Goal: Entertainment & Leisure: Browse casually

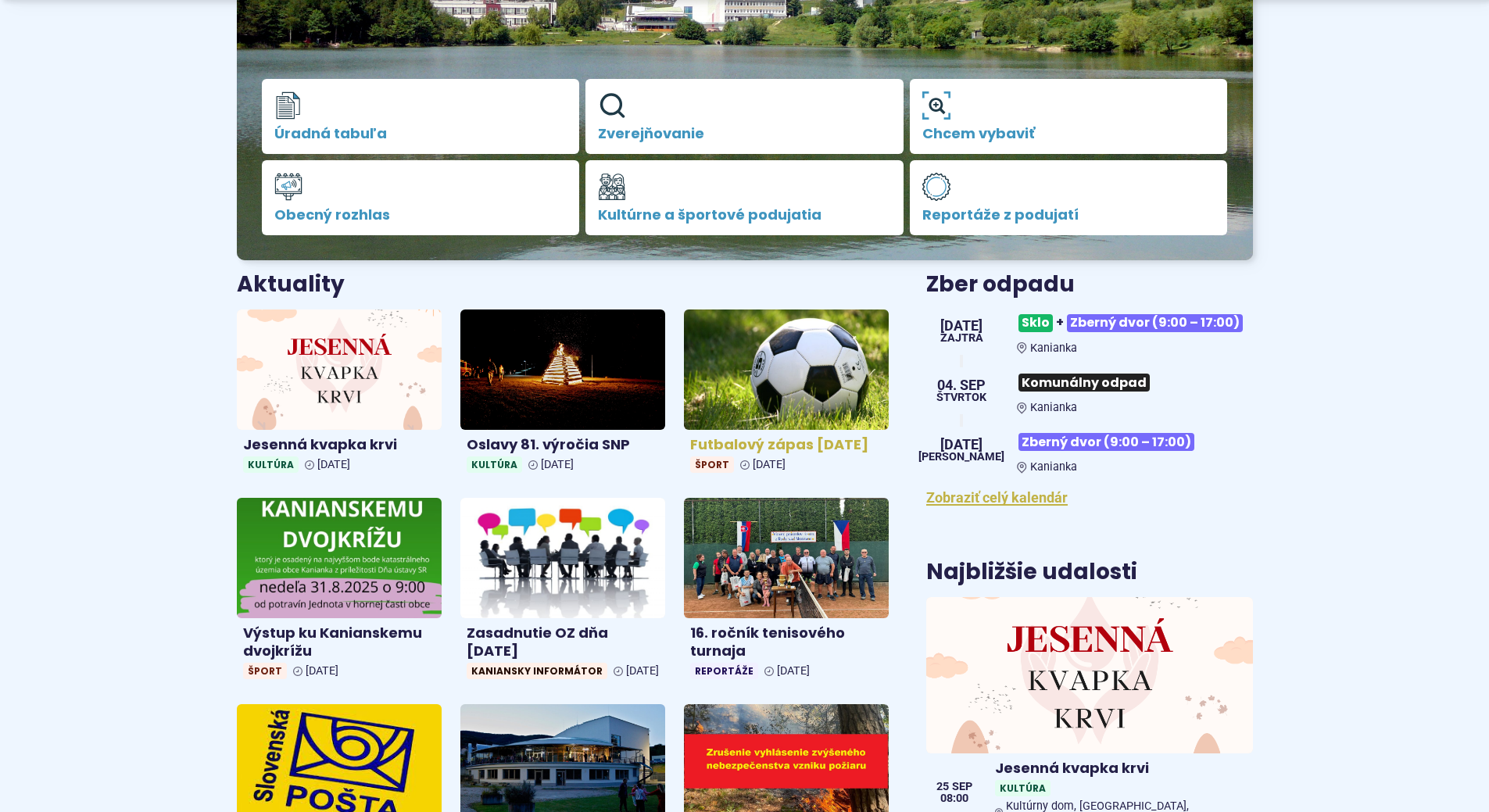
scroll to position [391, 0]
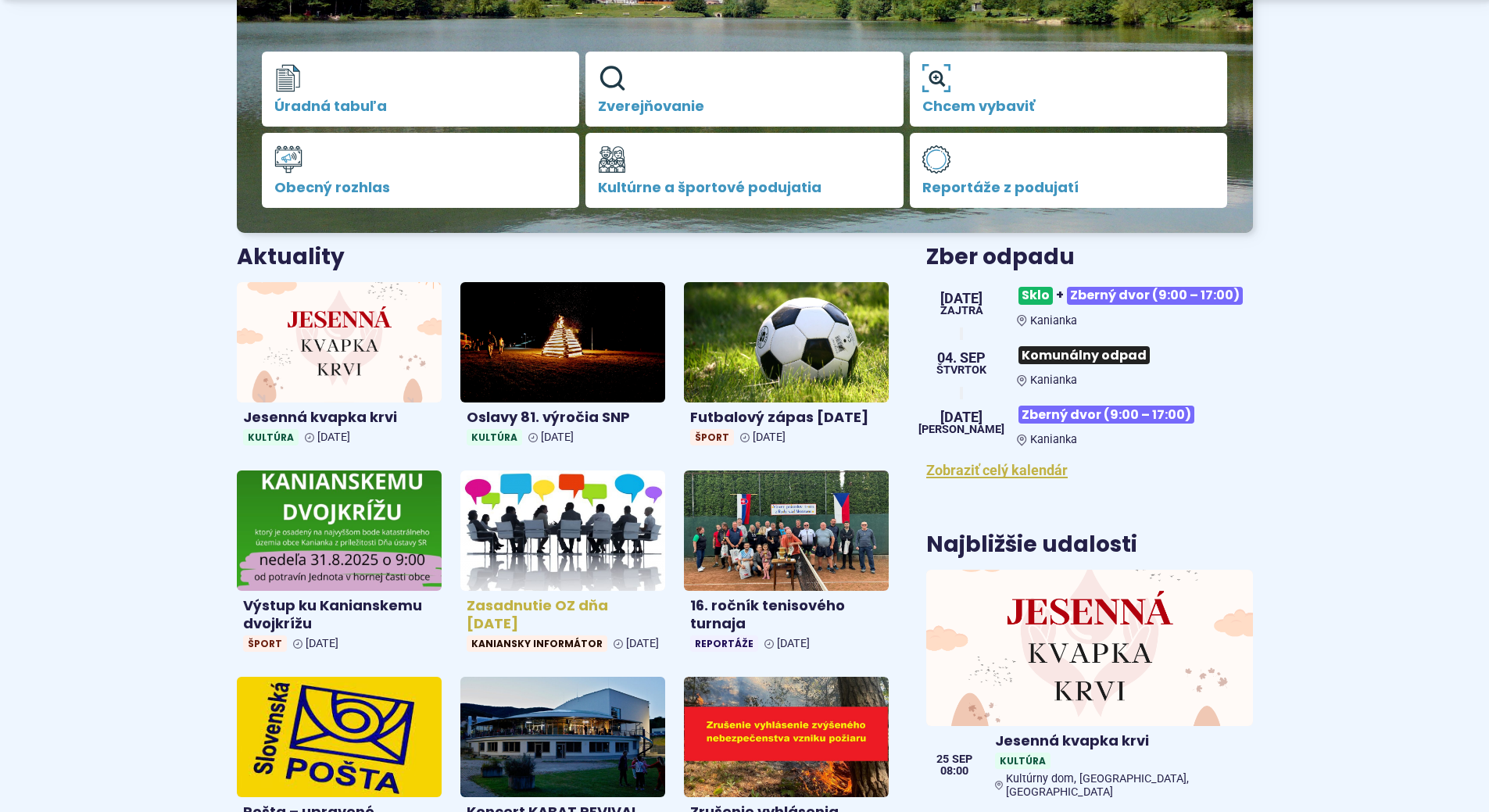
click at [577, 535] on img at bounding box center [563, 531] width 236 height 138
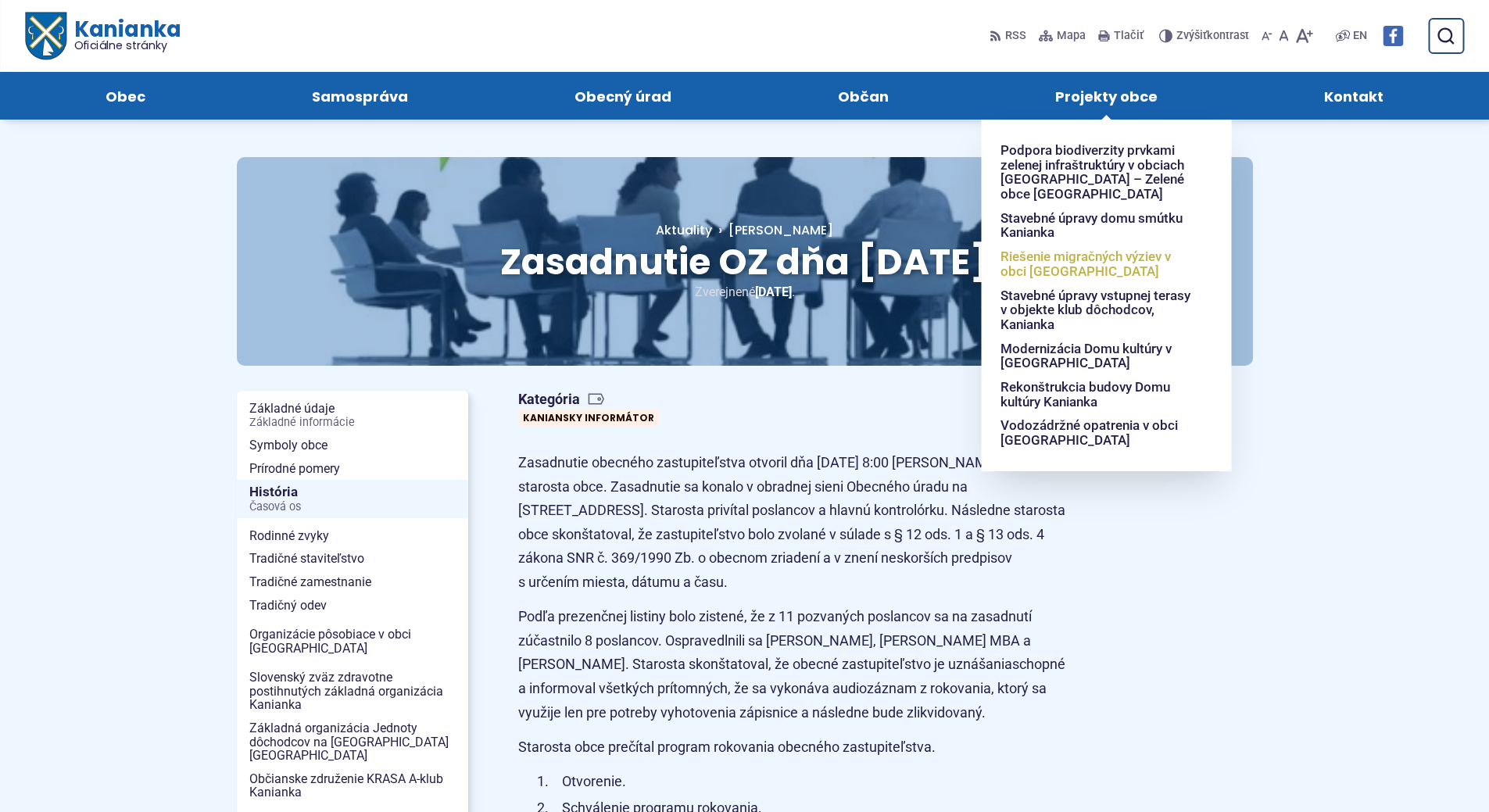
click at [1078, 265] on span "Riešenie migračných výziev v obci [GEOGRAPHIC_DATA]" at bounding box center [1097, 264] width 194 height 39
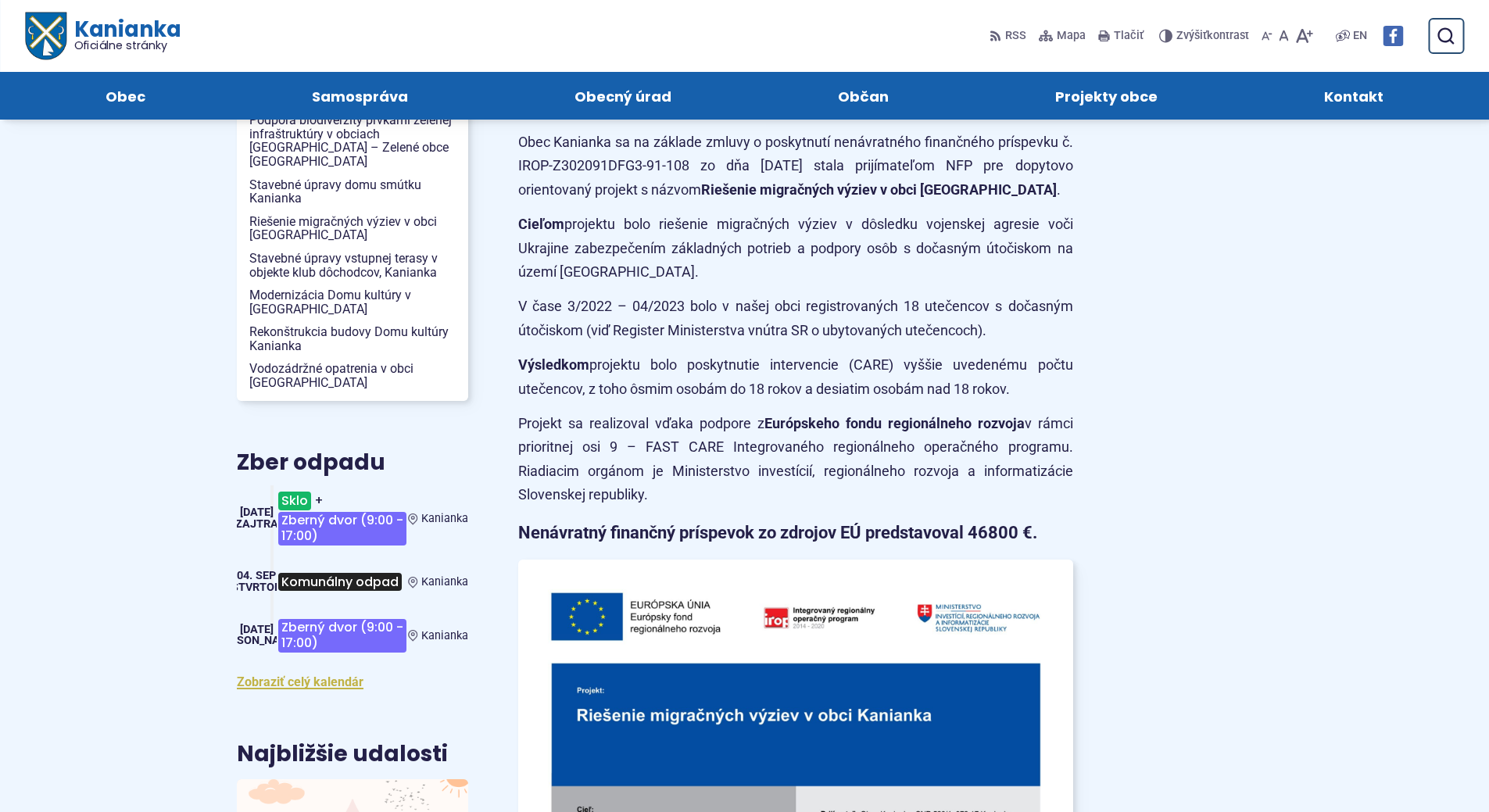
scroll to position [312, 0]
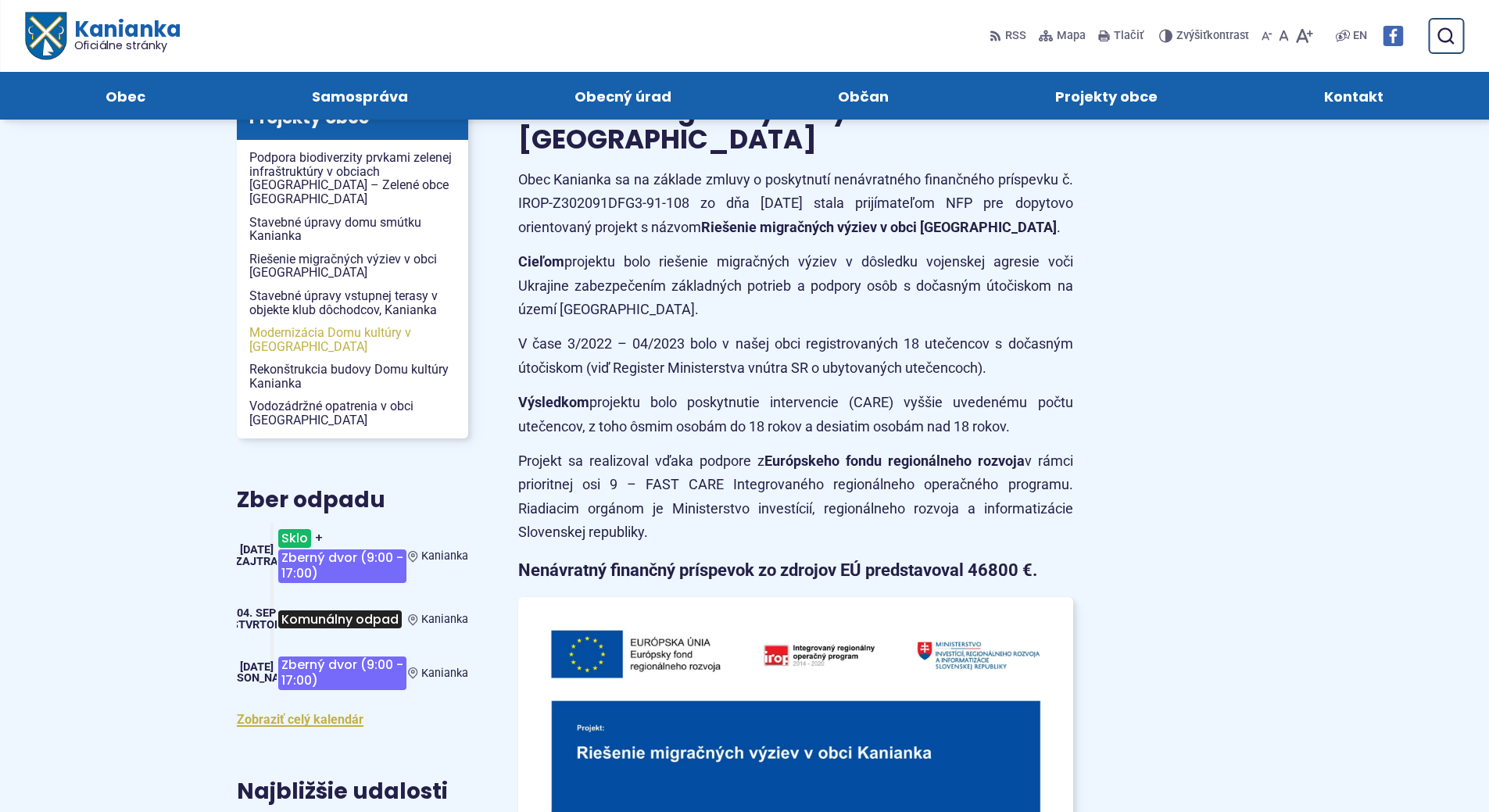
click at [371, 321] on span "Modernizácia Domu kultúry v [GEOGRAPHIC_DATA]" at bounding box center [352, 339] width 207 height 37
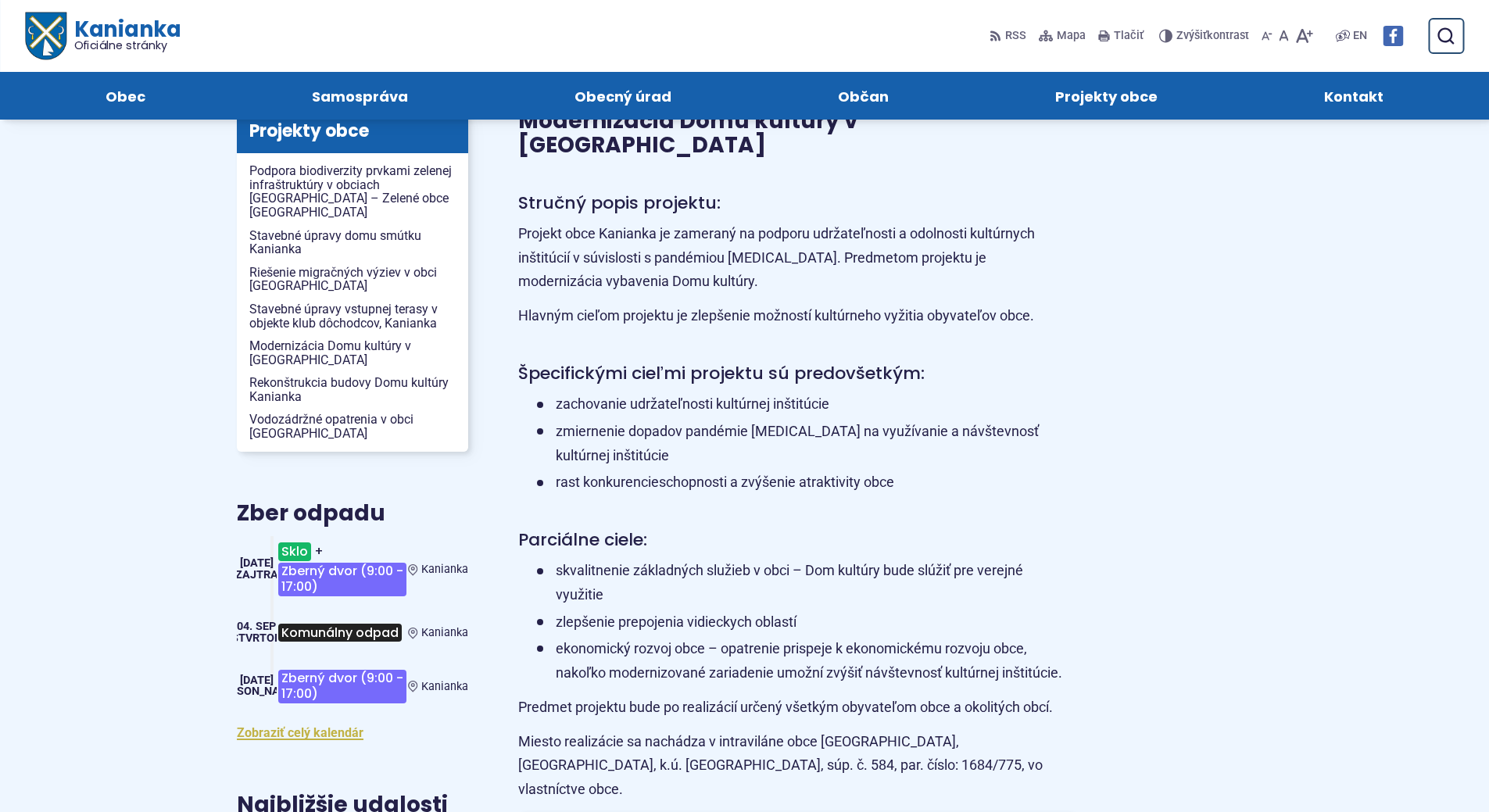
scroll to position [234, 0]
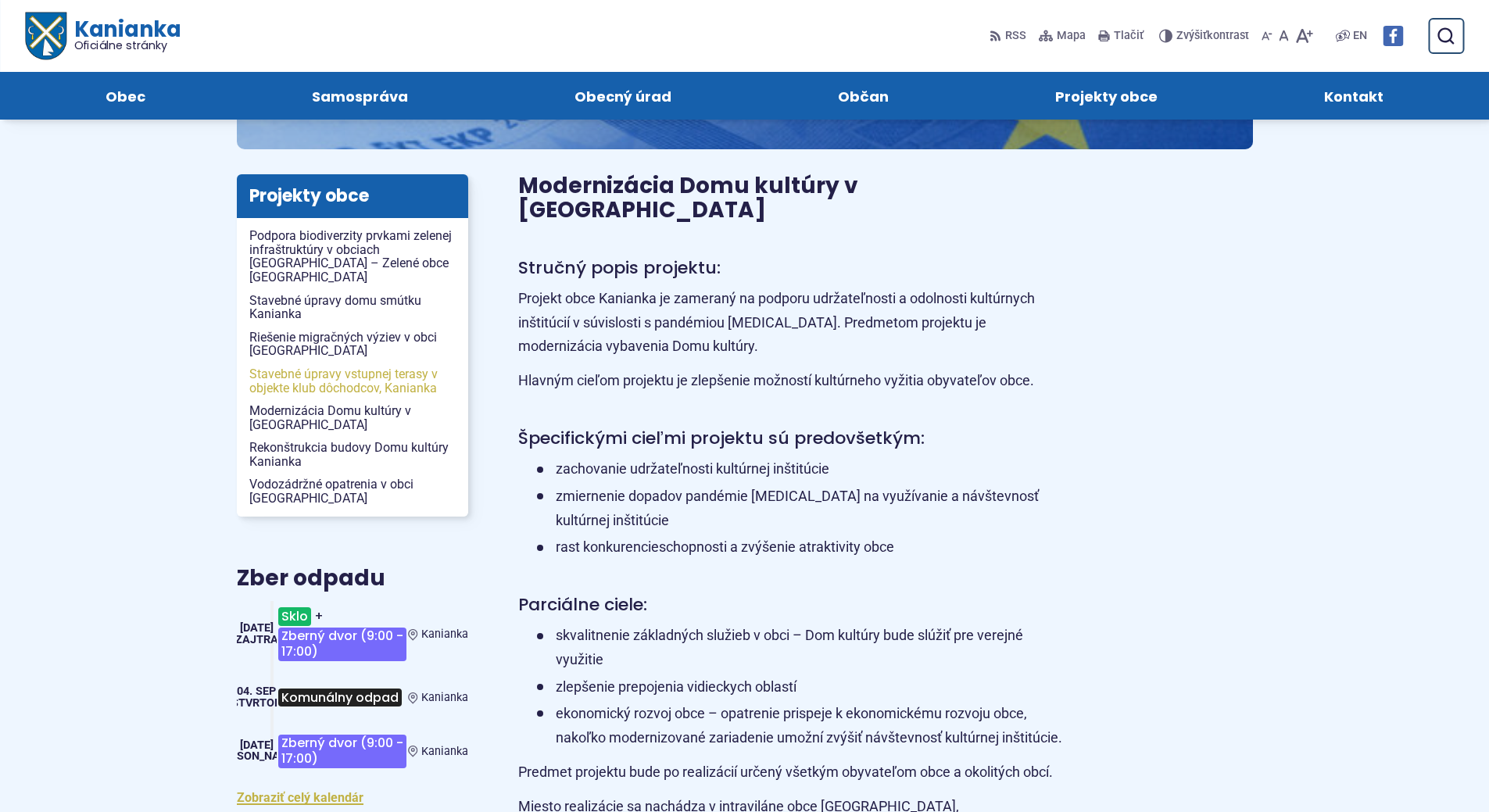
click at [355, 363] on span "Stavebné úpravy vstupnej terasy v objekte klub dôchodcov, Kanianka" at bounding box center [352, 381] width 207 height 37
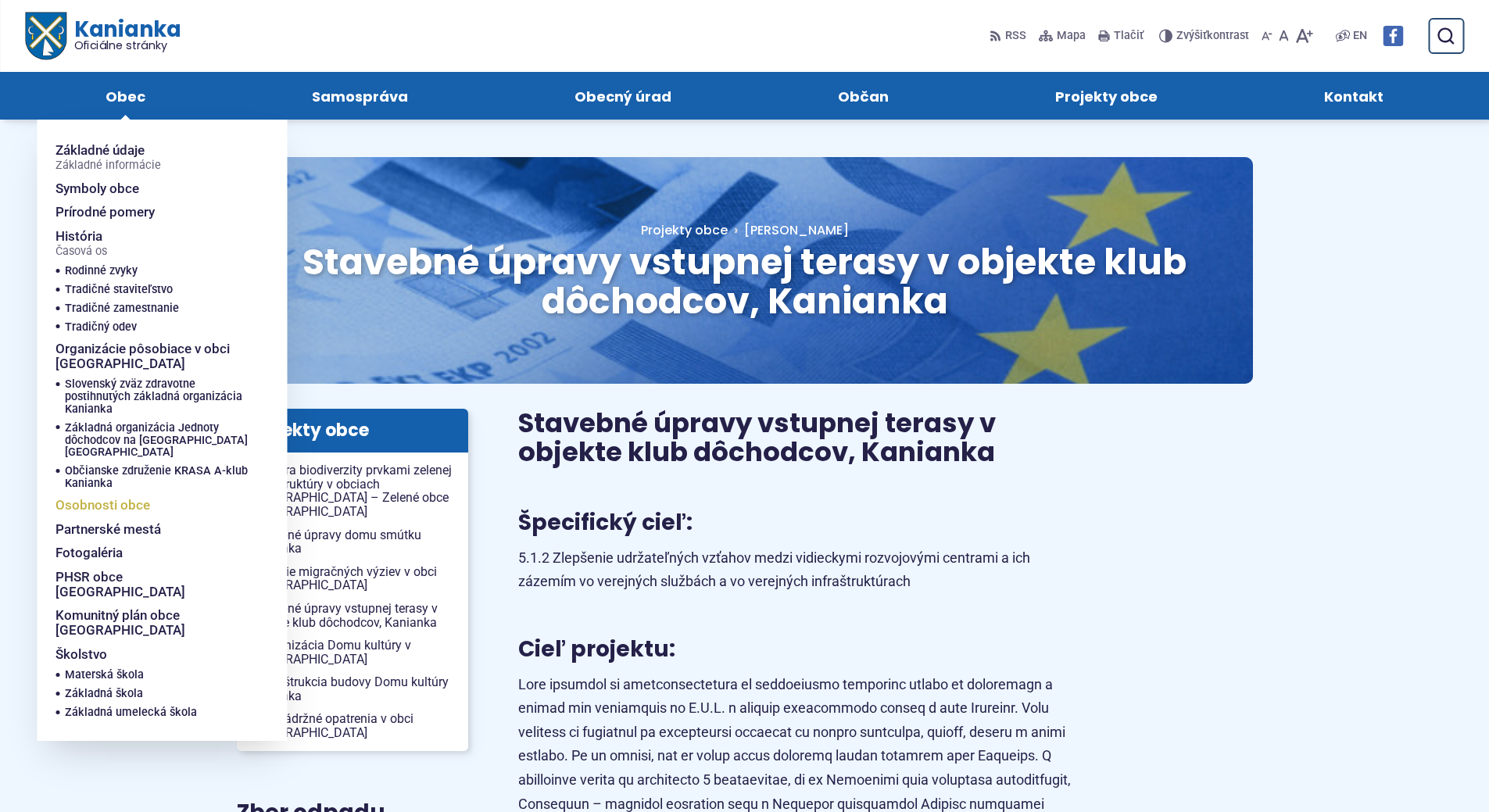
click at [134, 493] on span "Osobnosti obce" at bounding box center [102, 506] width 94 height 25
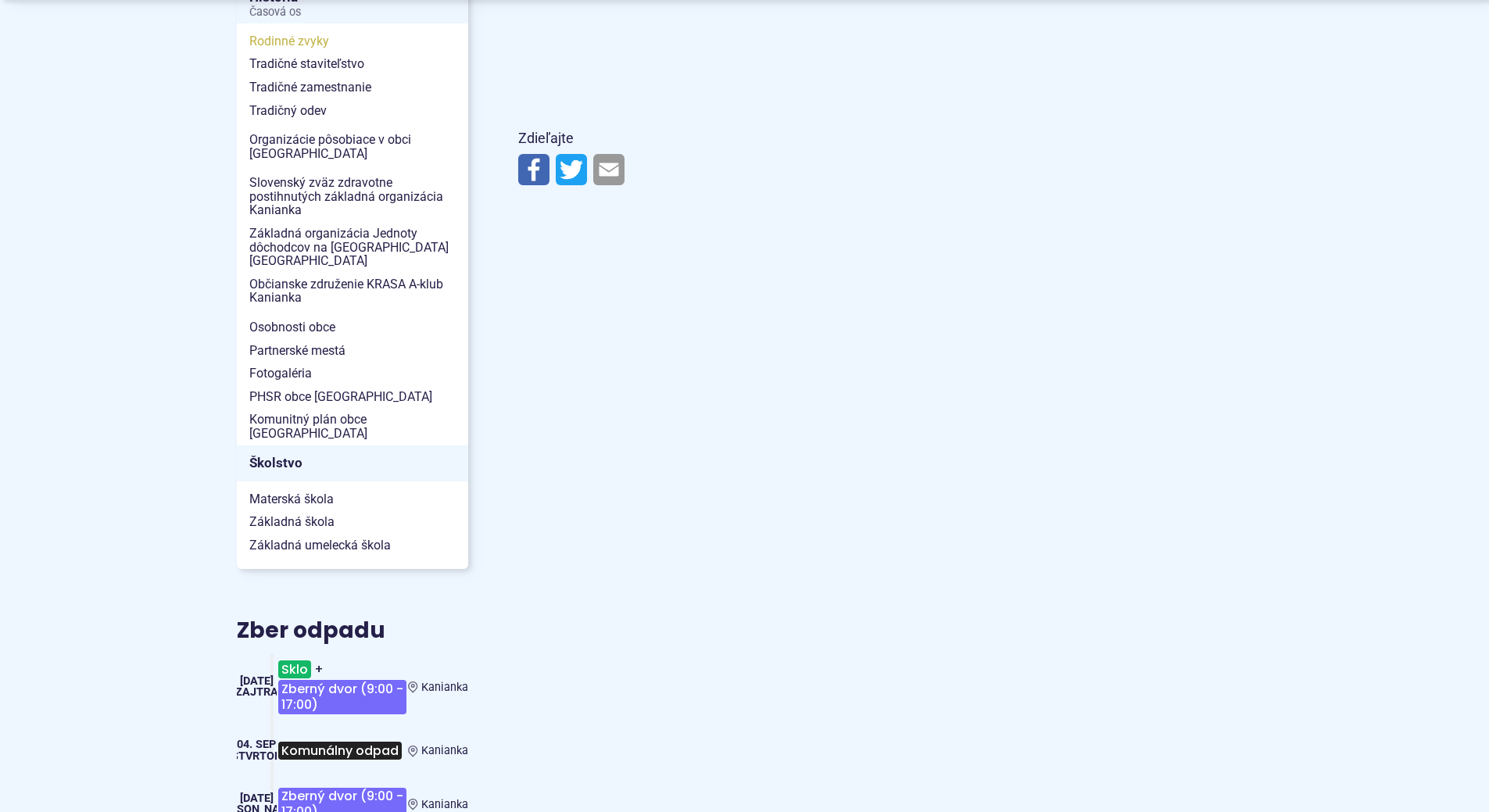
scroll to position [469, 0]
click at [281, 361] on span "Fotogaléria" at bounding box center [352, 372] width 207 height 24
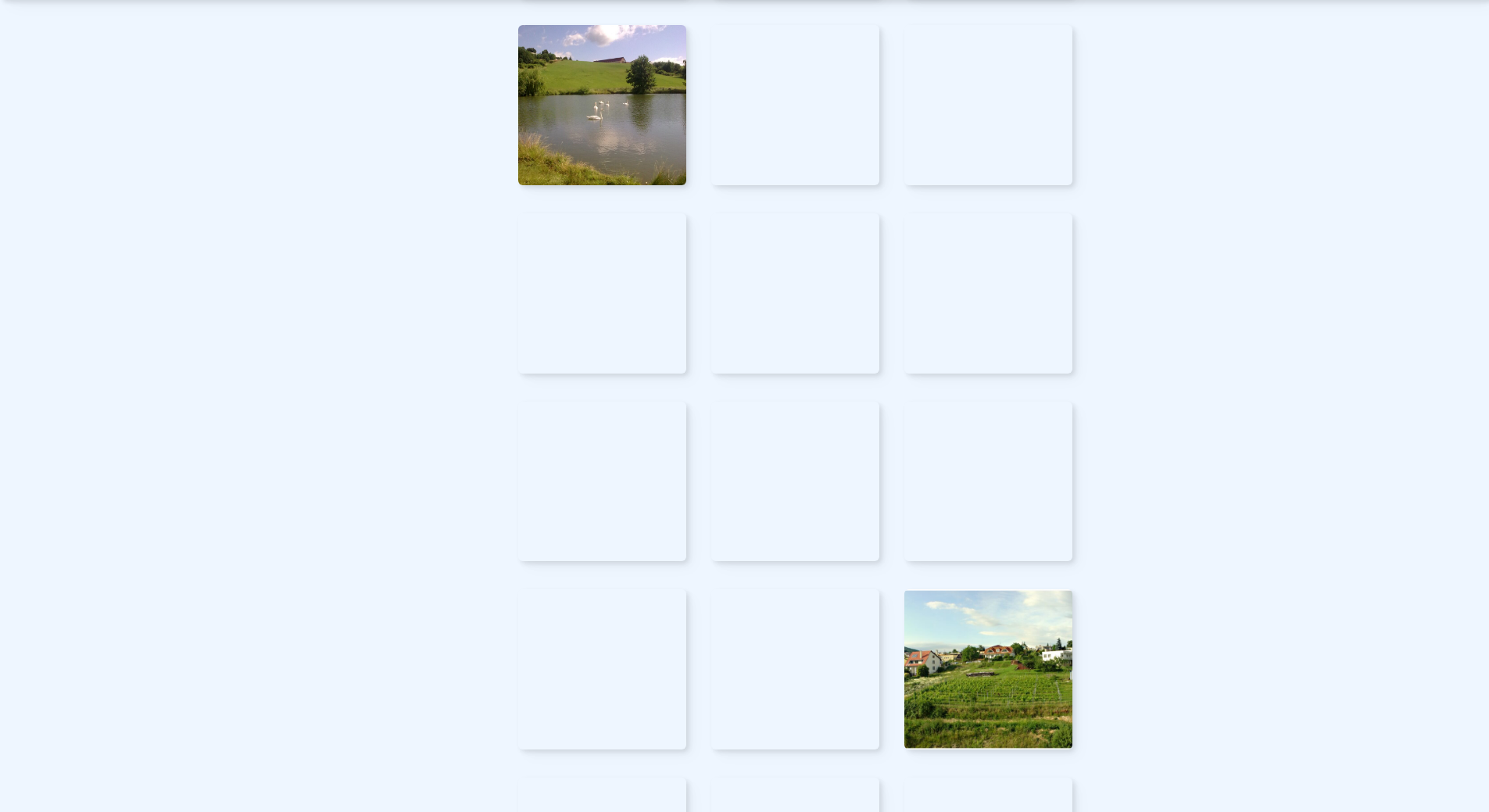
scroll to position [2188, 0]
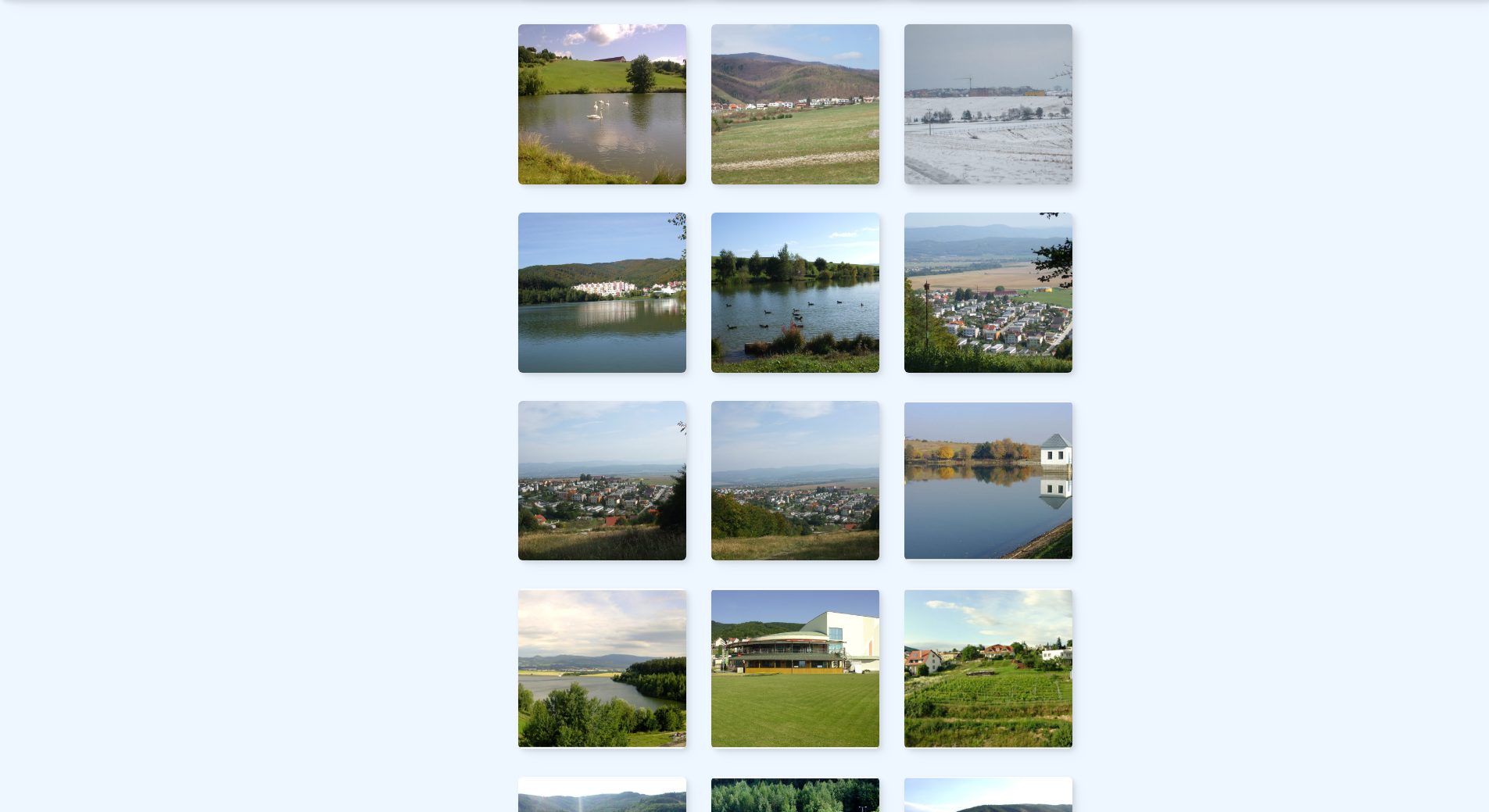
click at [967, 66] on img at bounding box center [988, 104] width 185 height 176
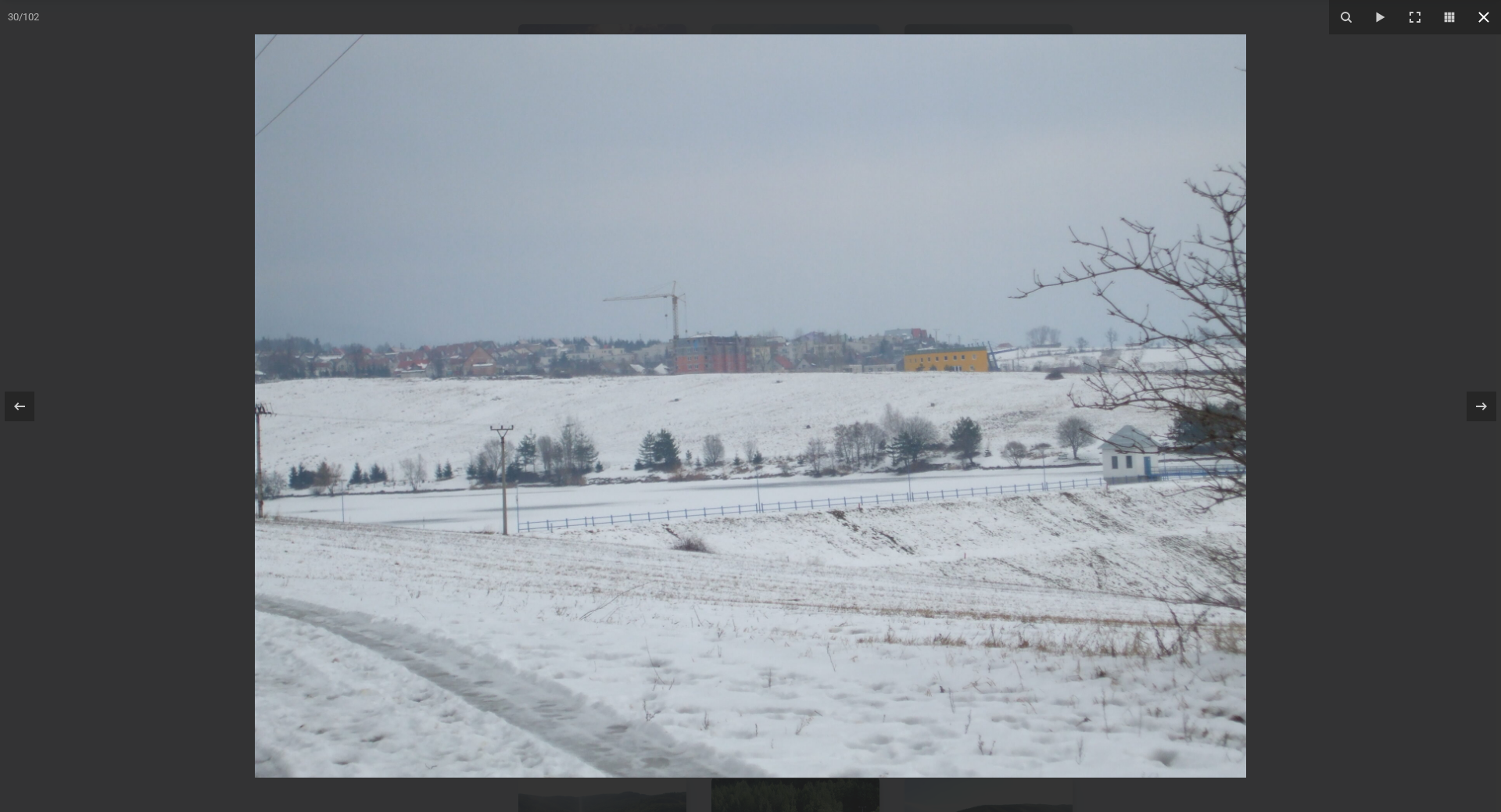
click at [1484, 17] on icon at bounding box center [1483, 16] width 11 height 11
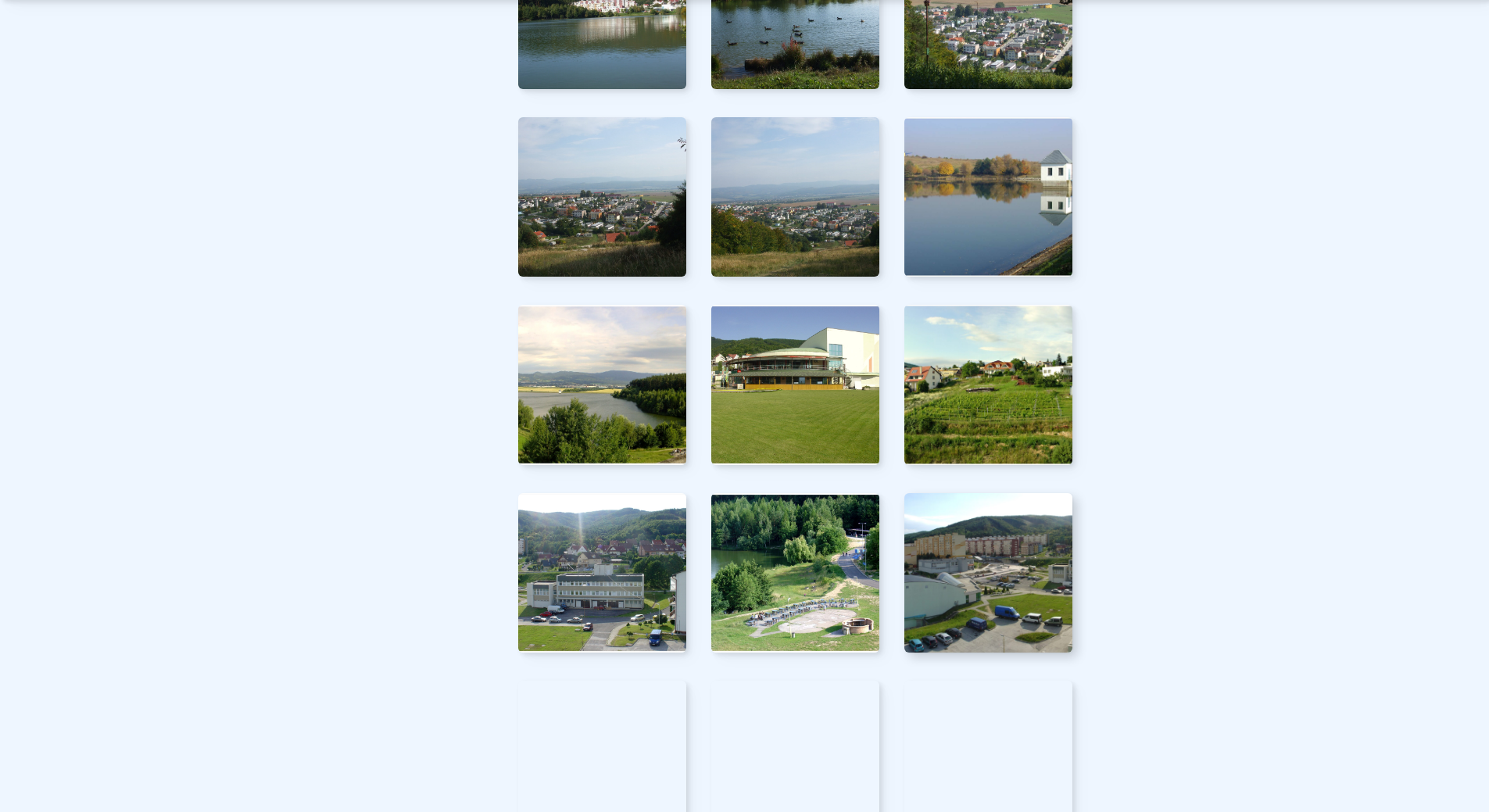
scroll to position [2579, 0]
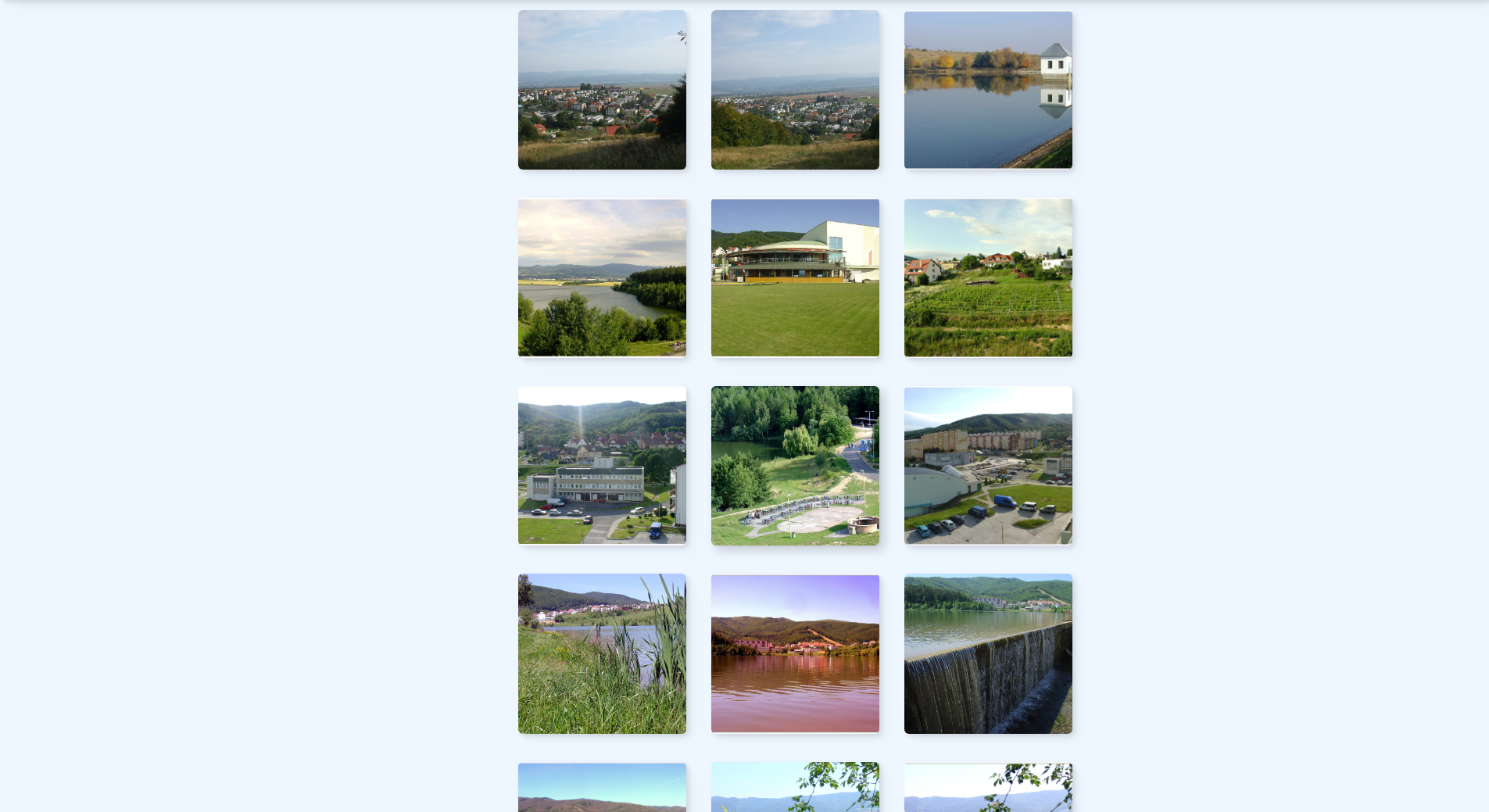
click at [823, 500] on img at bounding box center [795, 465] width 185 height 176
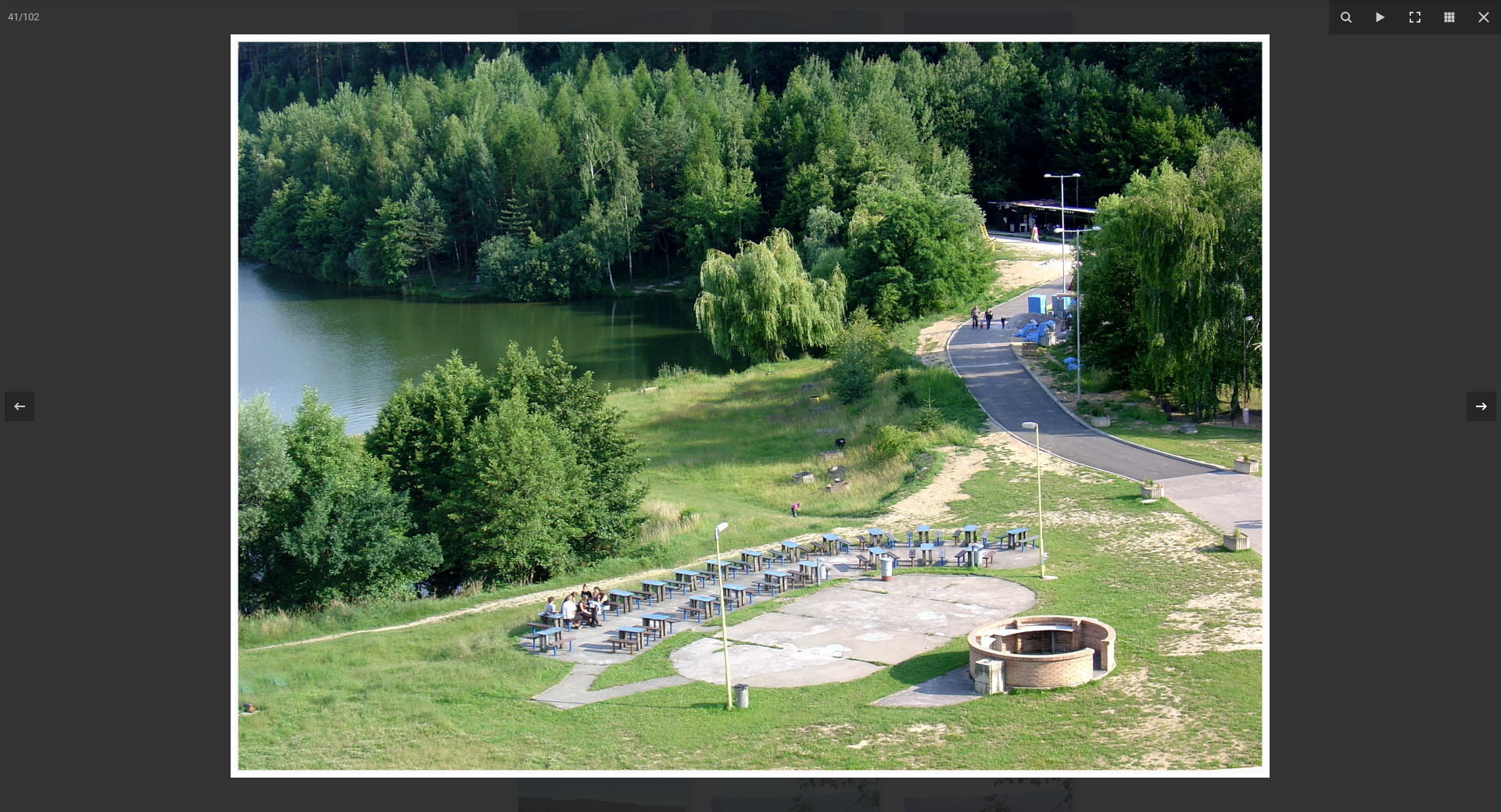
click at [1476, 403] on icon at bounding box center [1481, 406] width 19 height 19
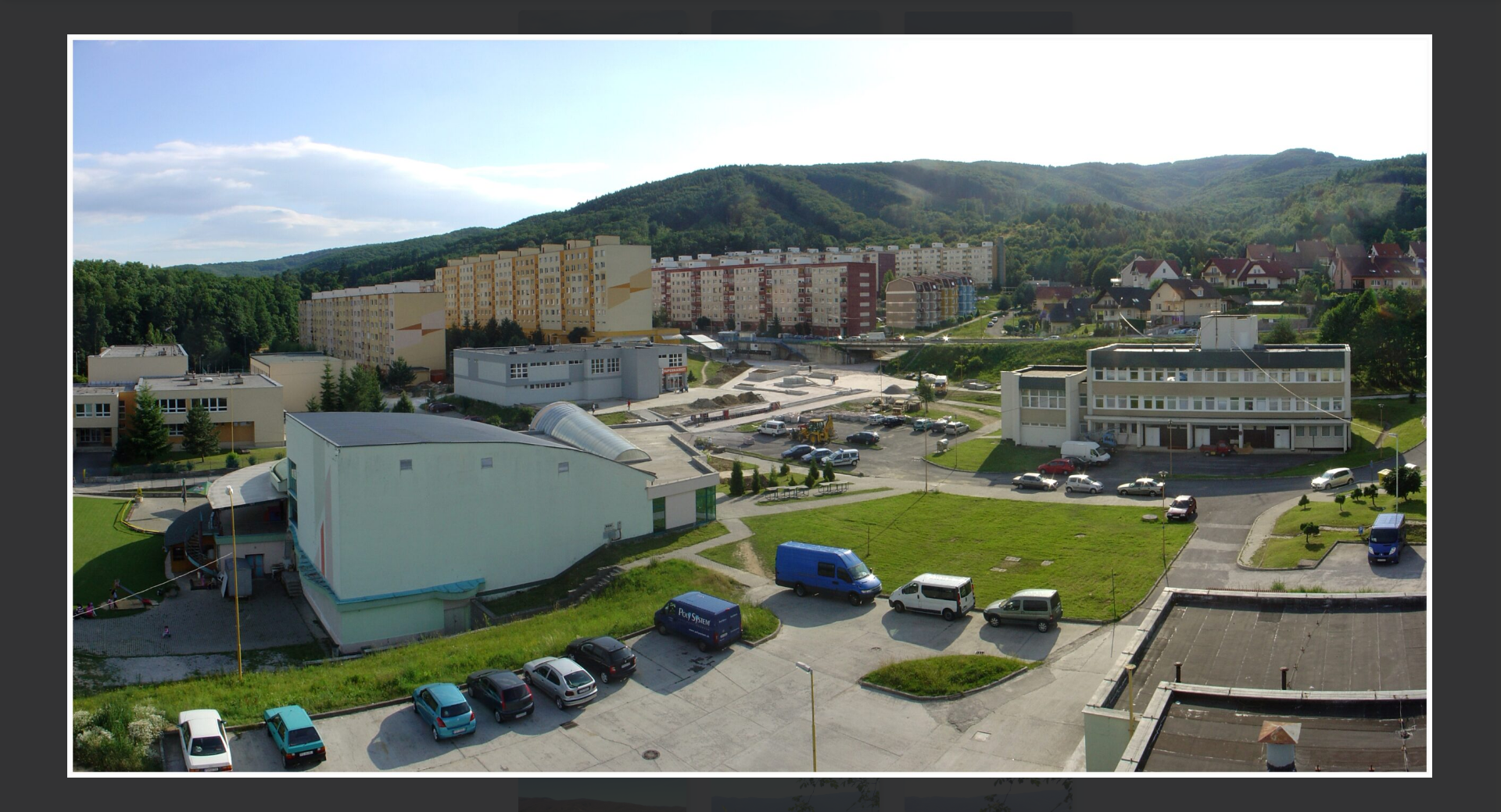
click at [1476, 403] on div "42 / 102" at bounding box center [750, 406] width 1501 height 812
click at [1476, 403] on icon at bounding box center [1481, 406] width 19 height 19
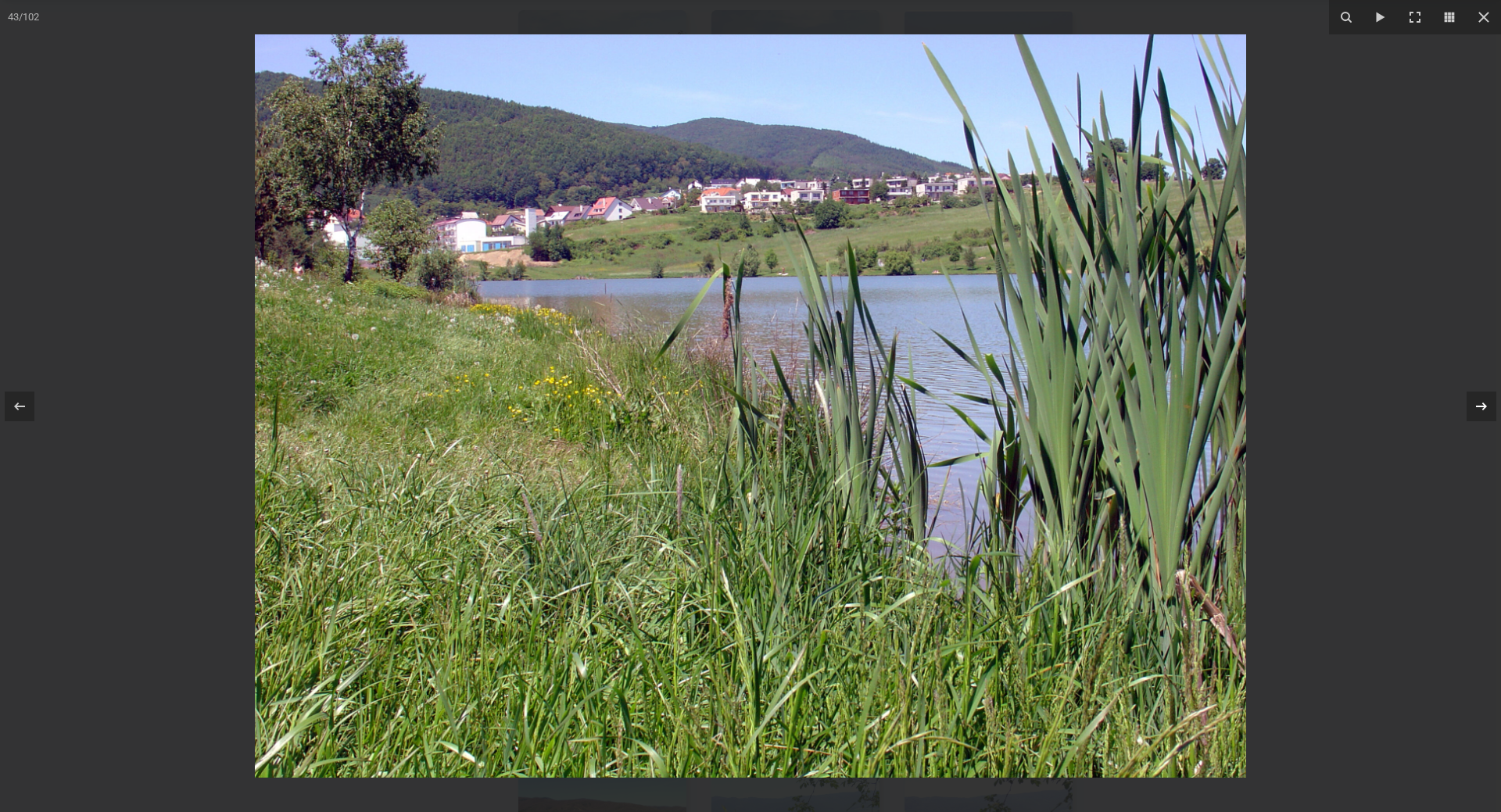
click at [1476, 403] on icon at bounding box center [1481, 406] width 19 height 19
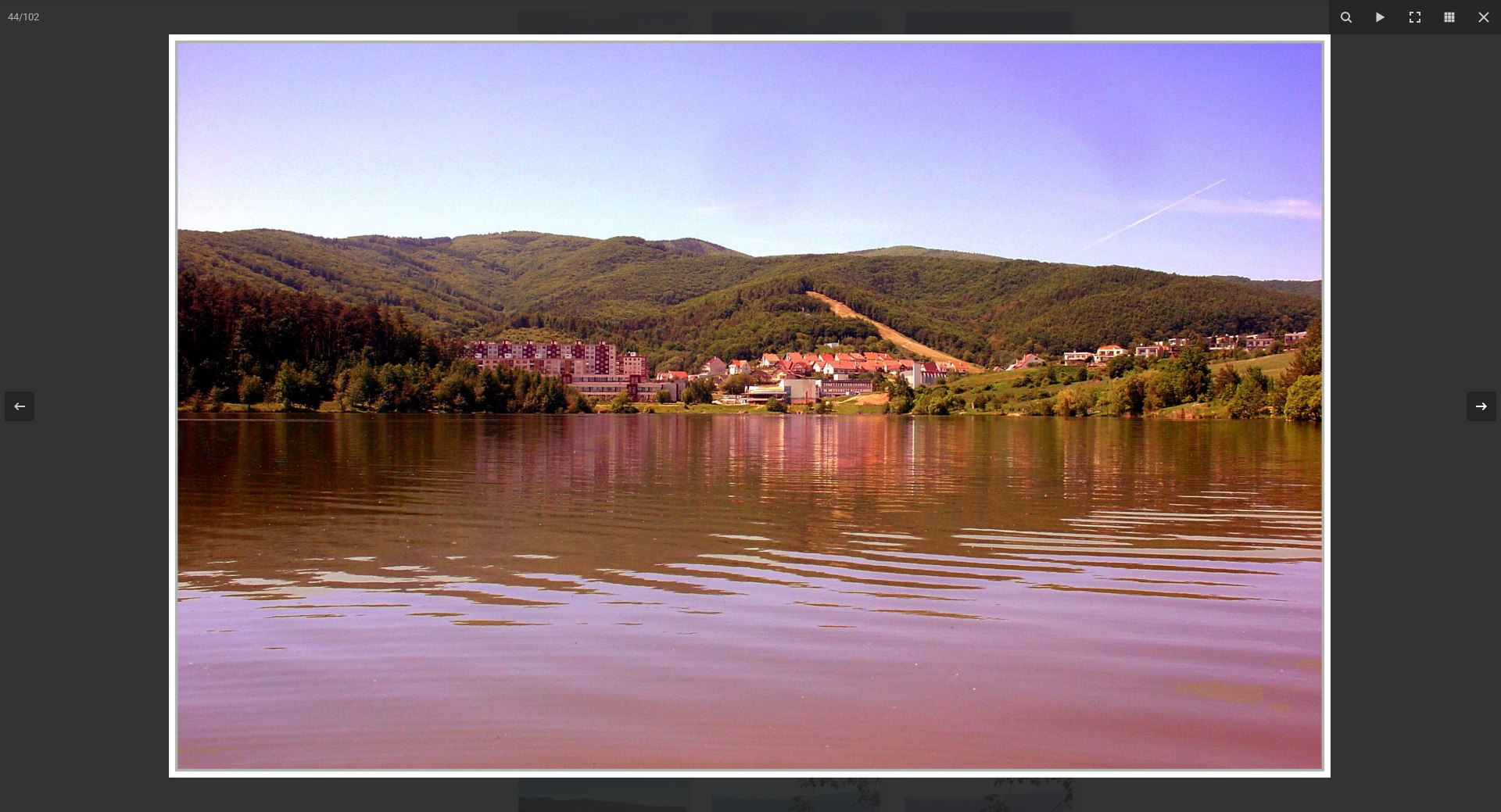
click at [1476, 403] on icon at bounding box center [1481, 406] width 19 height 19
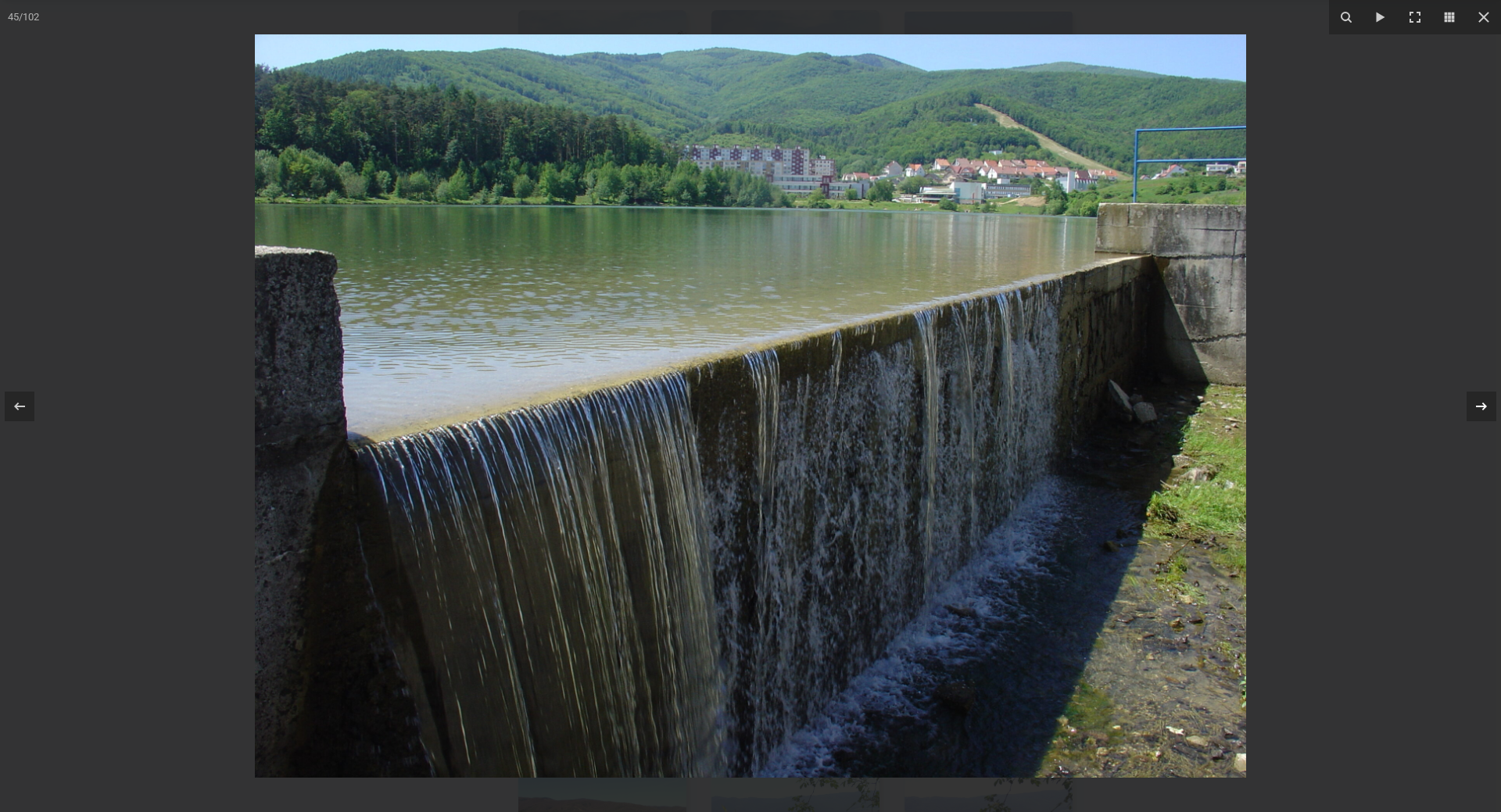
click at [1476, 403] on icon at bounding box center [1481, 406] width 19 height 19
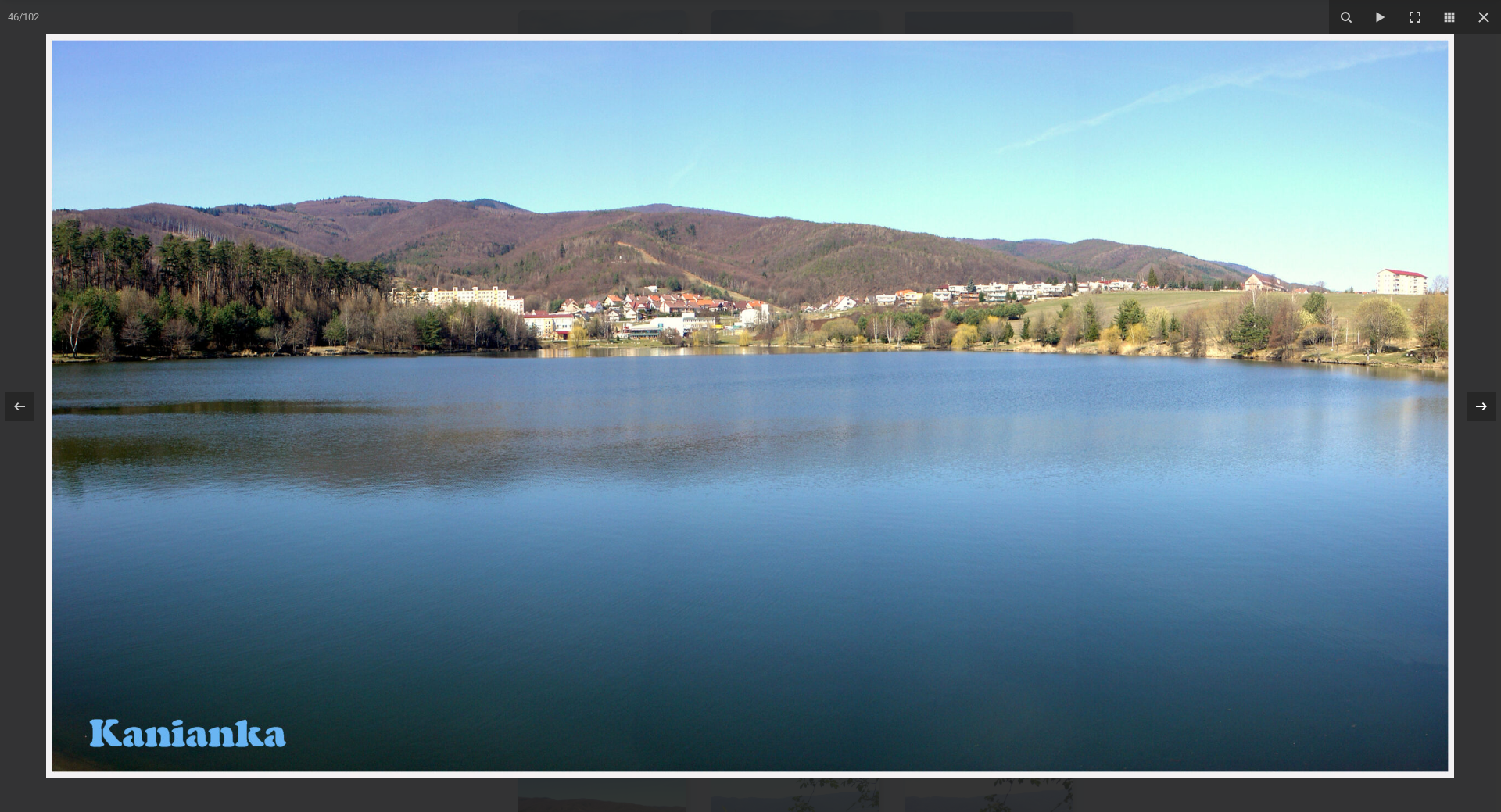
click at [1476, 403] on icon at bounding box center [1481, 406] width 19 height 19
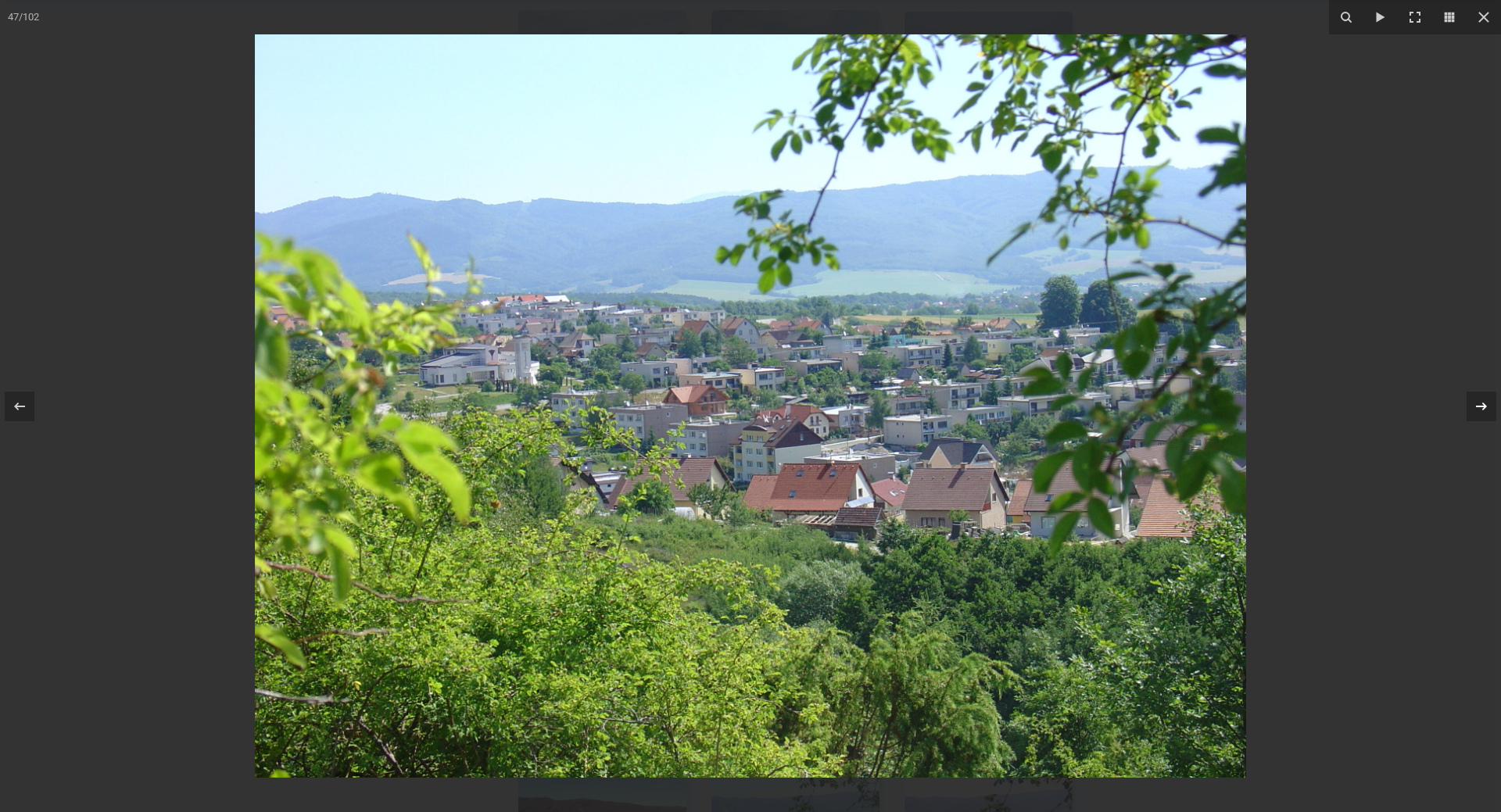
click at [1476, 403] on icon at bounding box center [1481, 406] width 19 height 19
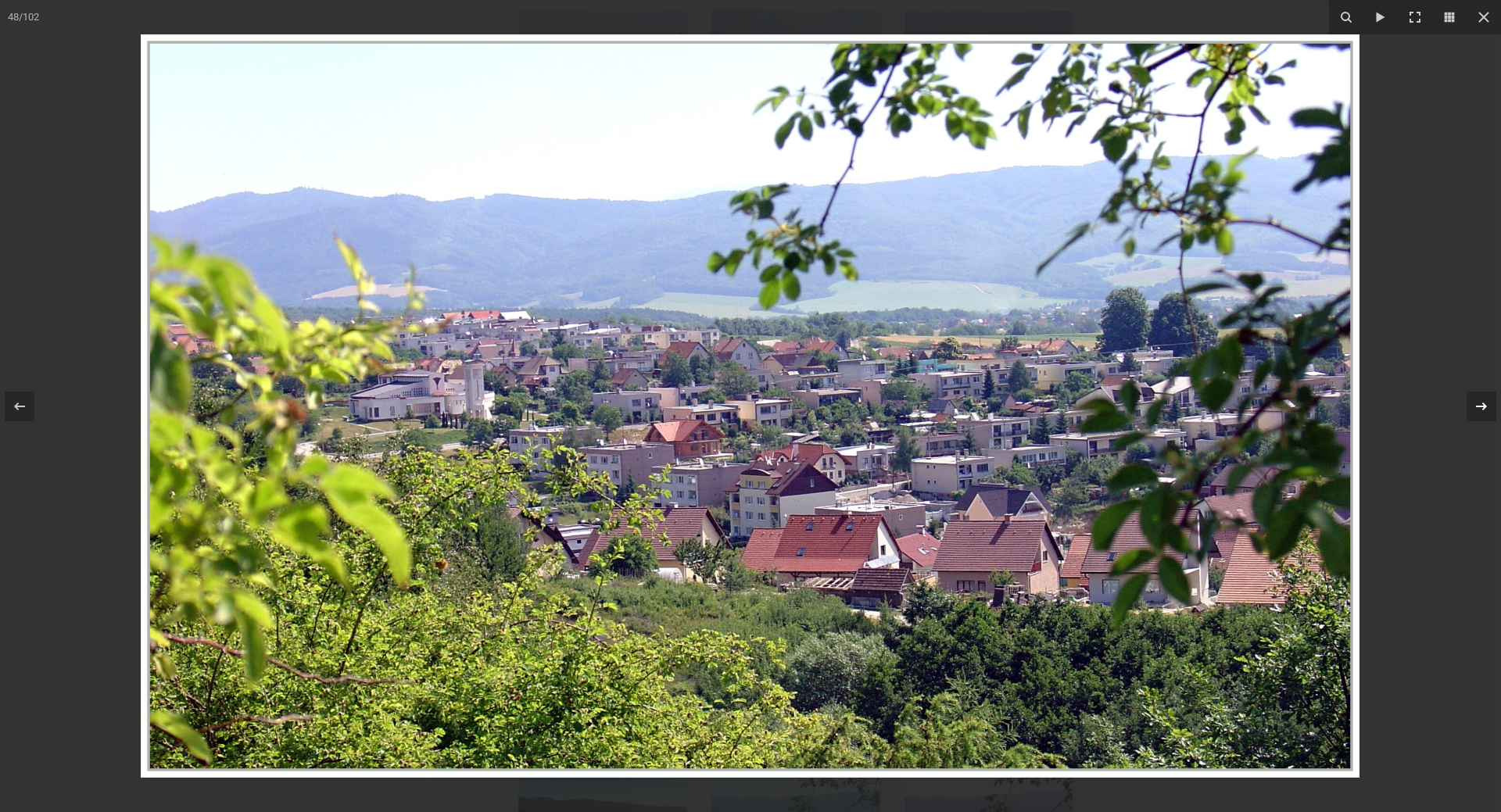
click at [1476, 403] on icon at bounding box center [1481, 406] width 19 height 19
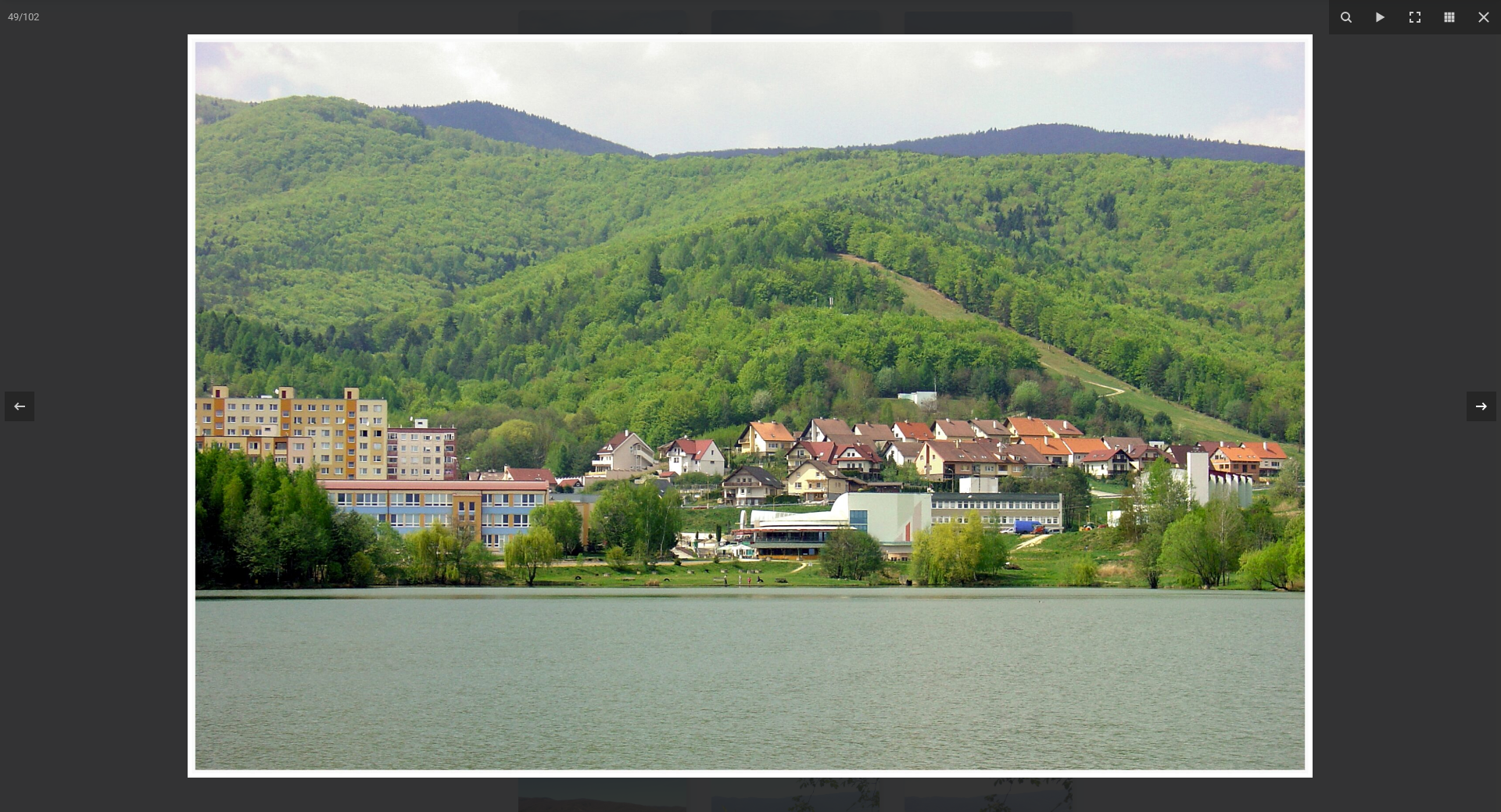
click at [1476, 403] on icon at bounding box center [1481, 406] width 19 height 19
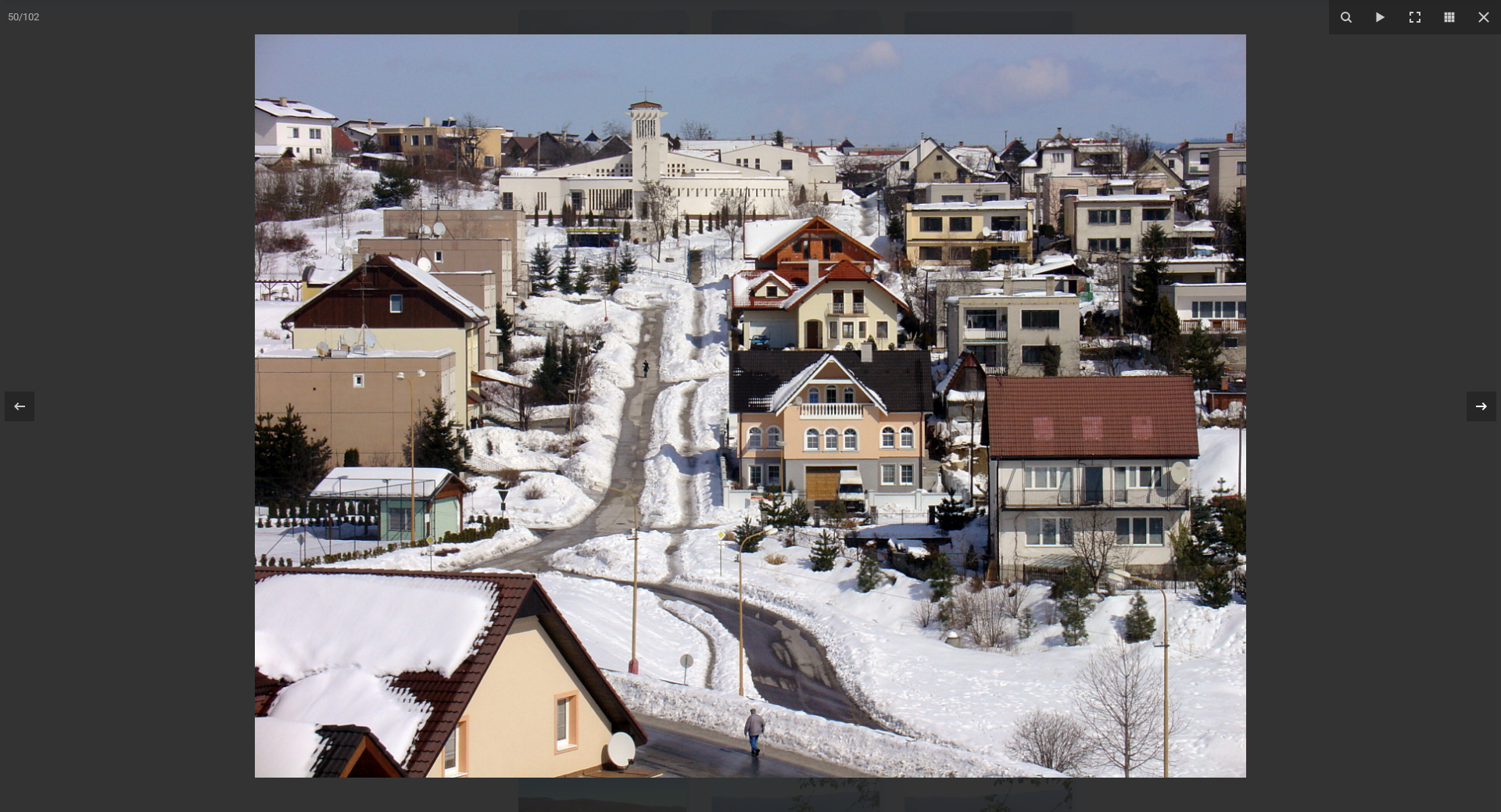
click at [1476, 403] on div "50 / 102" at bounding box center [750, 406] width 1501 height 812
click at [1489, 402] on icon at bounding box center [1481, 406] width 19 height 19
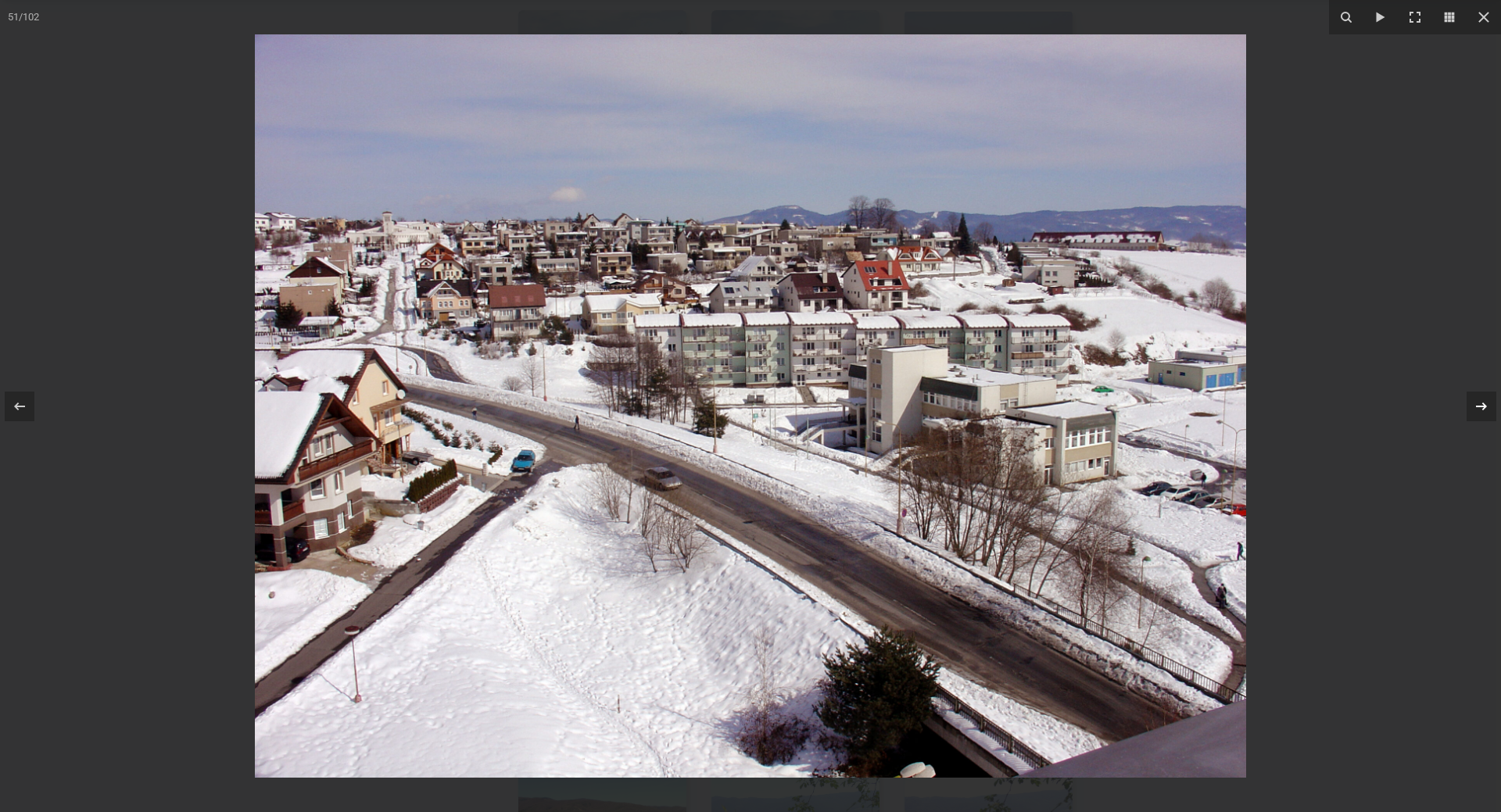
click at [1489, 402] on icon at bounding box center [1481, 406] width 19 height 19
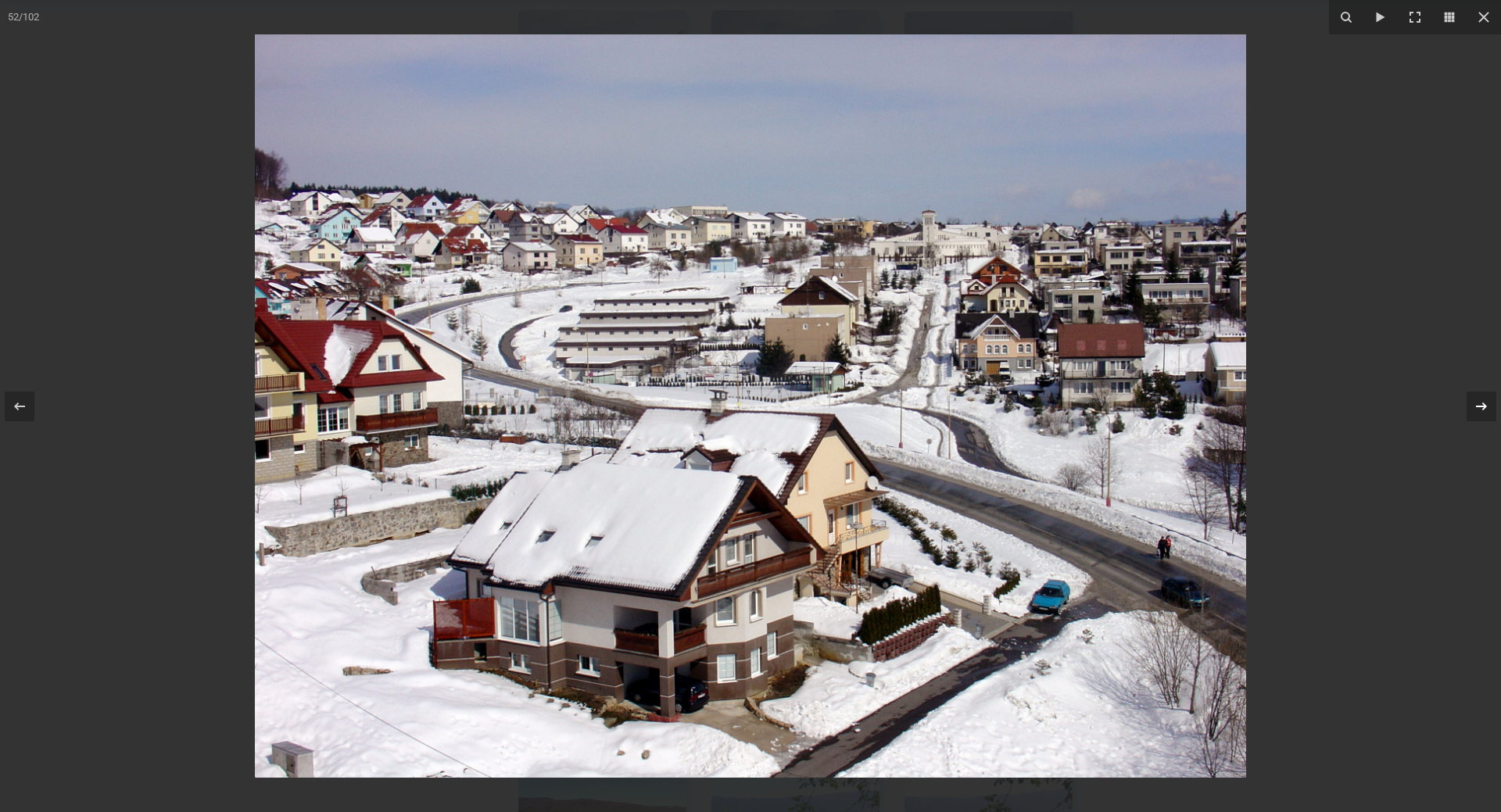
click at [1489, 402] on div "52 / 102" at bounding box center [750, 406] width 1501 height 812
click at [1481, 407] on icon at bounding box center [1481, 406] width 19 height 19
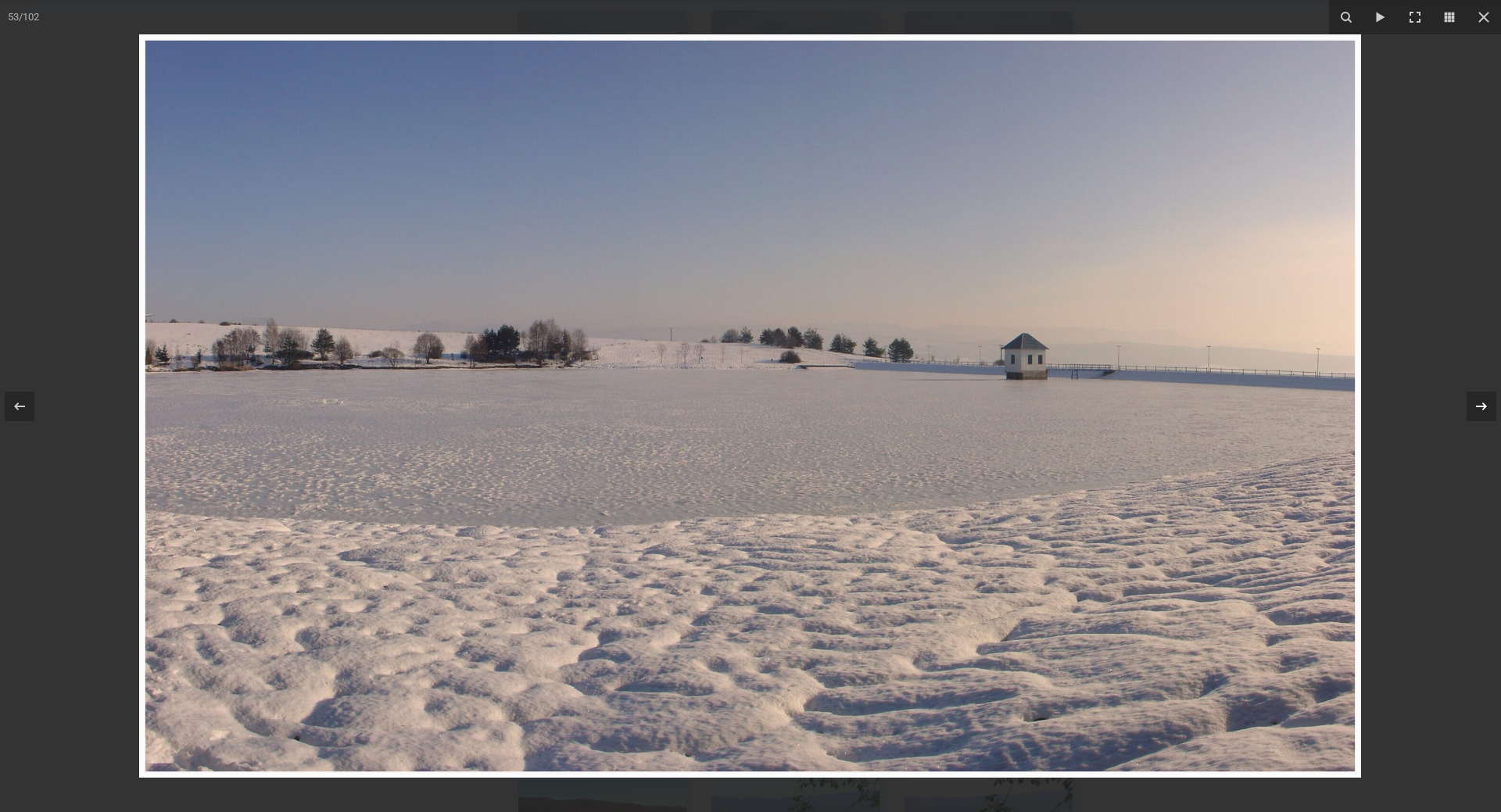
click at [1481, 407] on icon at bounding box center [1481, 406] width 19 height 19
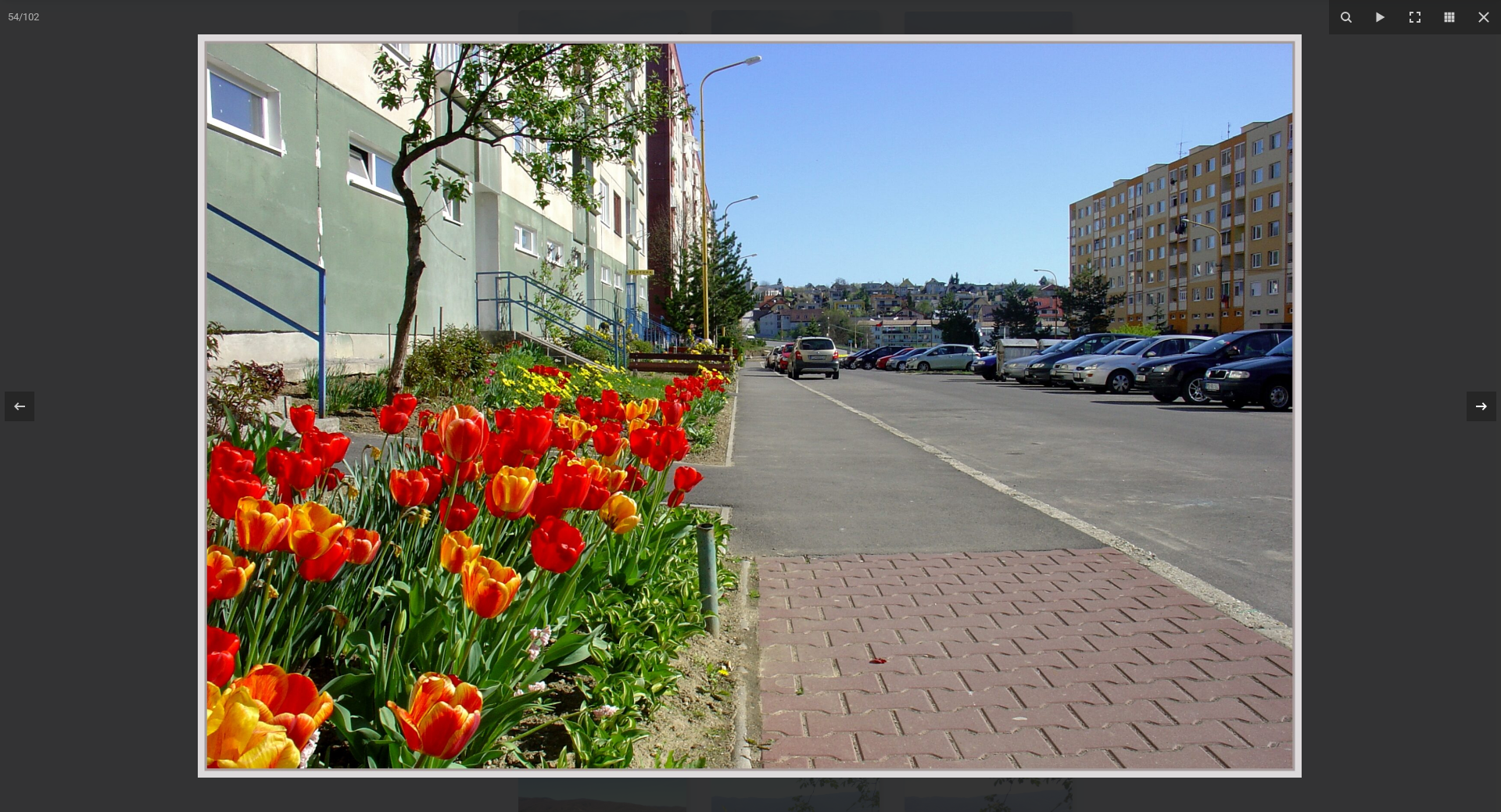
click at [1481, 407] on icon at bounding box center [1481, 406] width 19 height 19
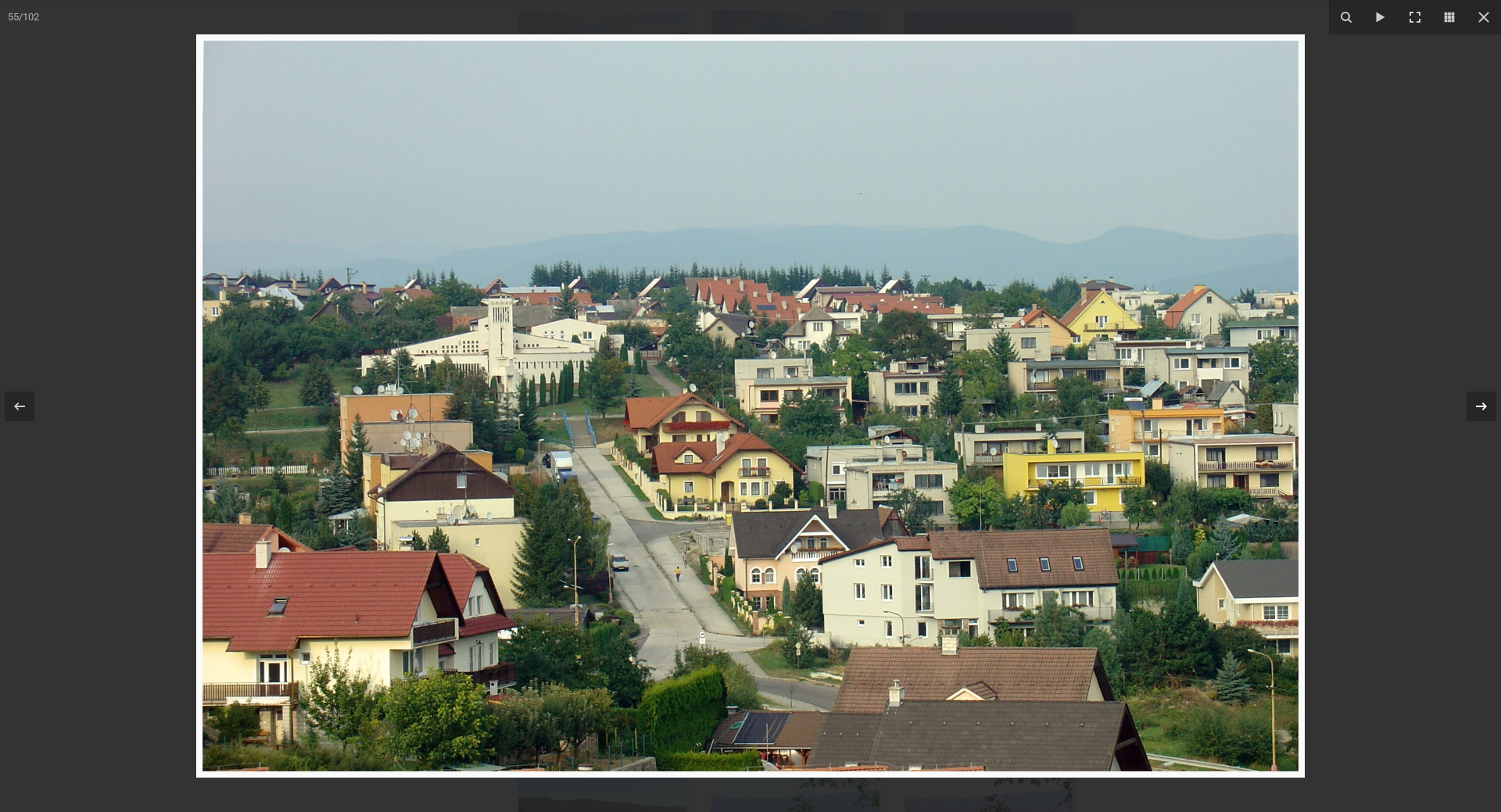
click at [1481, 407] on icon at bounding box center [1481, 406] width 19 height 19
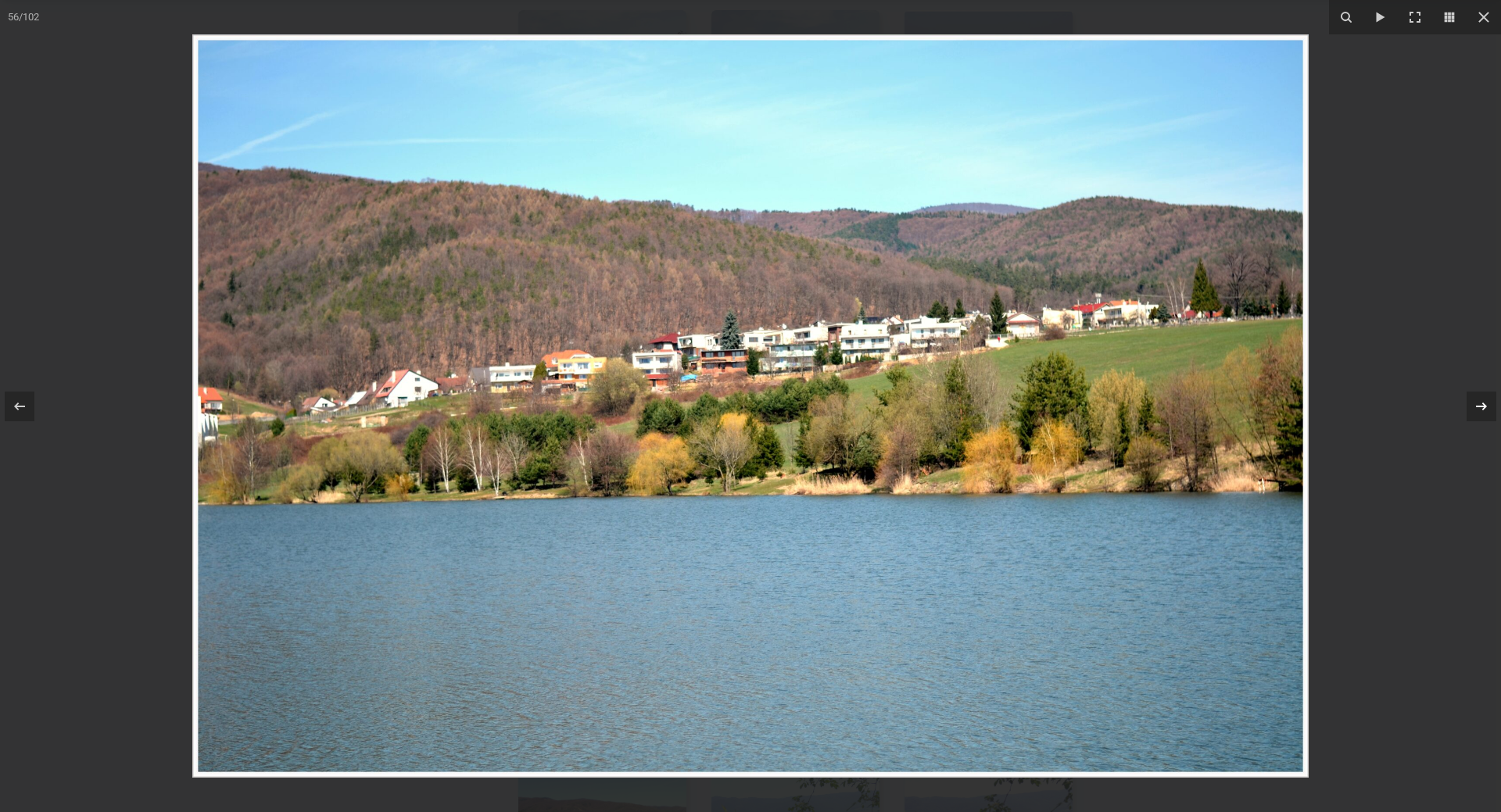
click at [1481, 407] on icon at bounding box center [1481, 406] width 19 height 19
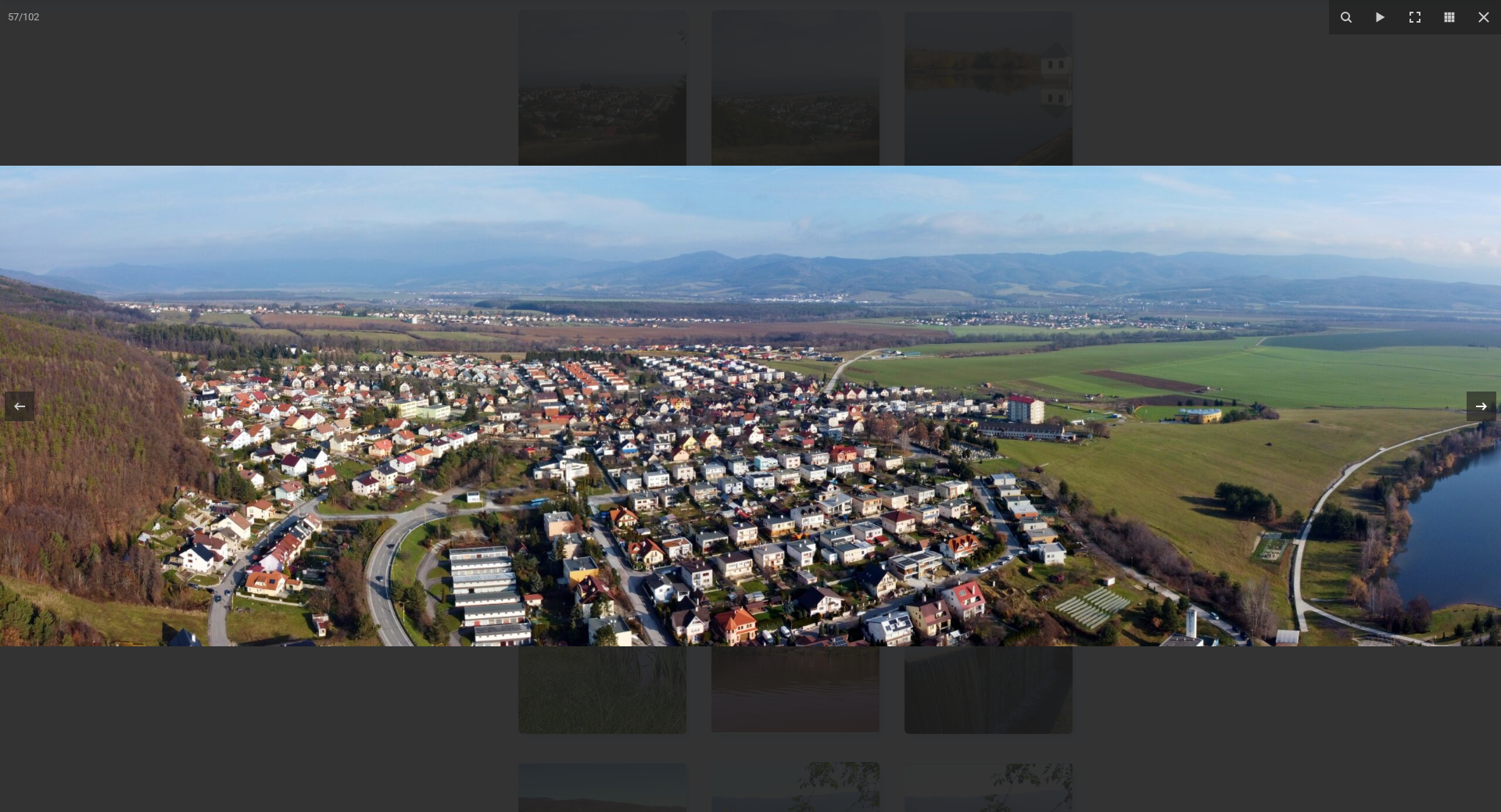
click at [1481, 407] on icon at bounding box center [1481, 406] width 19 height 19
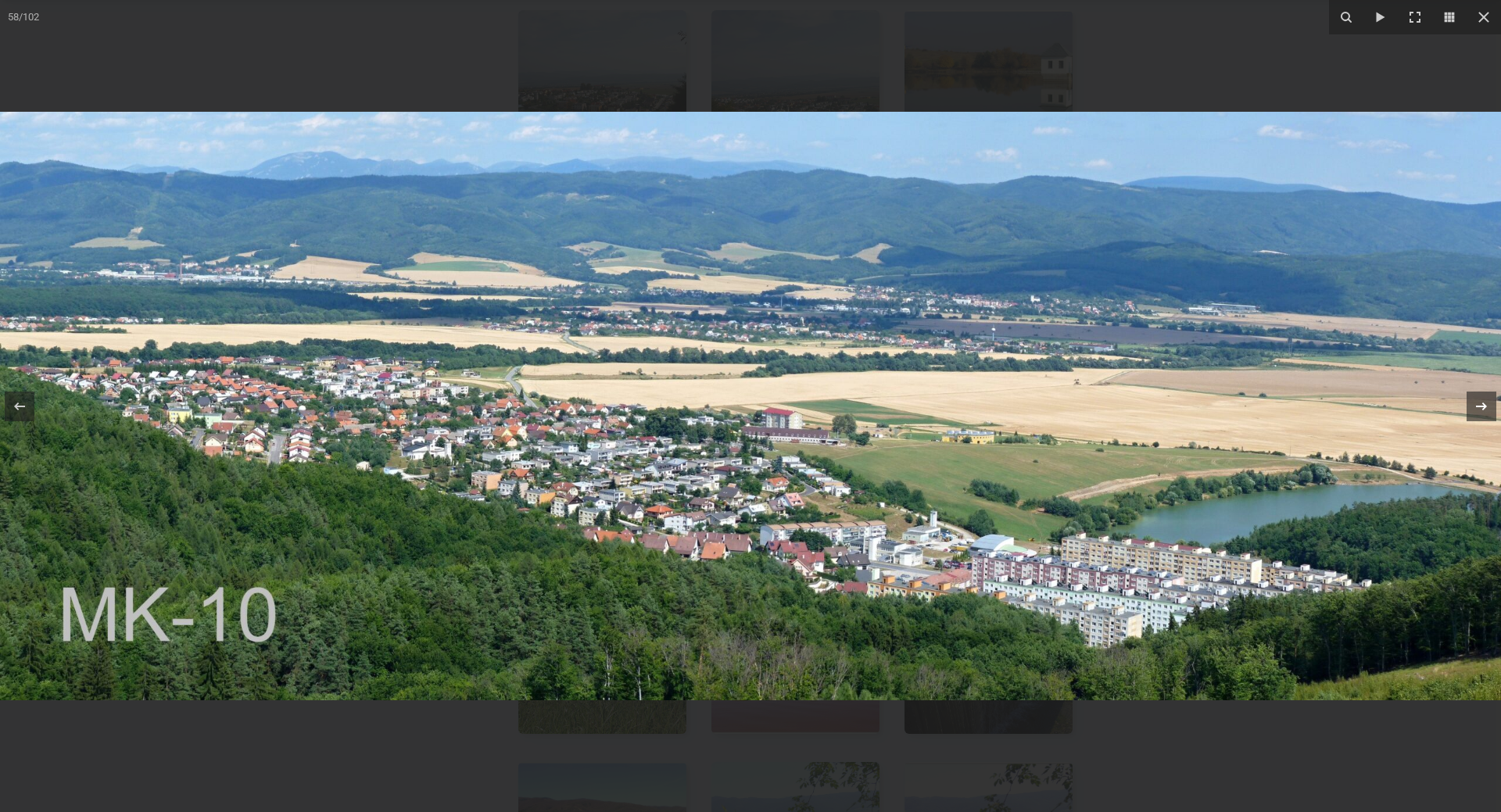
click at [1481, 407] on icon at bounding box center [1481, 406] width 19 height 19
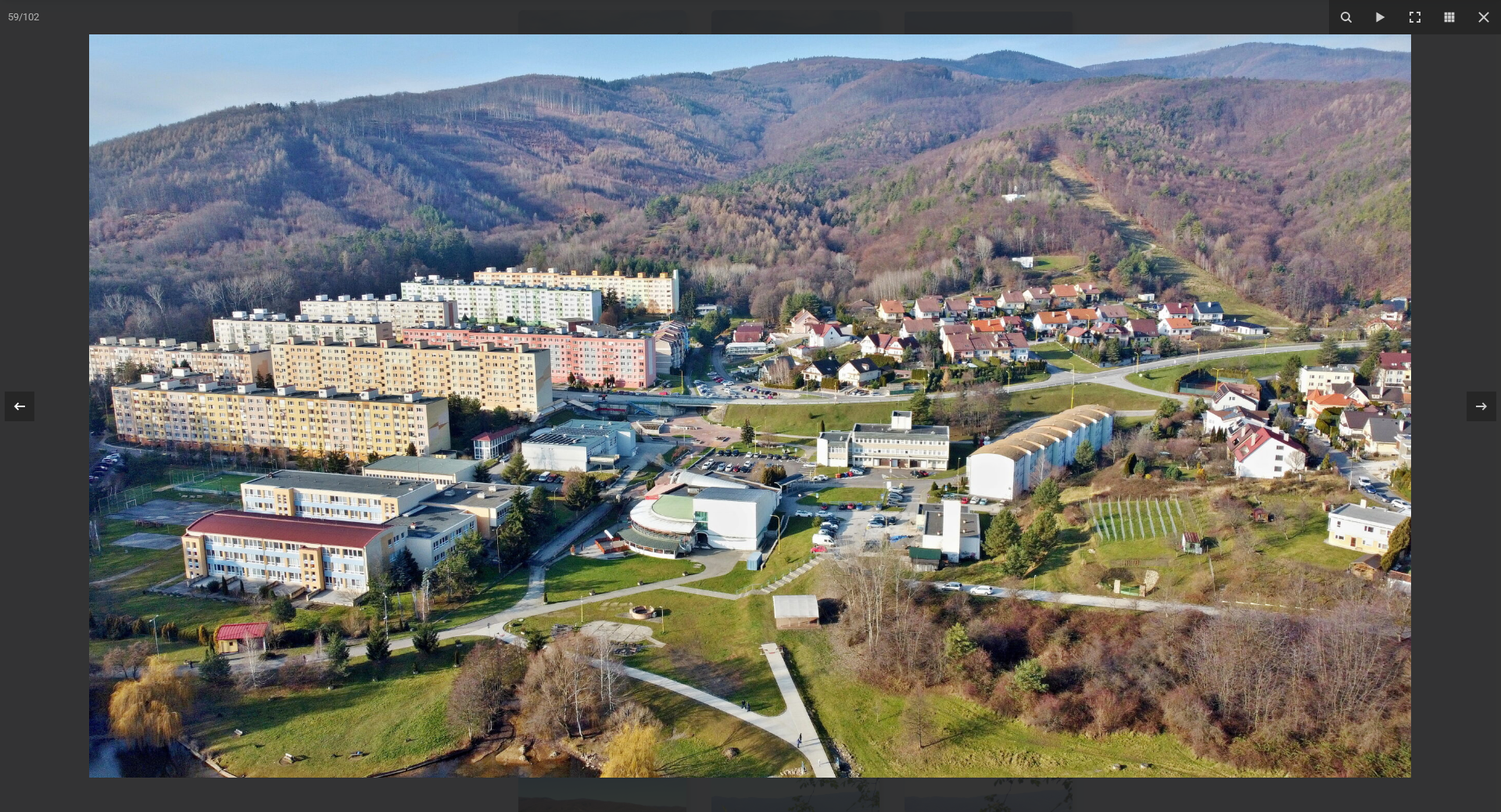
click at [13, 402] on icon at bounding box center [19, 406] width 19 height 19
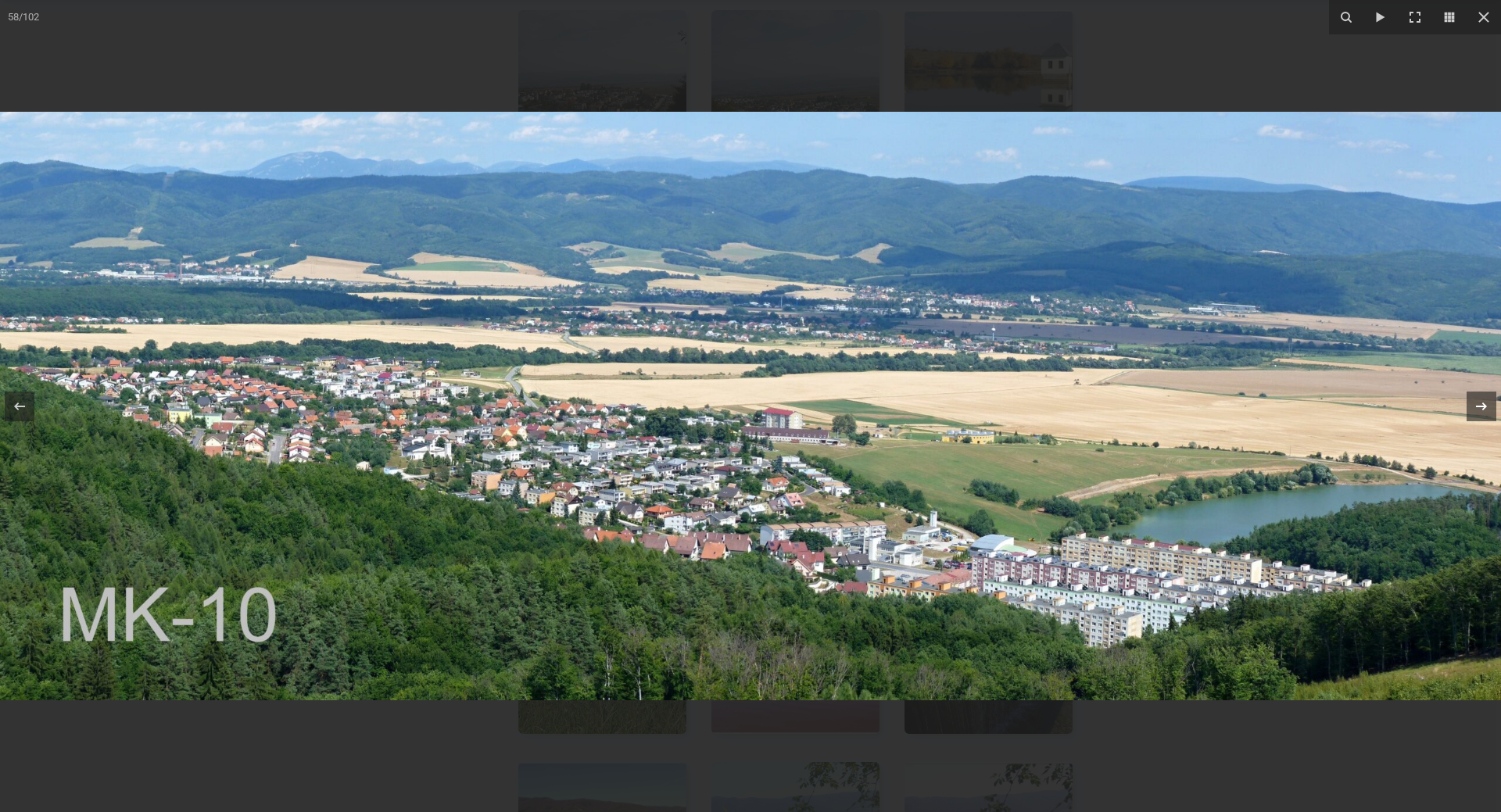
click at [1476, 411] on icon at bounding box center [1481, 406] width 19 height 19
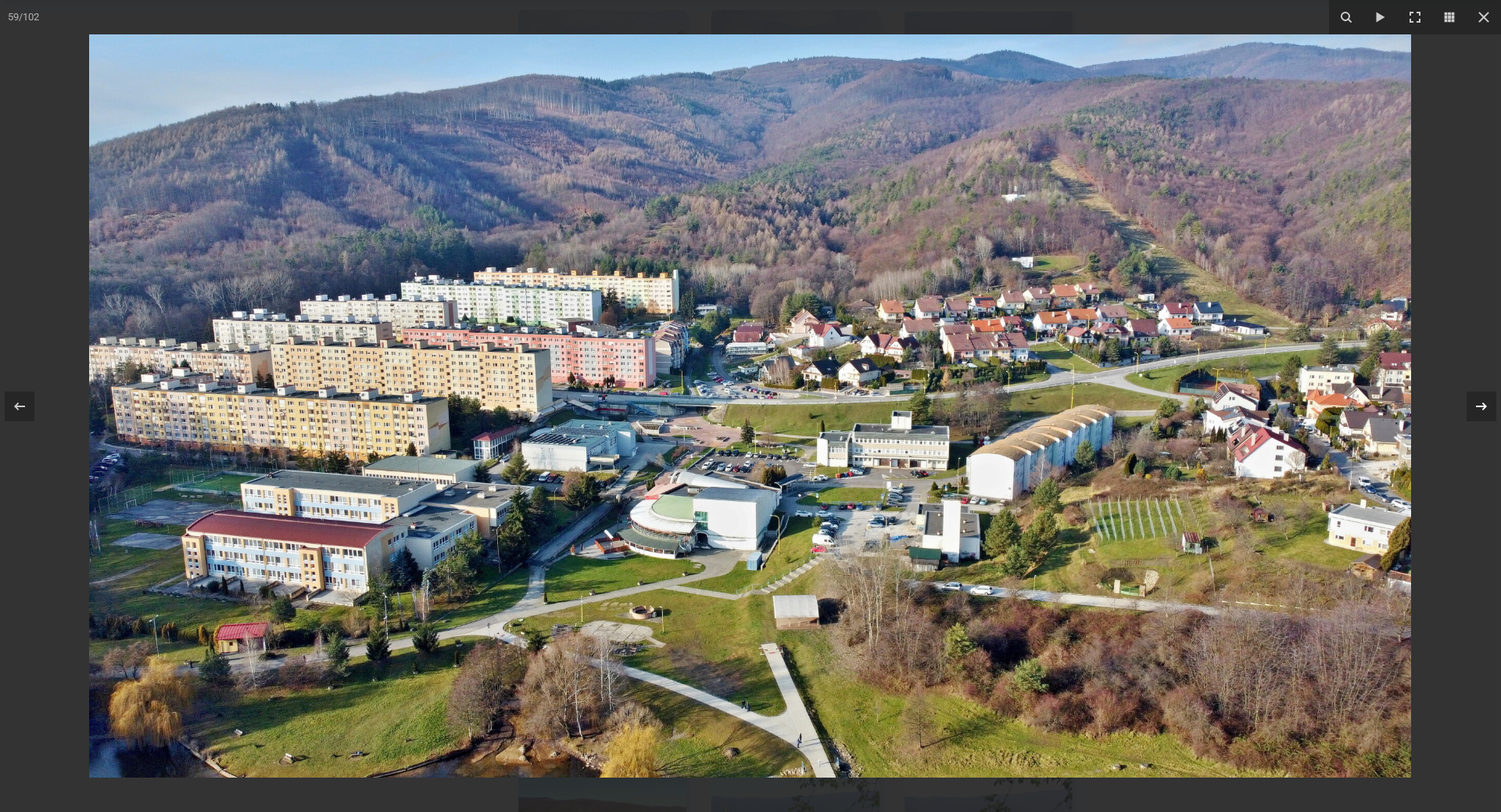
click at [1476, 411] on icon at bounding box center [1481, 406] width 19 height 19
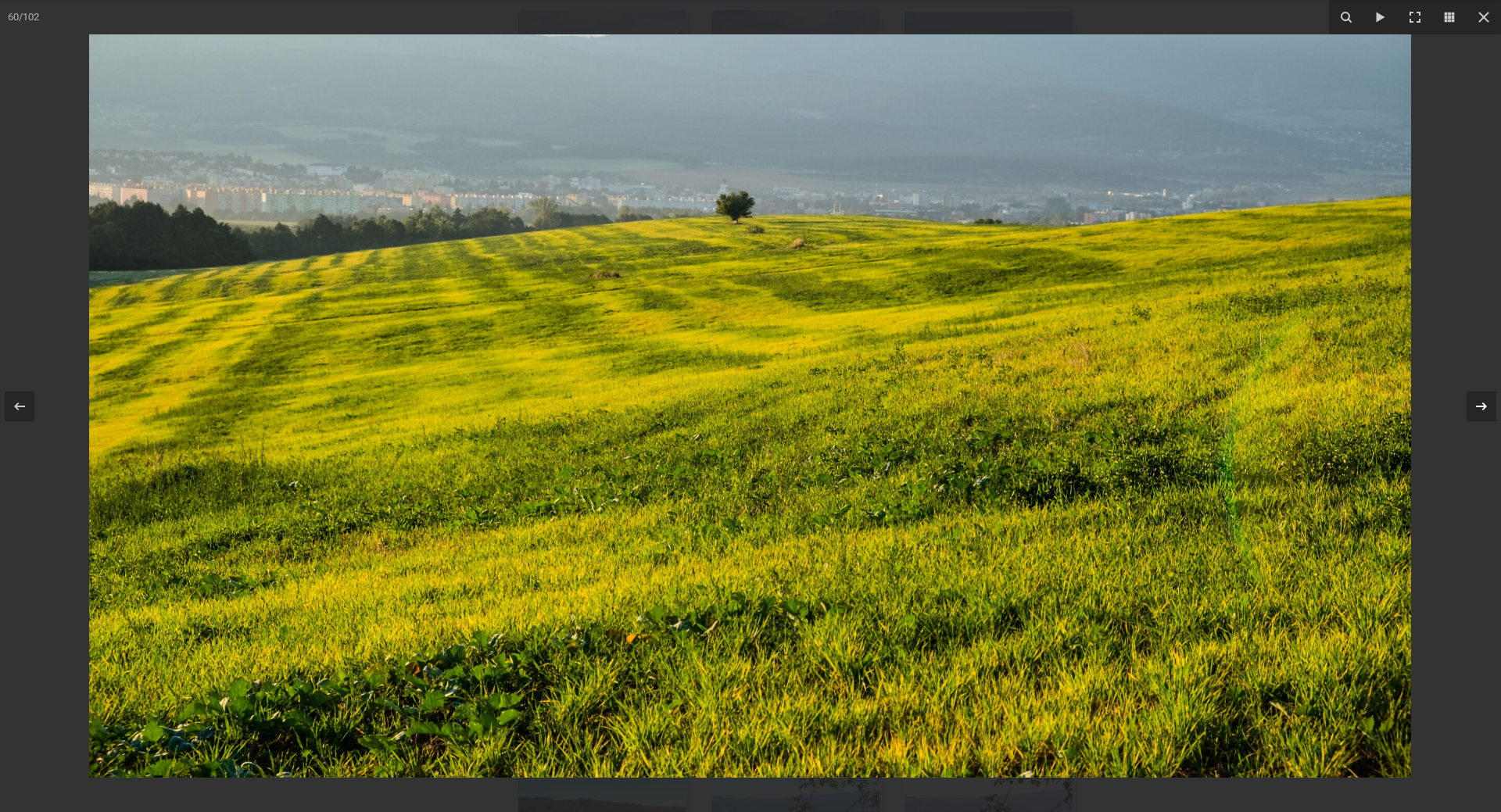
click at [1476, 411] on icon at bounding box center [1481, 406] width 19 height 19
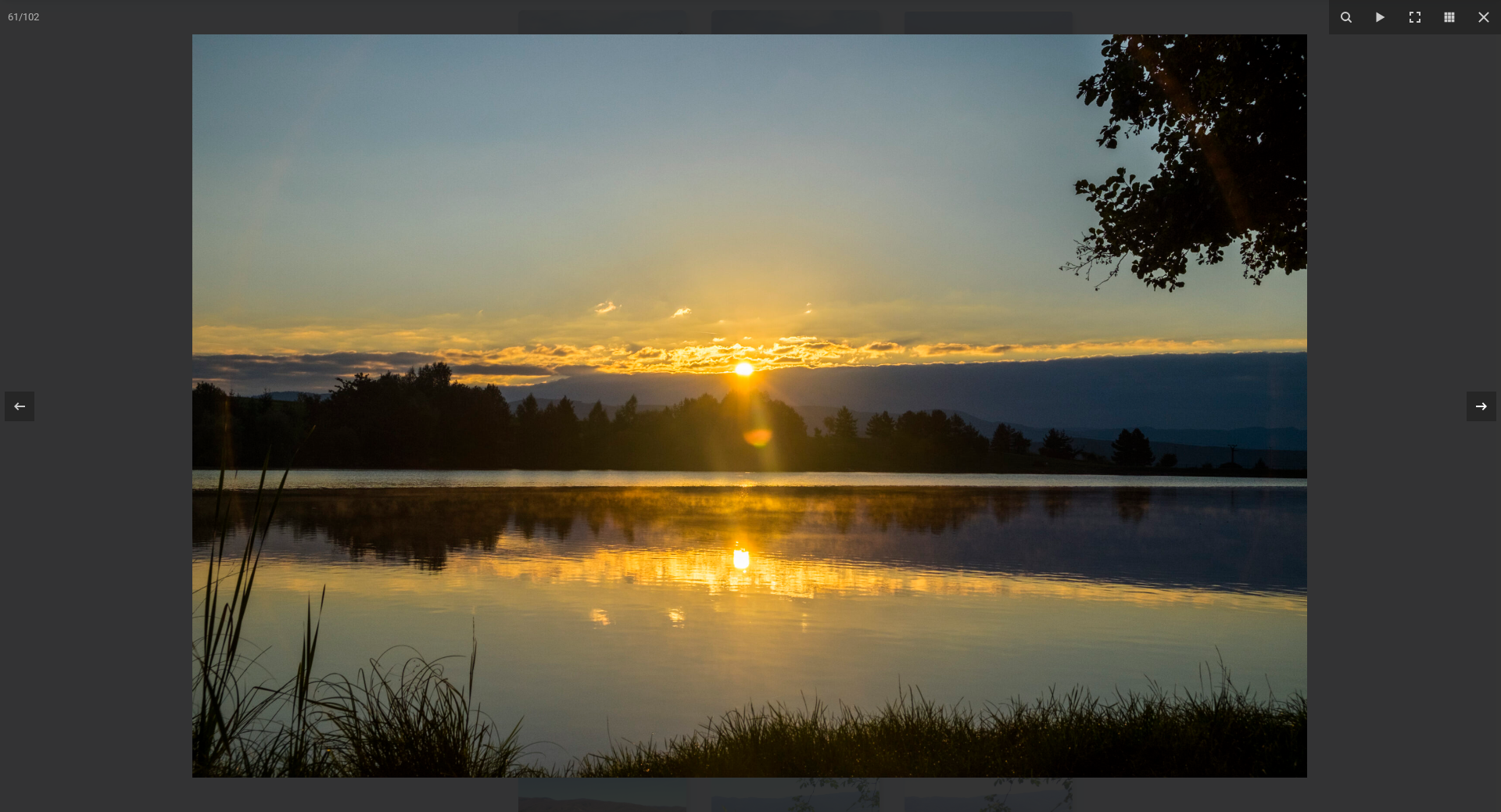
click at [1476, 411] on icon at bounding box center [1481, 406] width 19 height 19
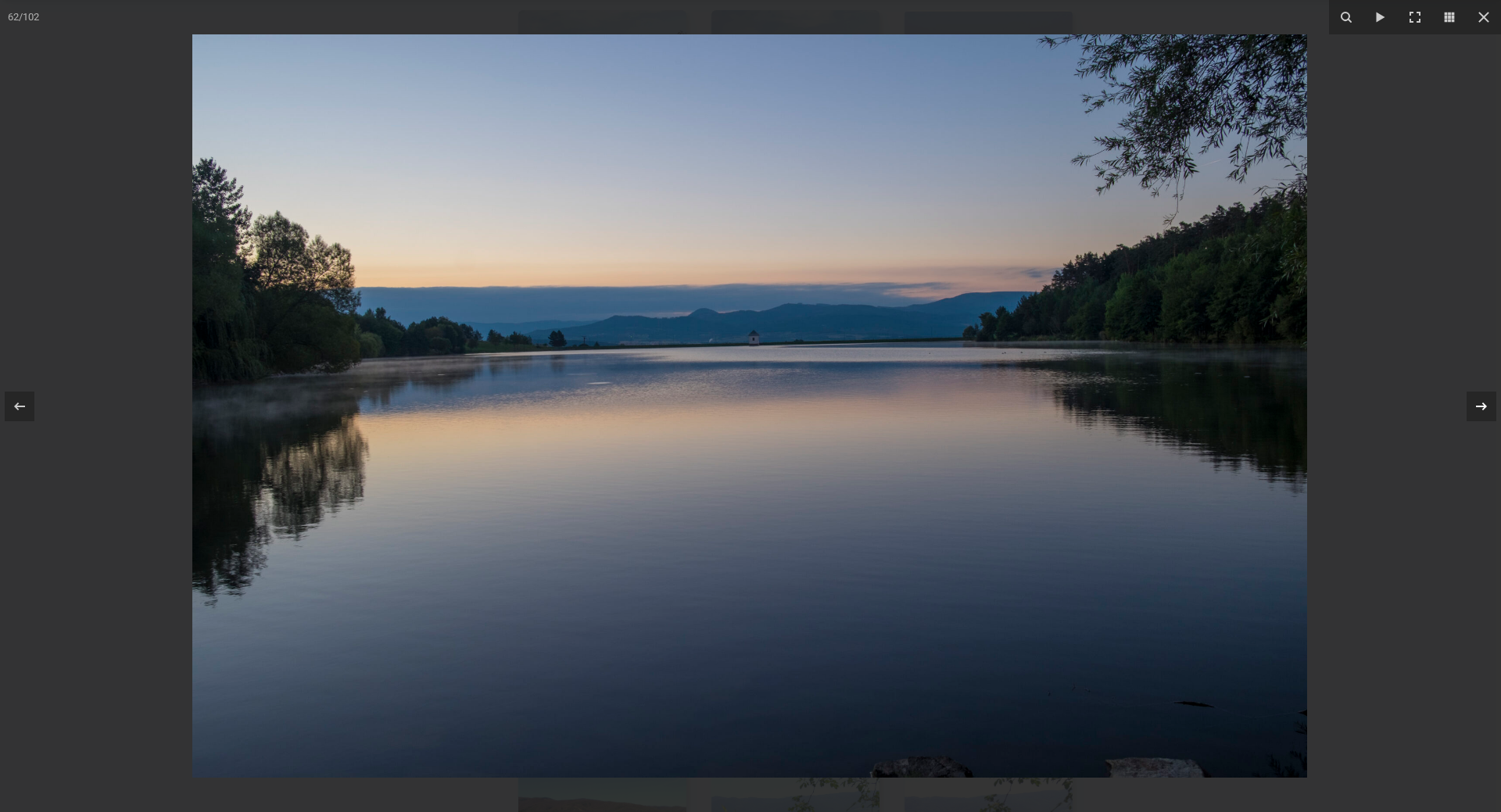
click at [1476, 411] on icon at bounding box center [1481, 406] width 19 height 19
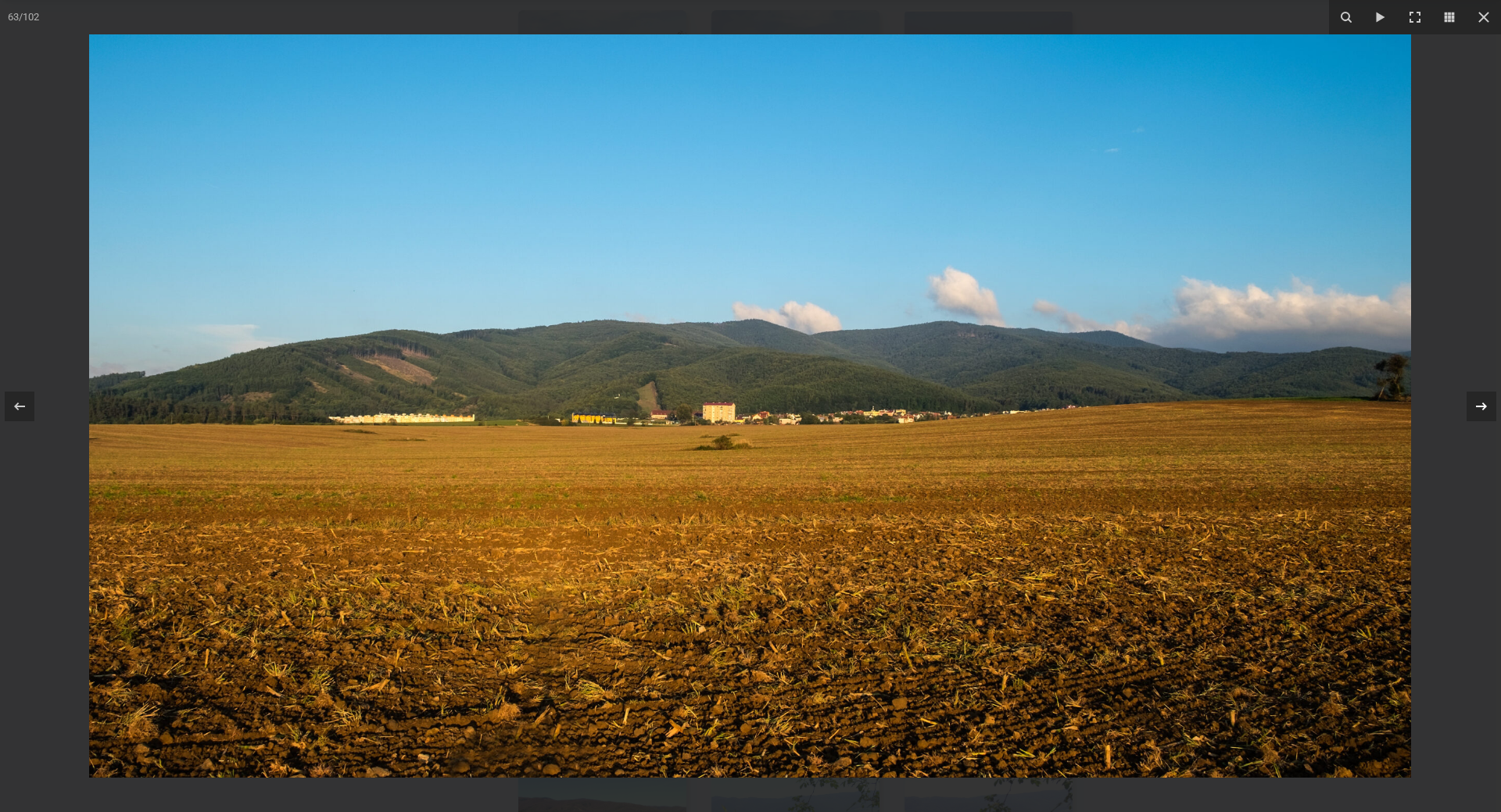
click at [1476, 411] on icon at bounding box center [1481, 406] width 19 height 19
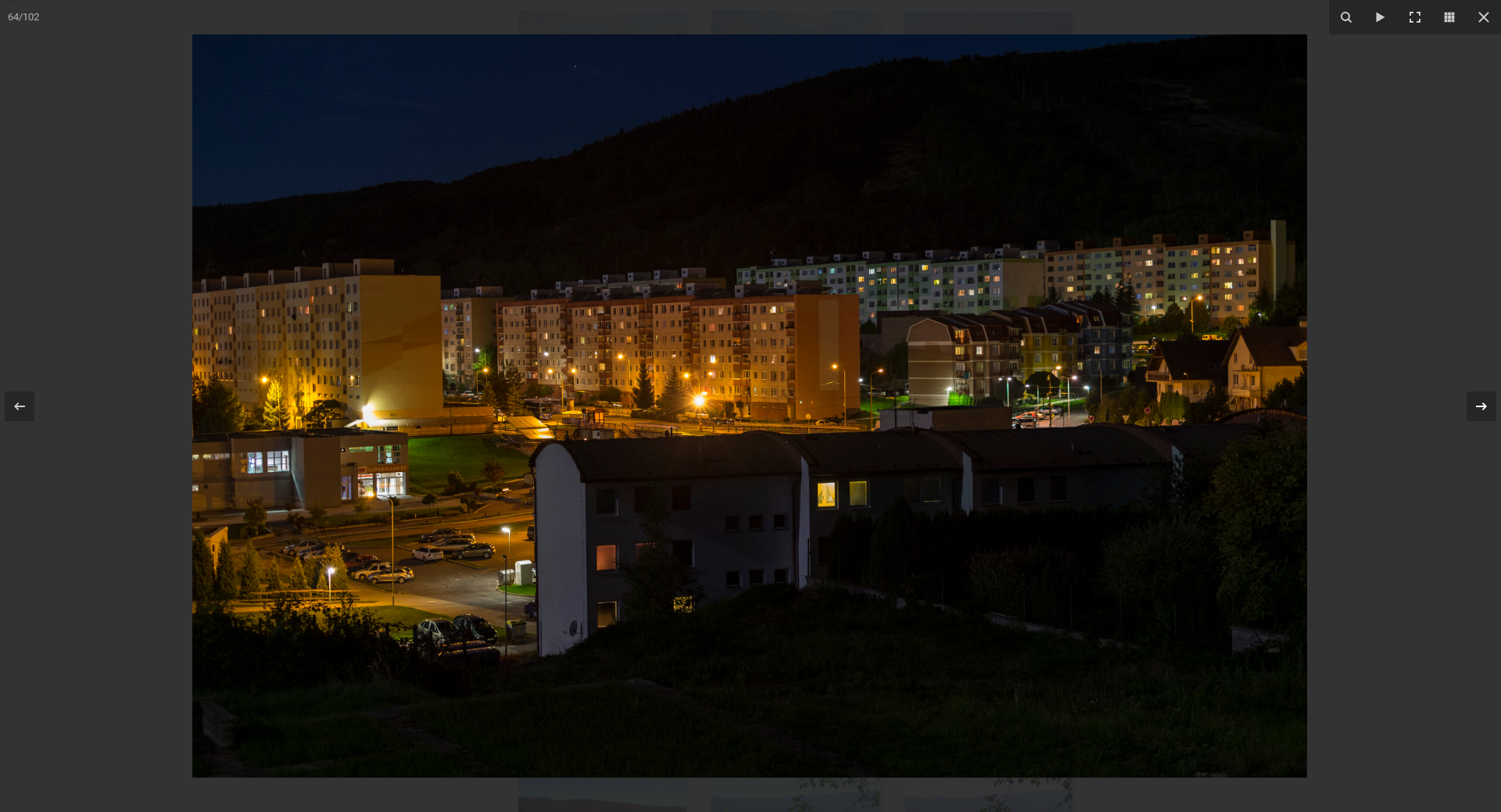
click at [1476, 411] on icon at bounding box center [1481, 406] width 19 height 19
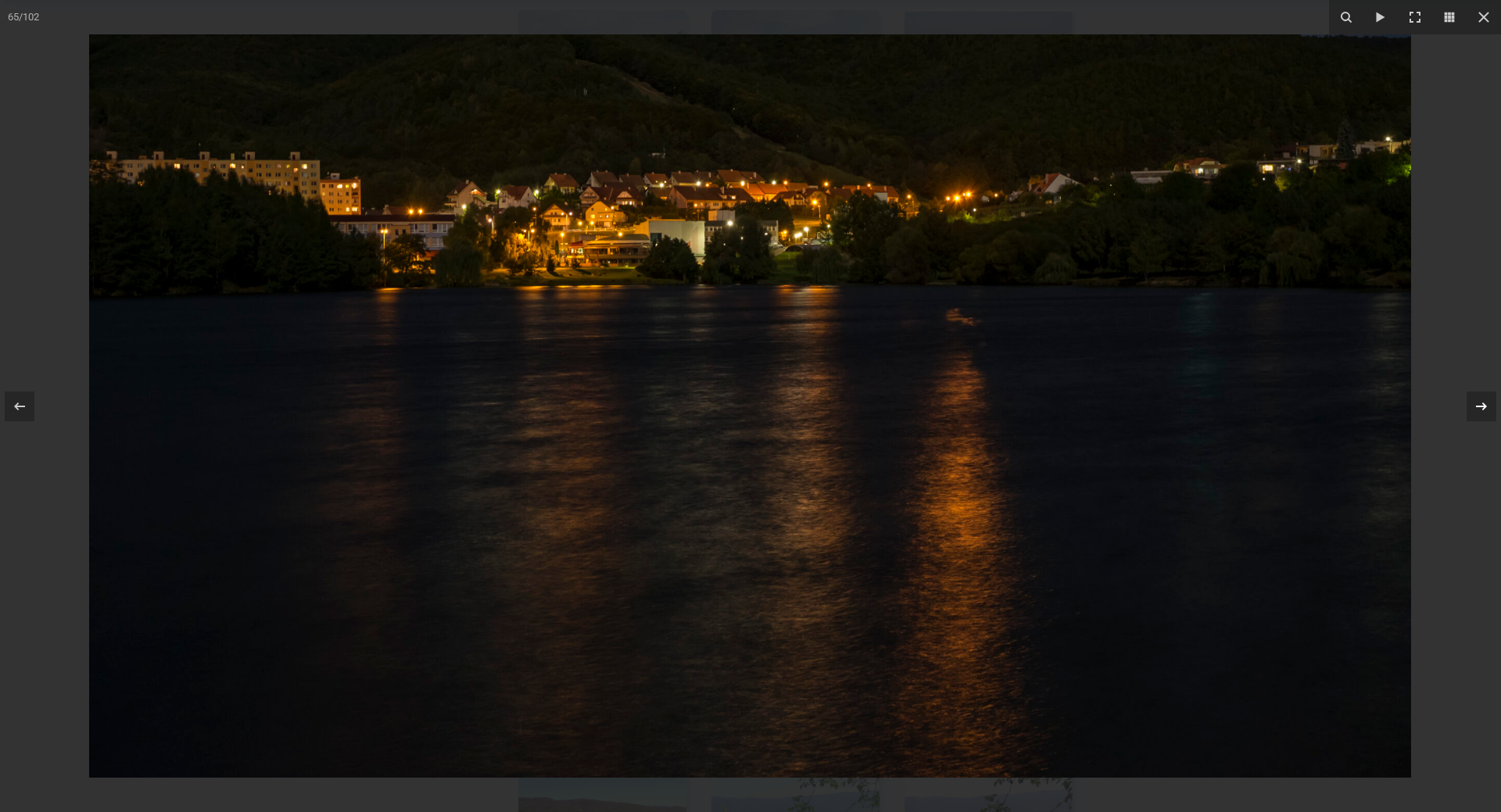
click at [1476, 411] on icon at bounding box center [1481, 406] width 19 height 19
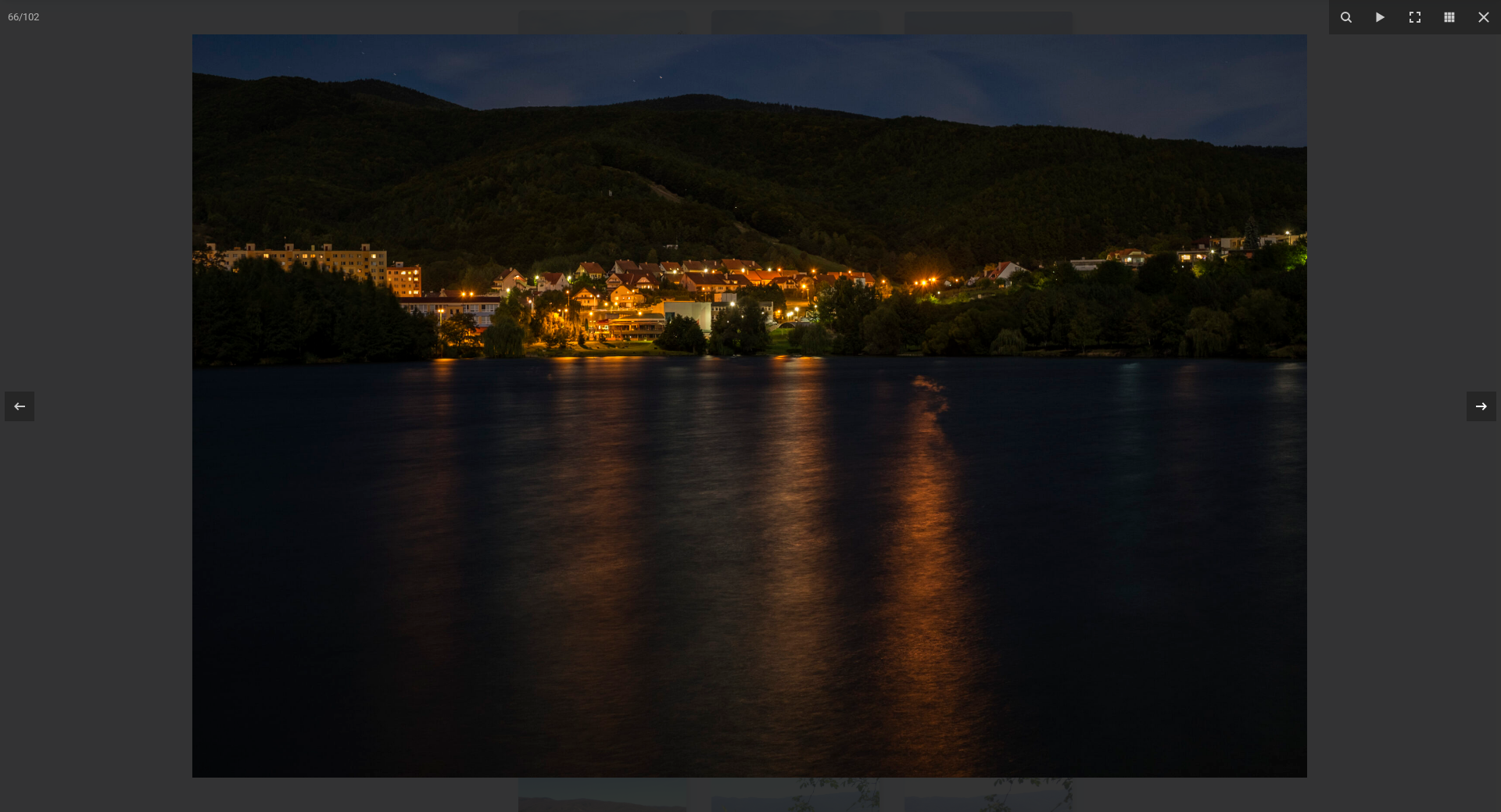
click at [1476, 411] on icon at bounding box center [1481, 406] width 19 height 19
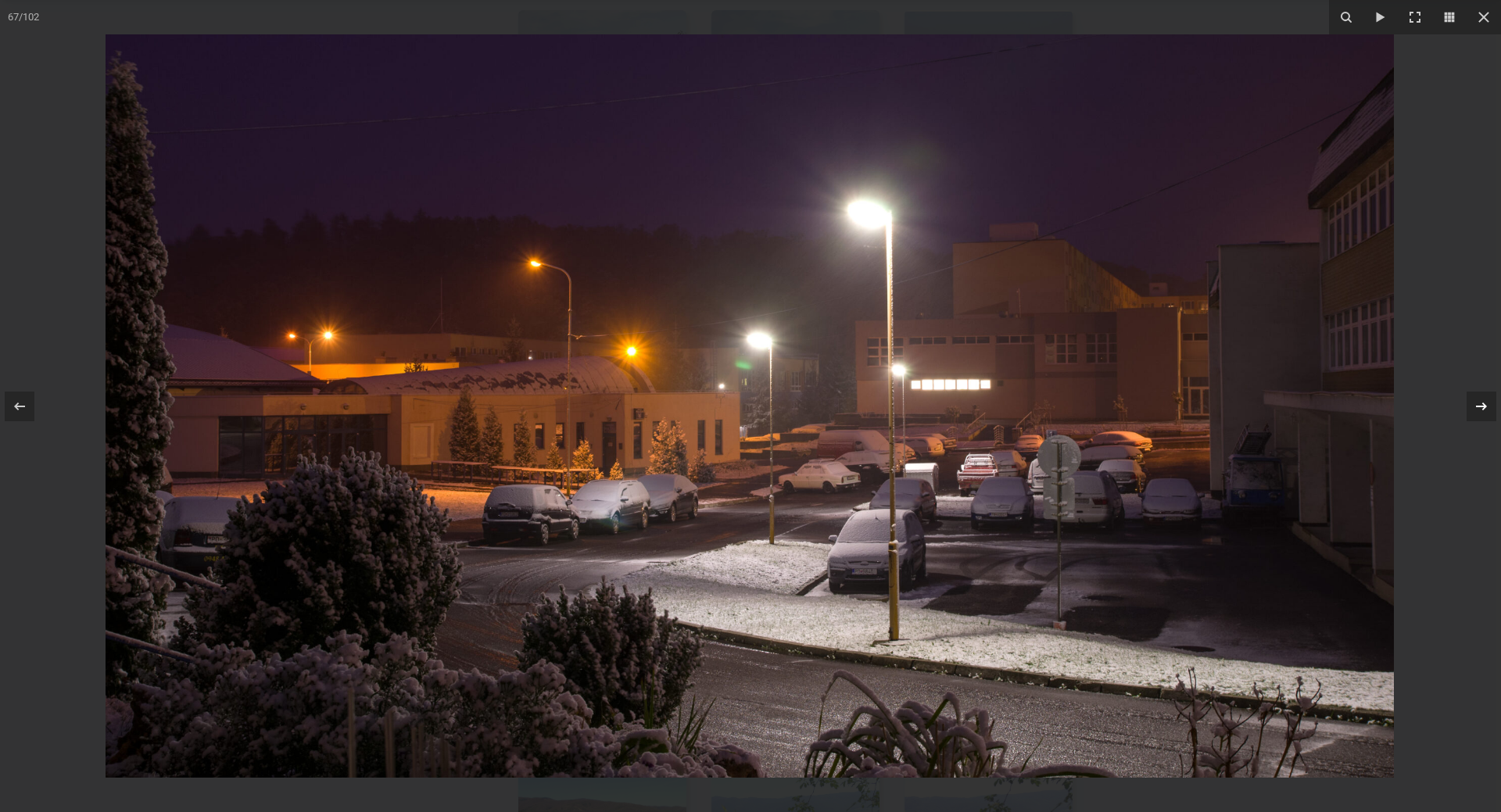
click at [1477, 410] on icon at bounding box center [1481, 406] width 19 height 19
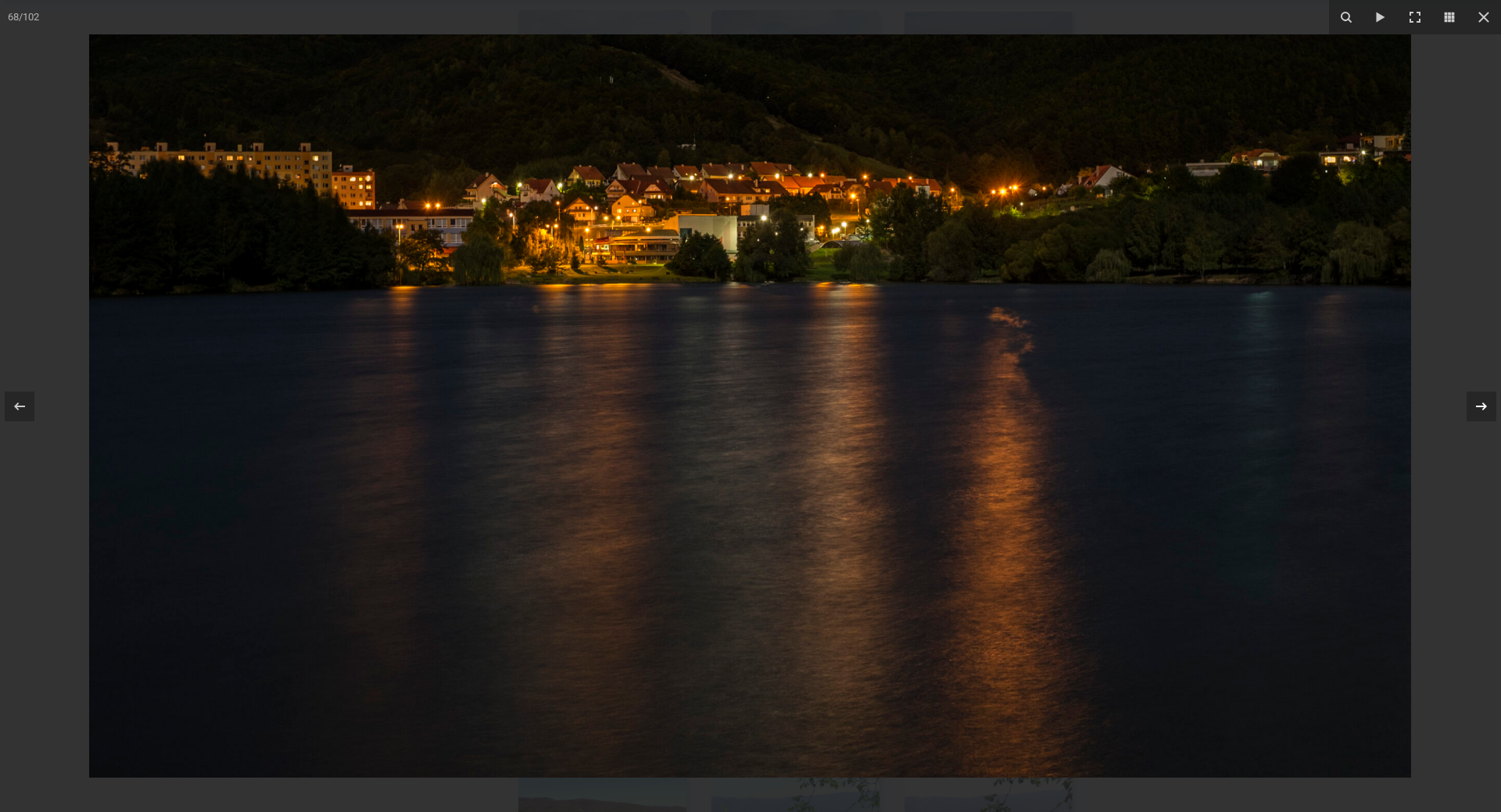
click at [1477, 410] on icon at bounding box center [1481, 406] width 19 height 19
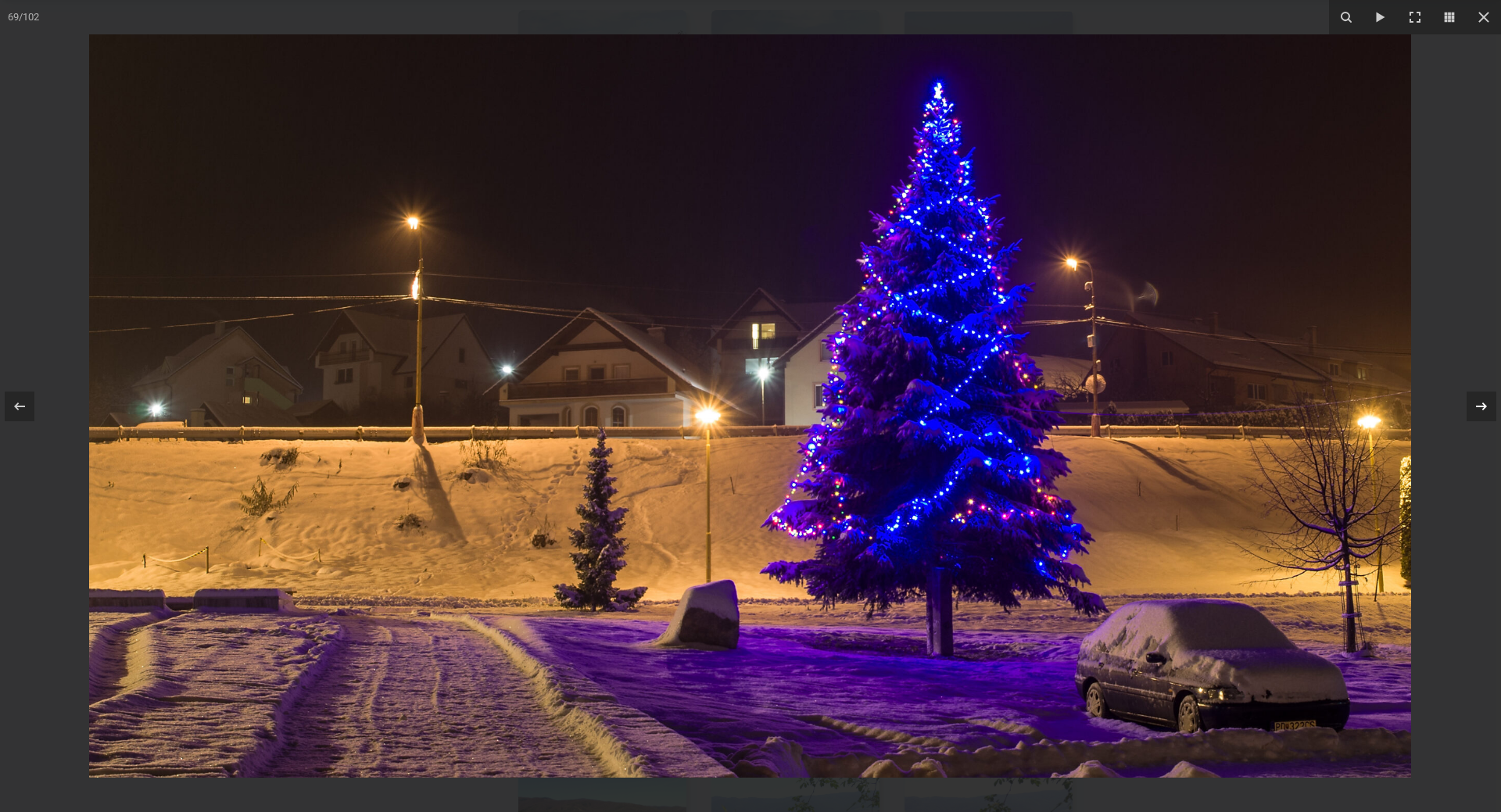
click at [1477, 410] on icon at bounding box center [1481, 406] width 19 height 19
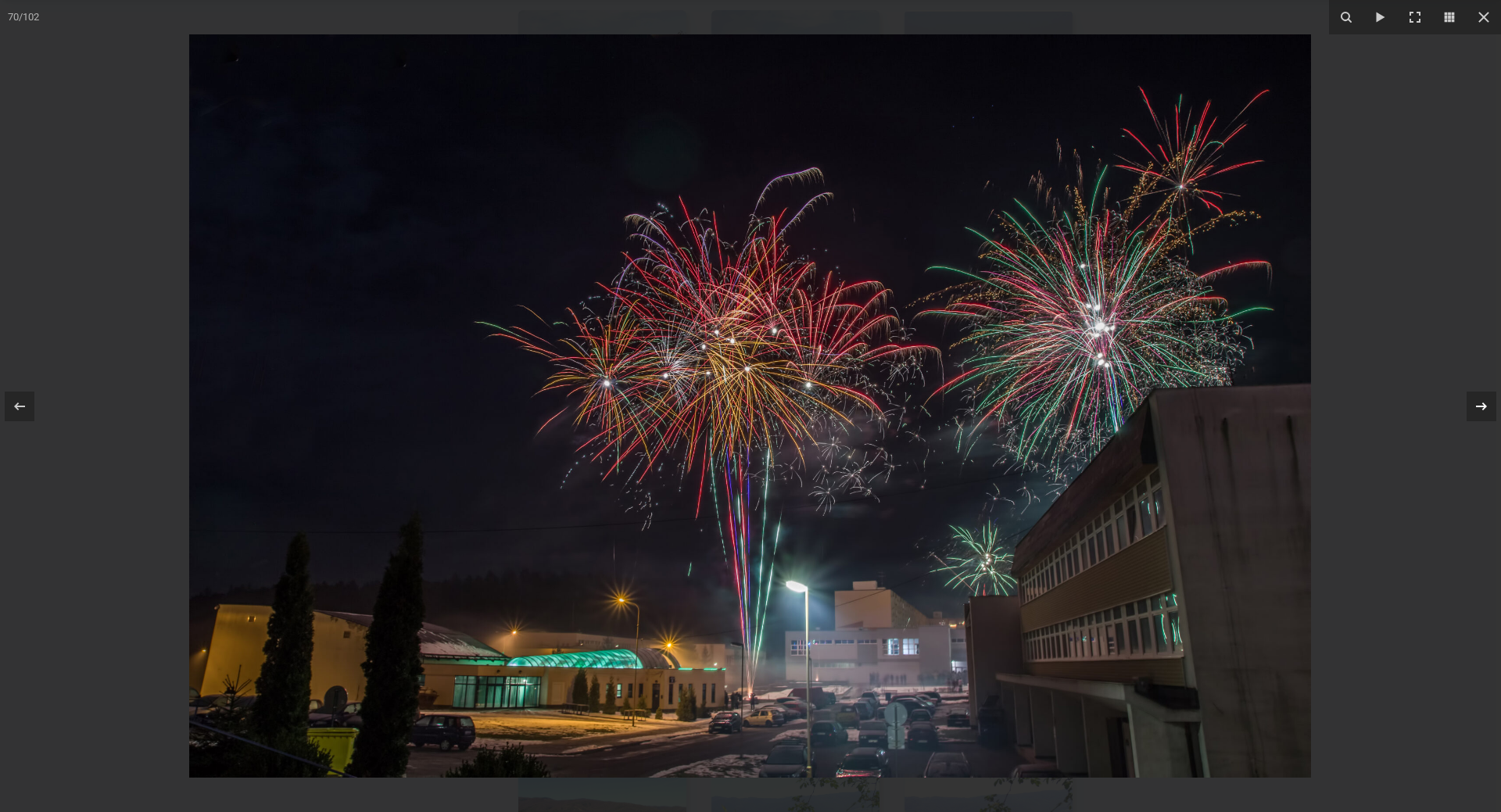
click at [1477, 410] on icon at bounding box center [1481, 406] width 19 height 19
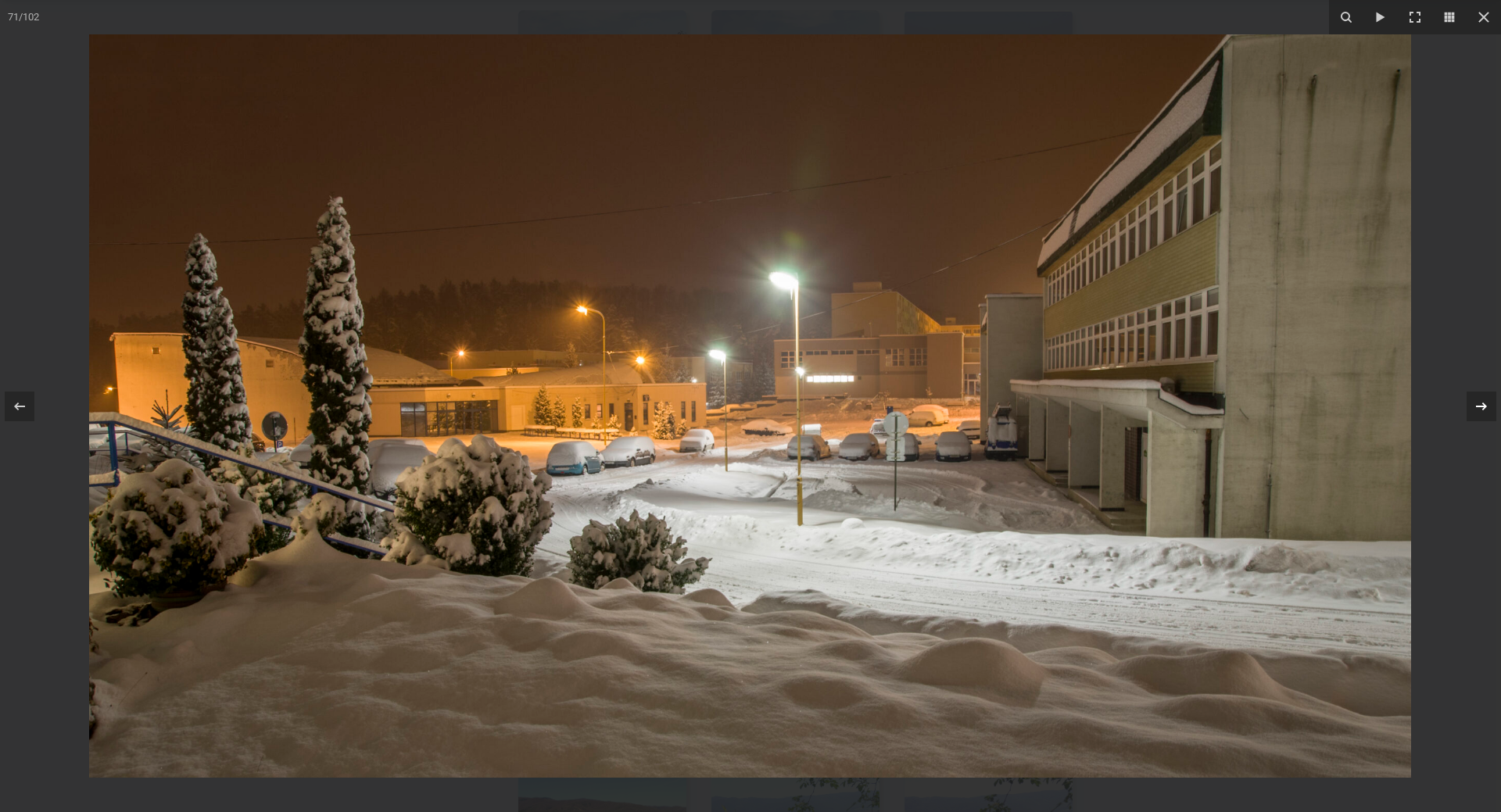
click at [1477, 410] on icon at bounding box center [1481, 406] width 19 height 19
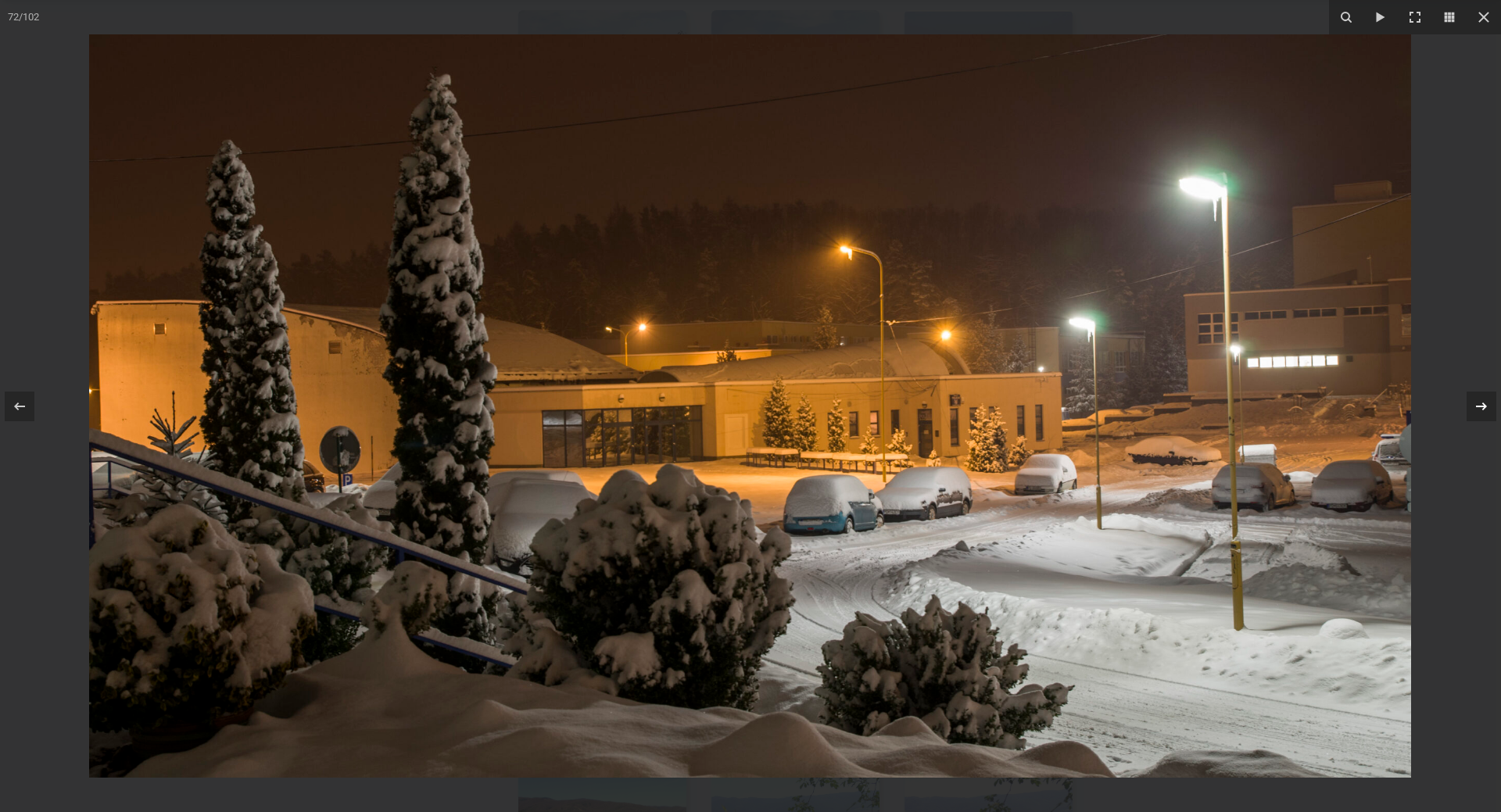
click at [1477, 410] on icon at bounding box center [1481, 406] width 19 height 19
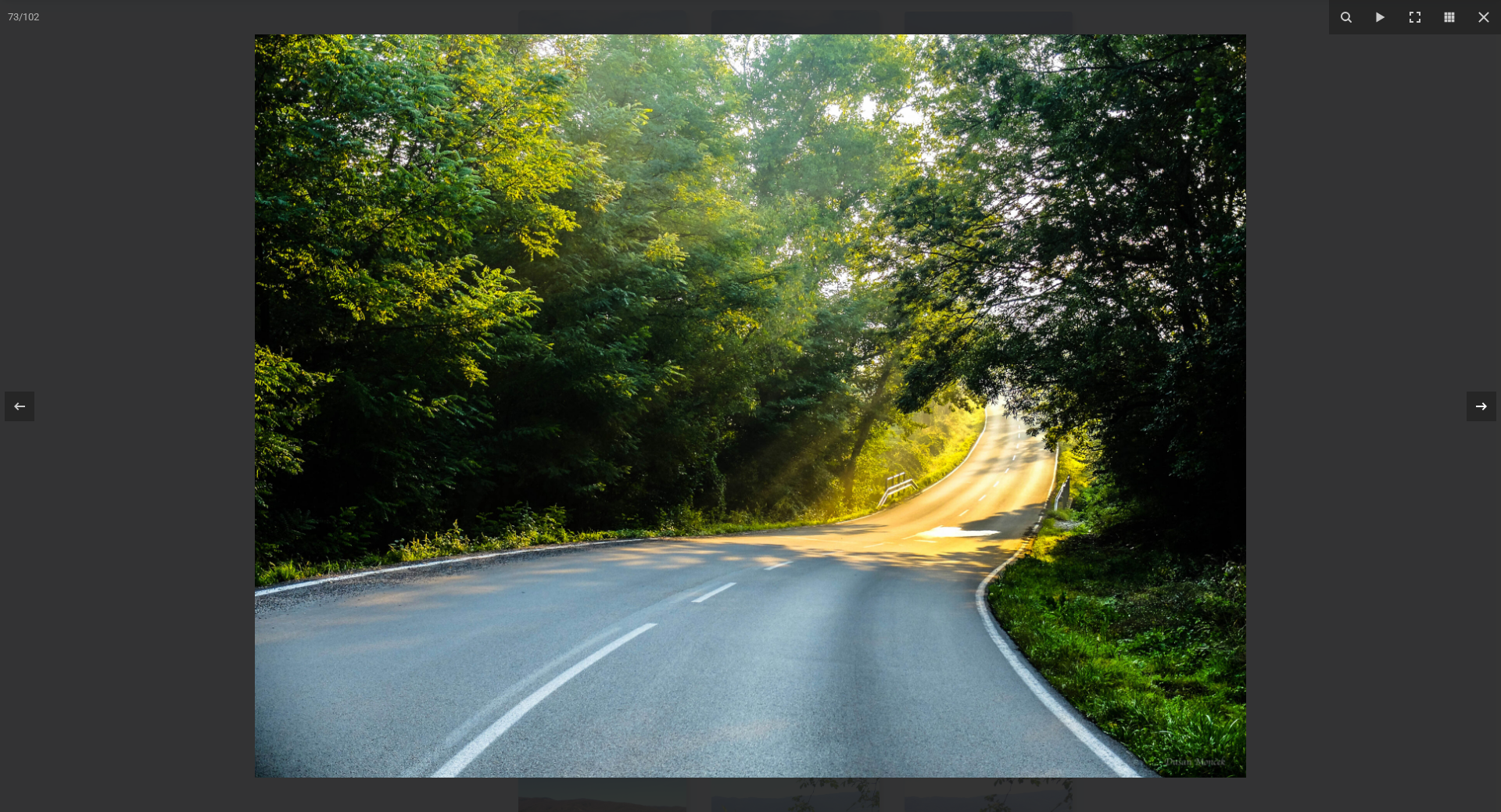
click at [1477, 410] on icon at bounding box center [1481, 406] width 19 height 19
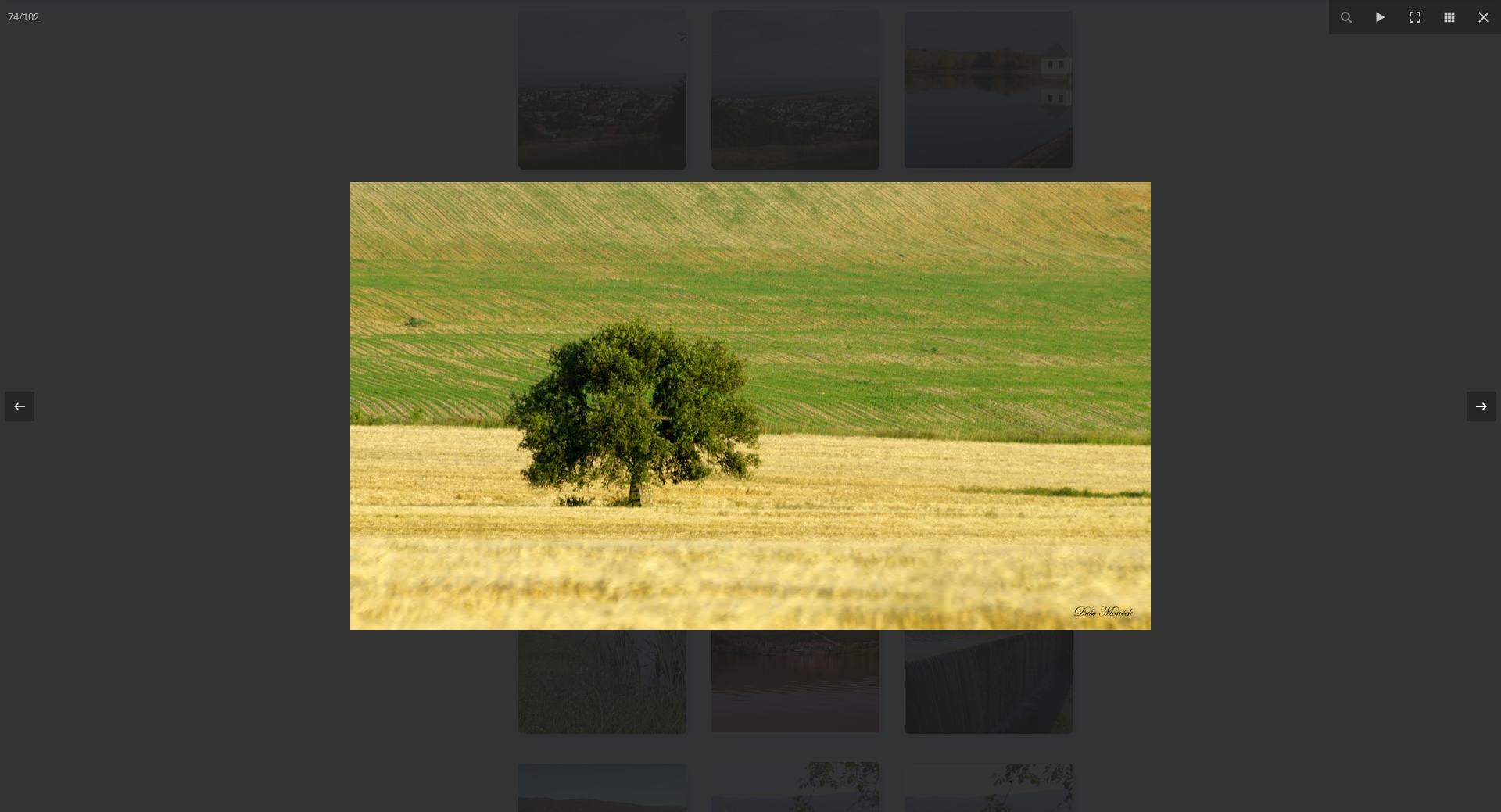
click at [1477, 410] on icon at bounding box center [1481, 406] width 19 height 19
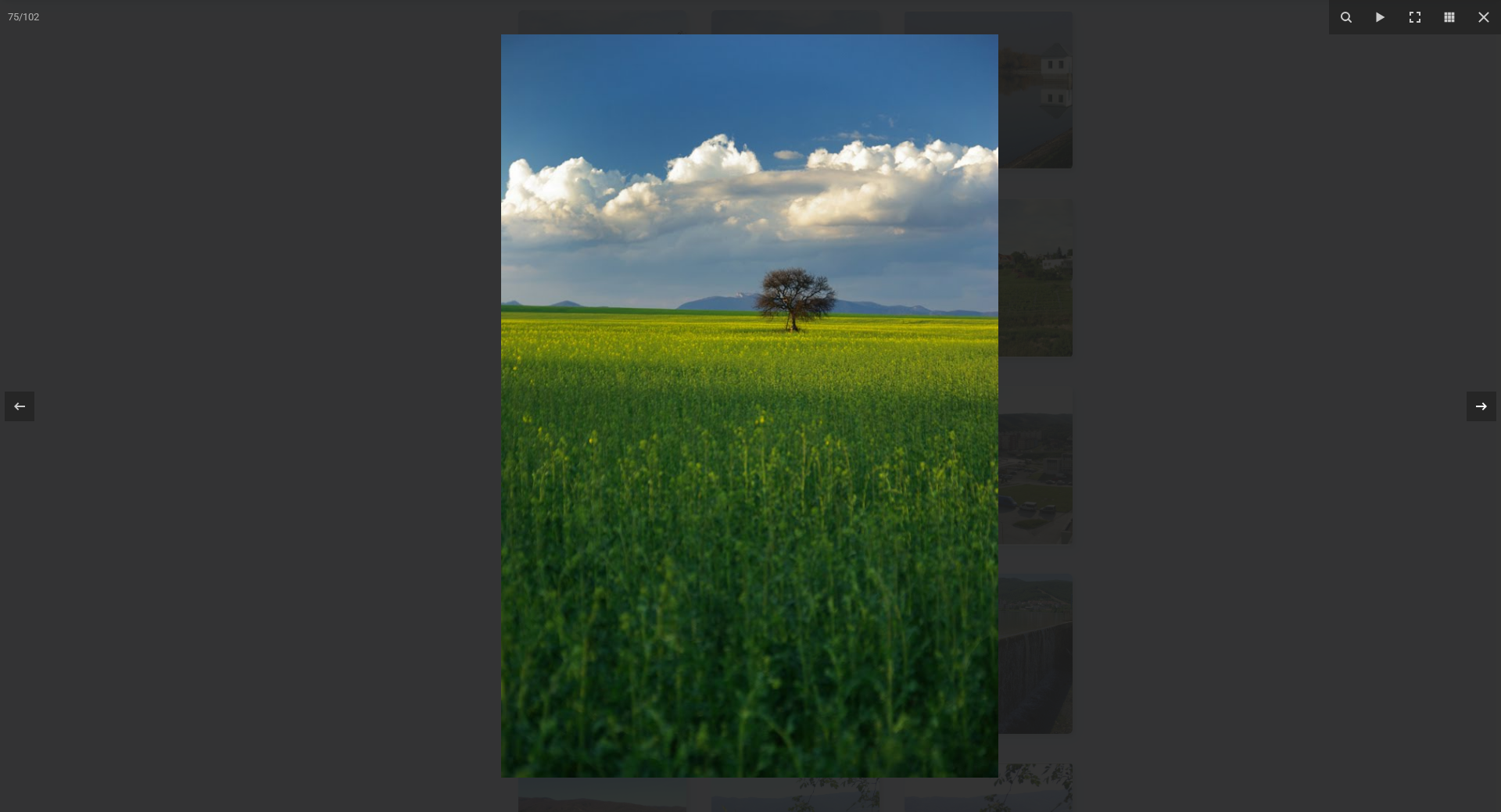
click at [1477, 410] on icon at bounding box center [1481, 406] width 19 height 19
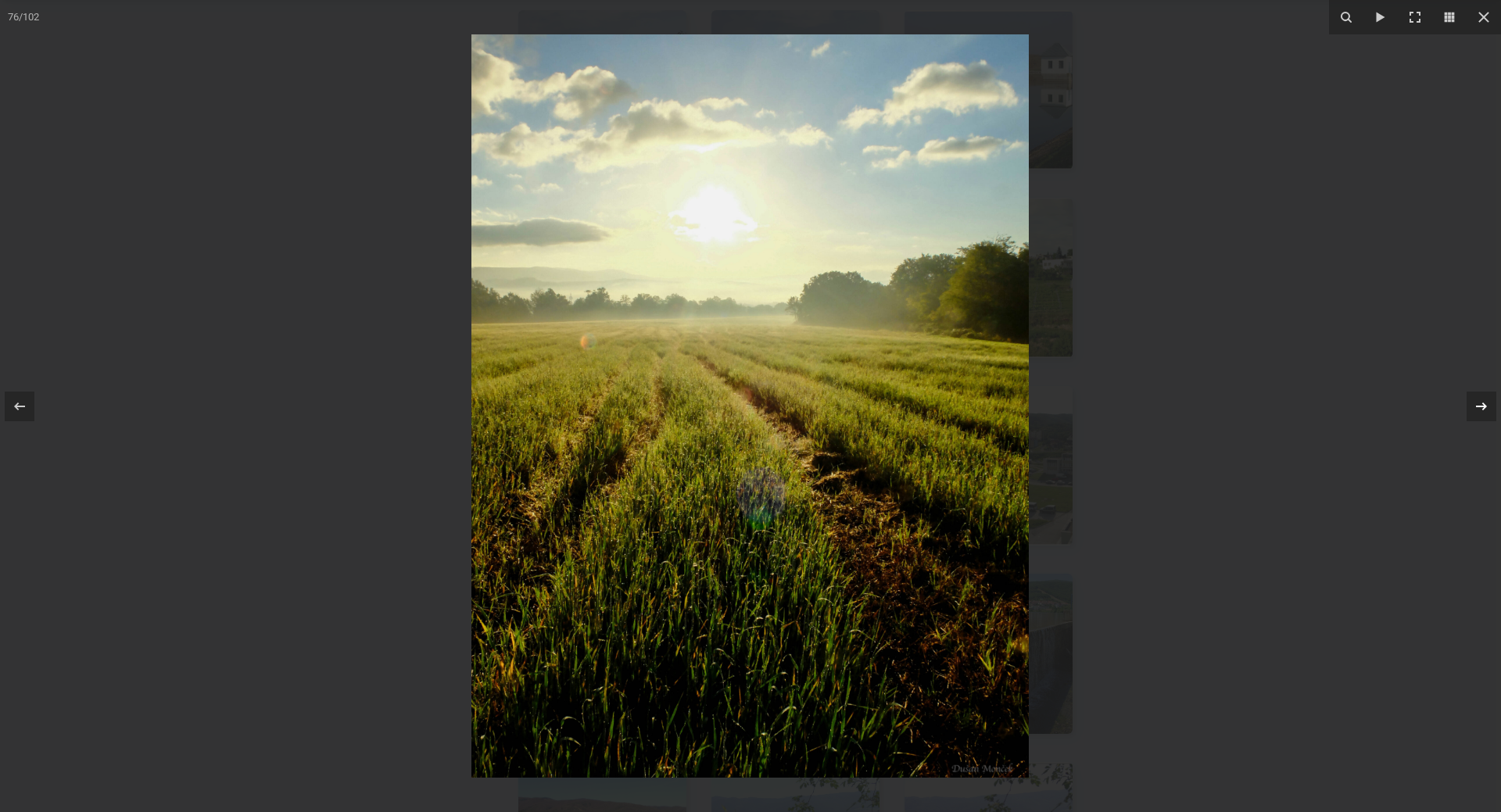
click at [1477, 410] on icon at bounding box center [1481, 406] width 19 height 19
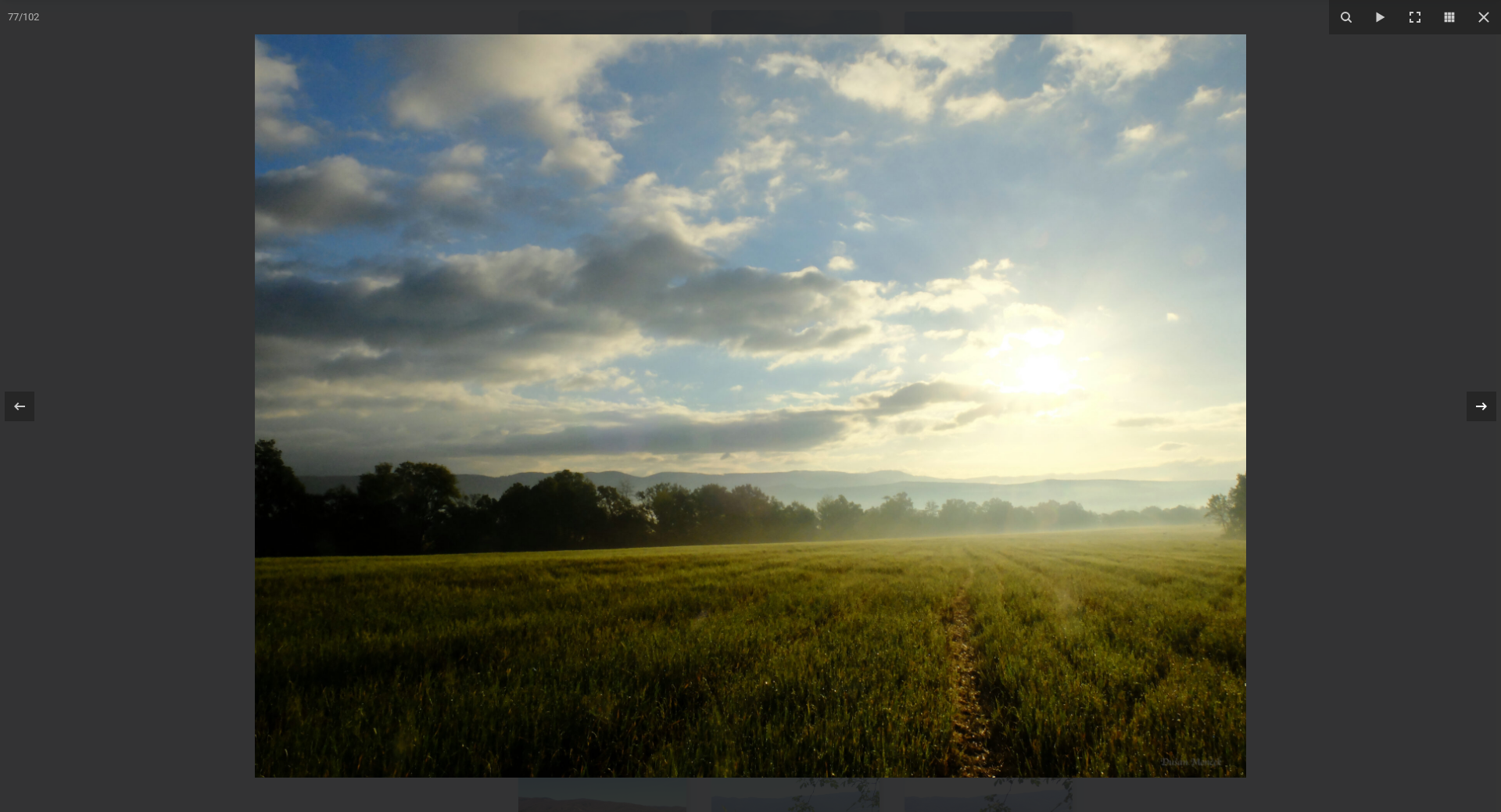
click at [1477, 410] on icon at bounding box center [1481, 406] width 19 height 19
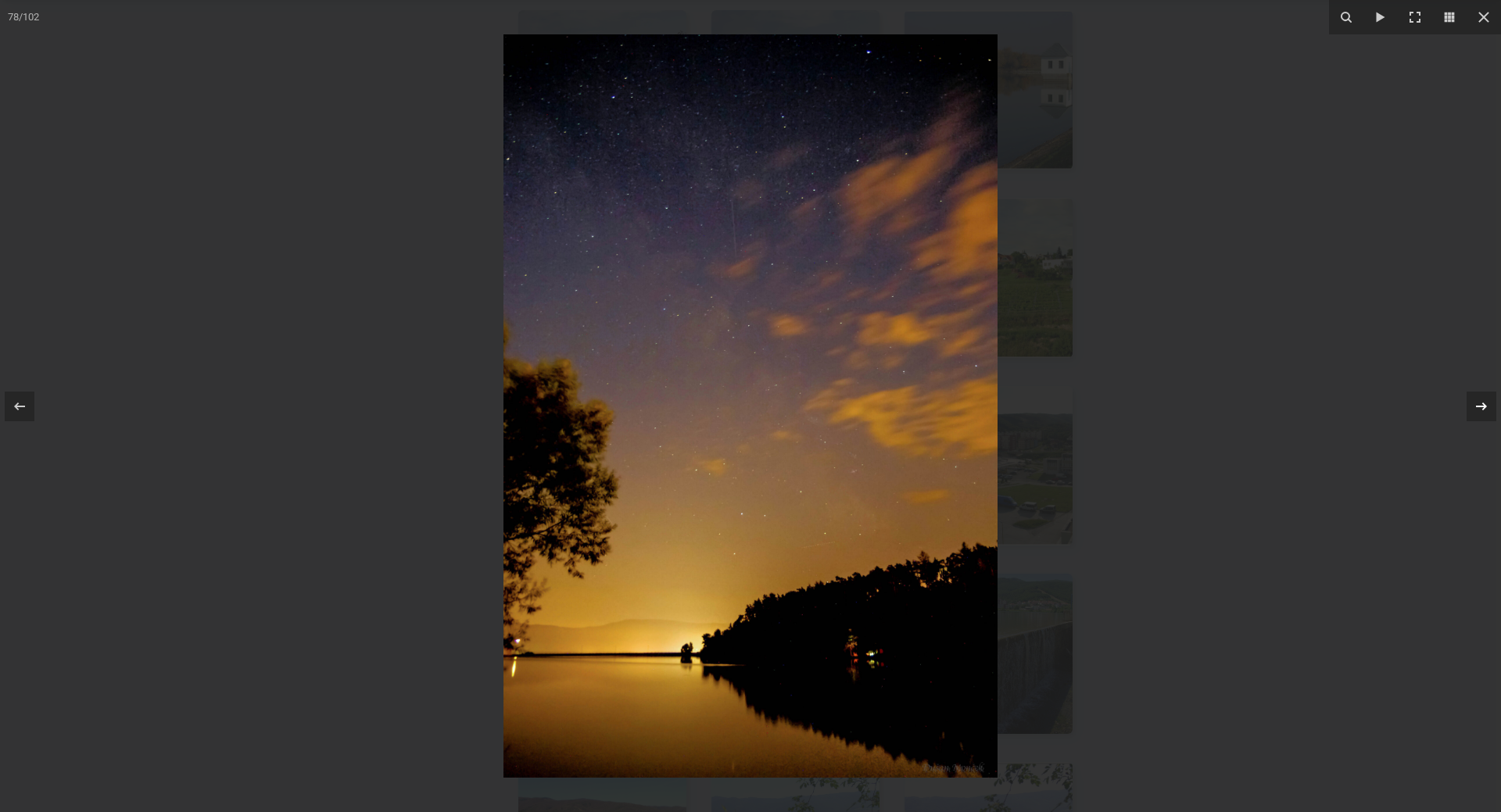
click at [1477, 410] on icon at bounding box center [1481, 406] width 19 height 19
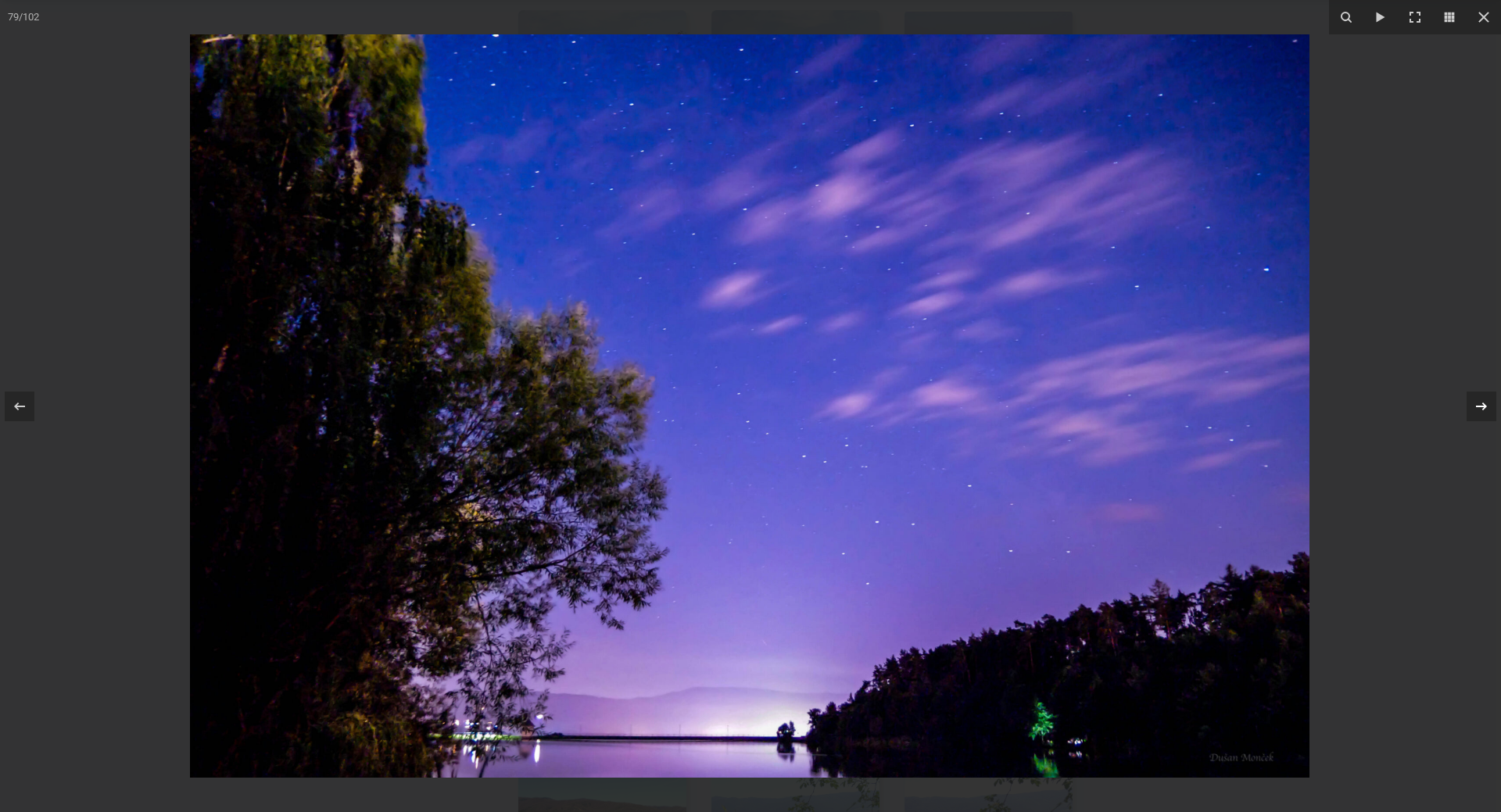
click at [1485, 408] on icon at bounding box center [1481, 406] width 11 height 8
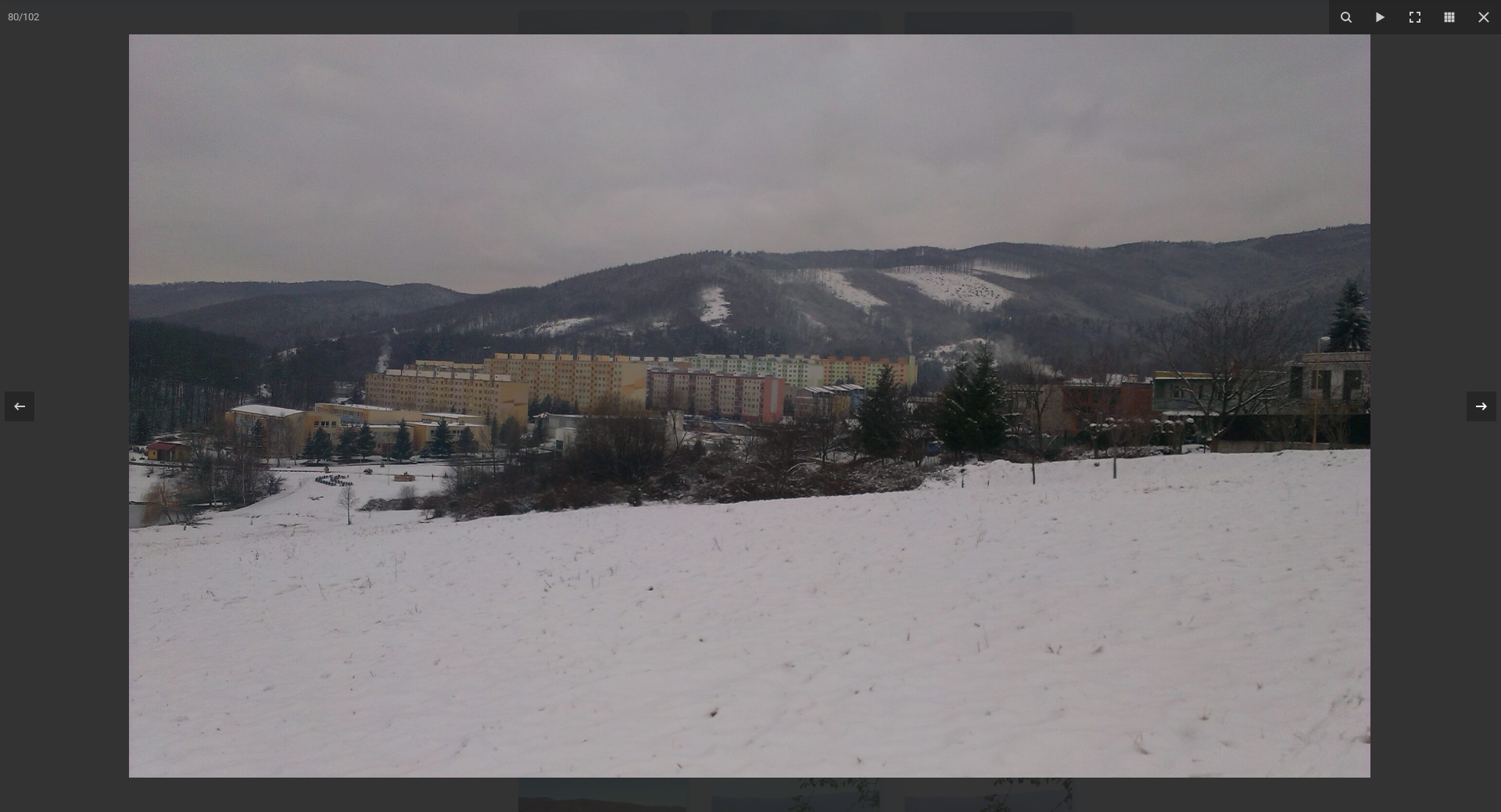
click at [1485, 408] on icon at bounding box center [1481, 406] width 11 height 8
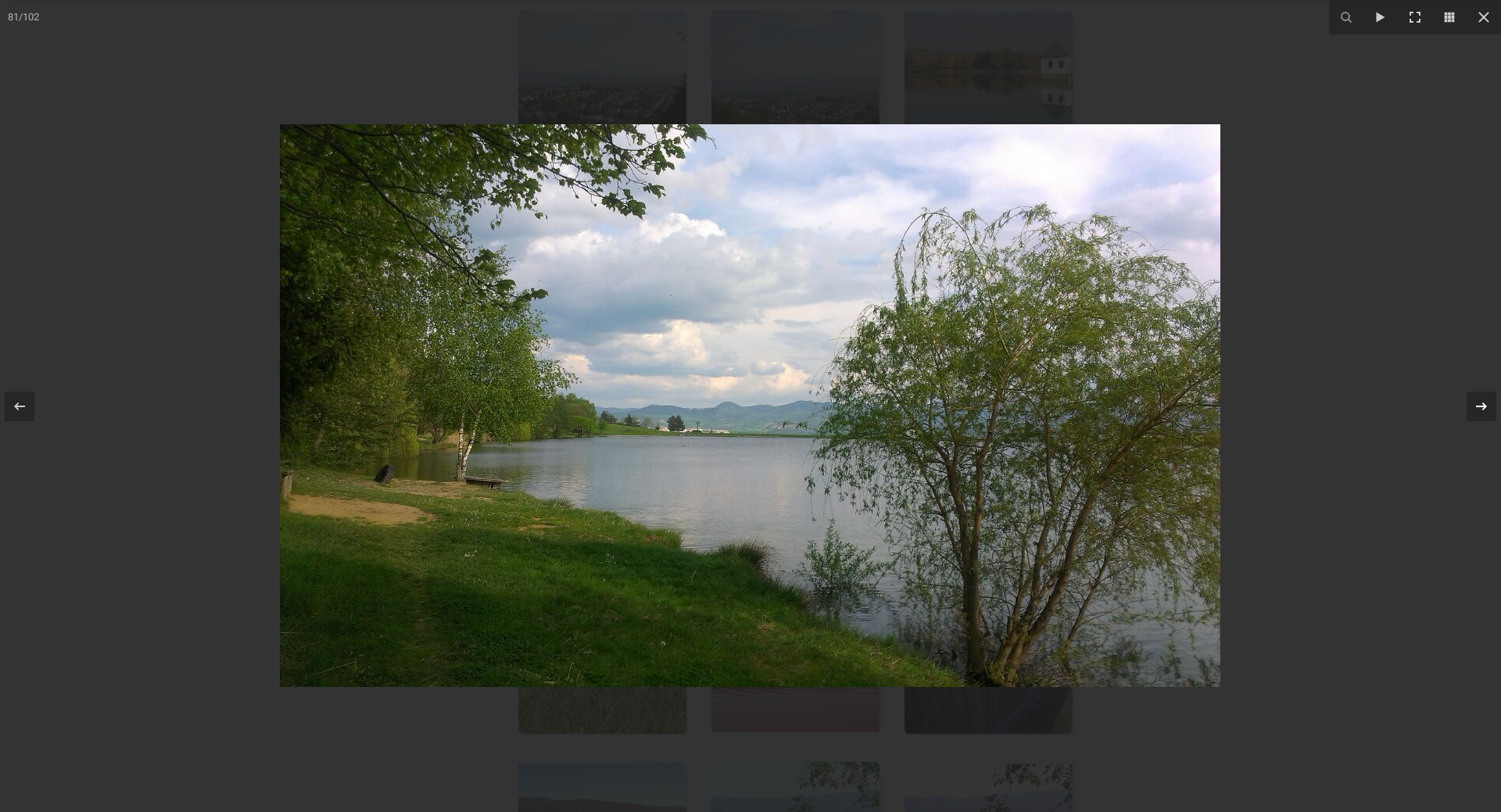
click at [1485, 408] on icon at bounding box center [1481, 406] width 11 height 8
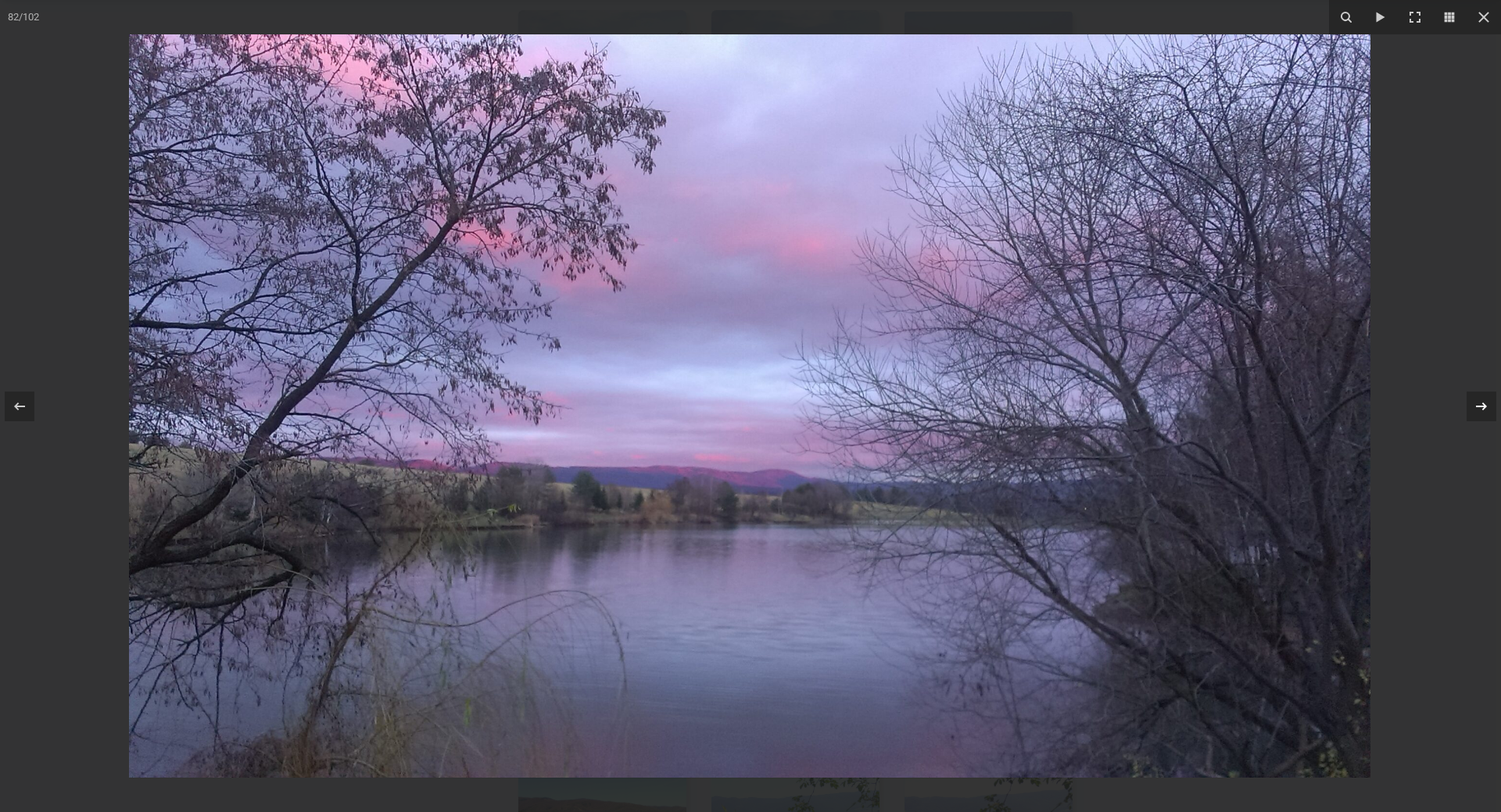
click at [1485, 408] on icon at bounding box center [1481, 406] width 11 height 8
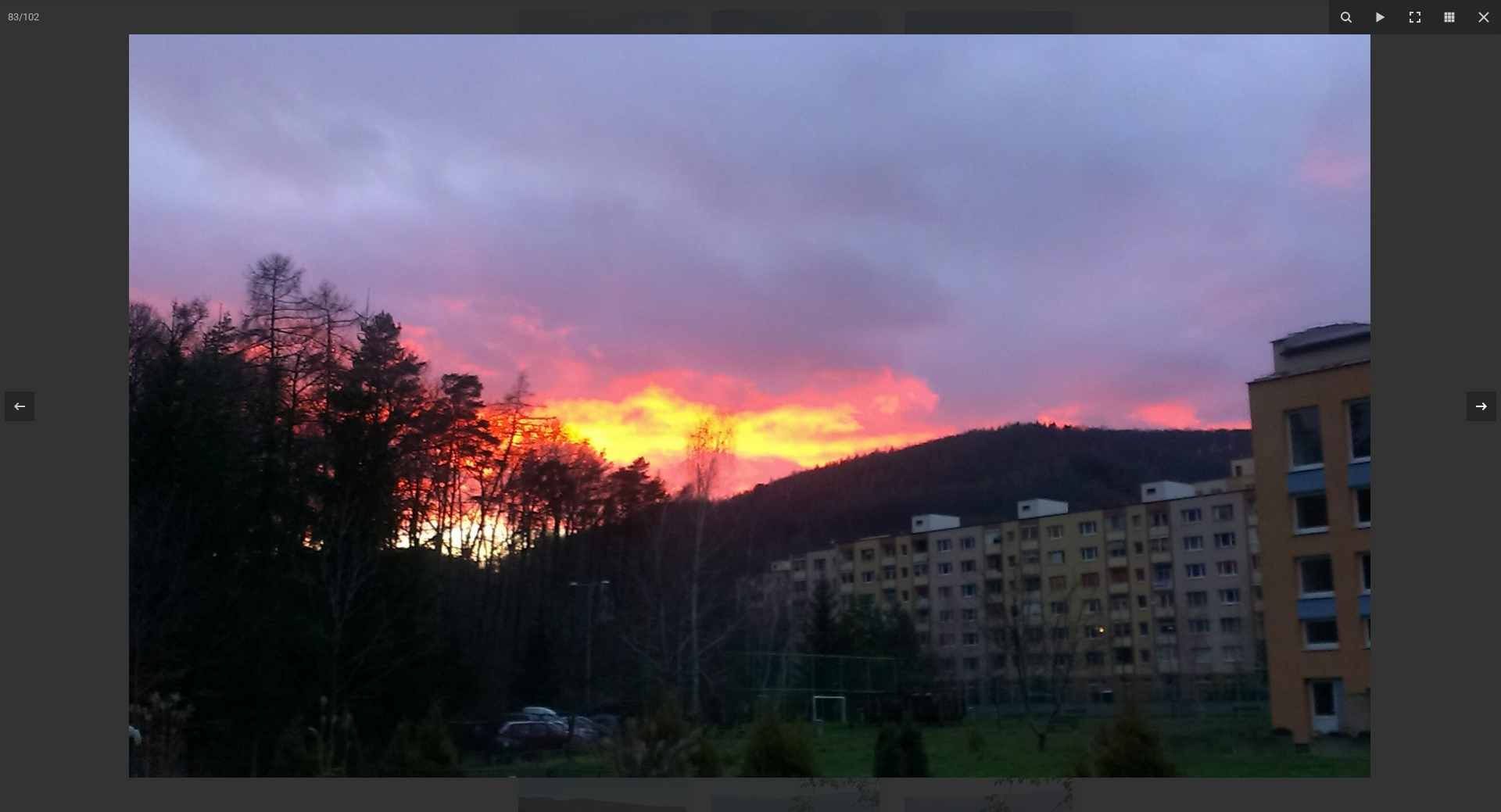
click at [1485, 408] on icon at bounding box center [1481, 406] width 11 height 8
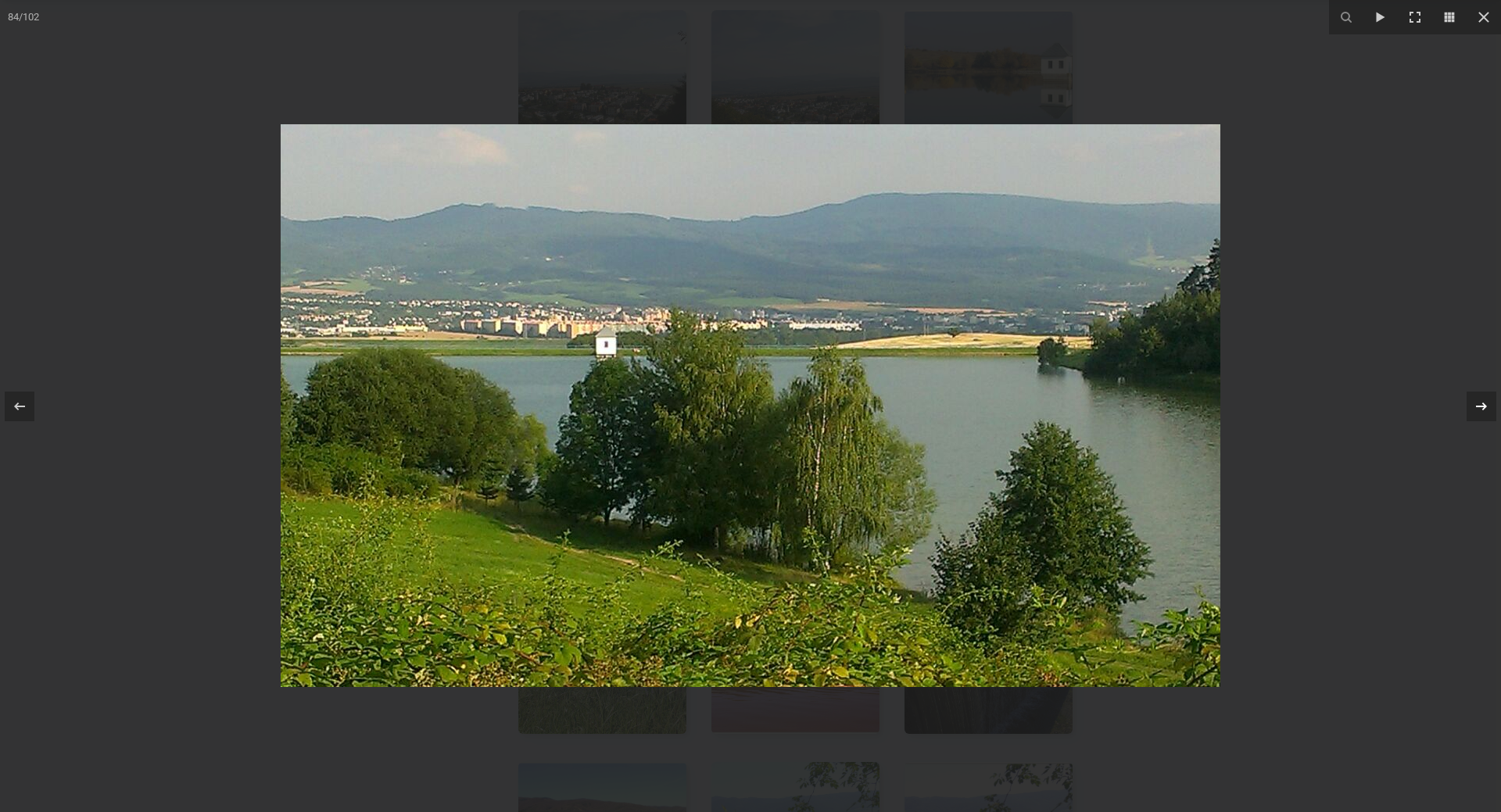
click at [1485, 408] on icon at bounding box center [1481, 406] width 11 height 8
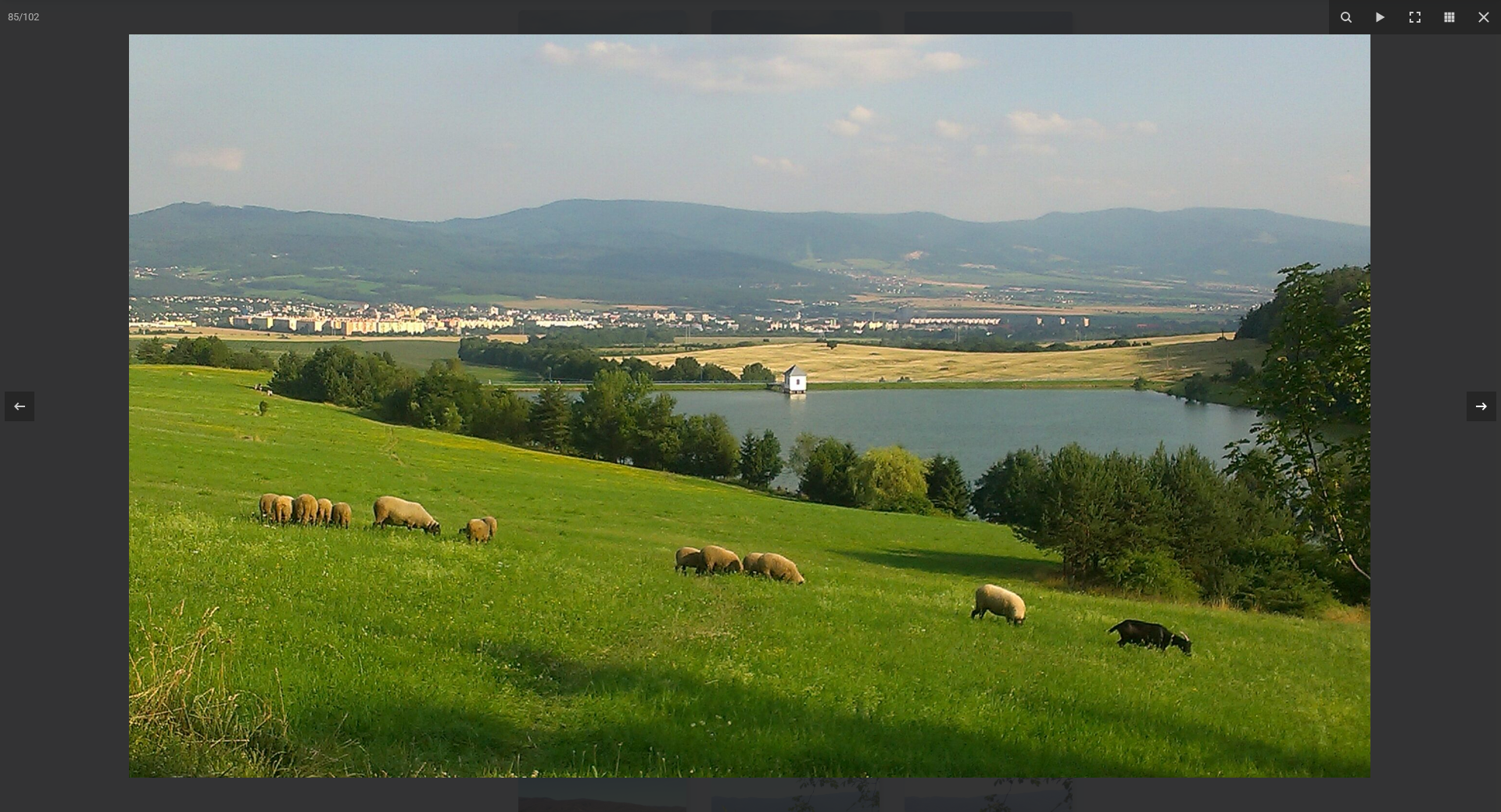
click at [1485, 408] on icon at bounding box center [1481, 406] width 11 height 8
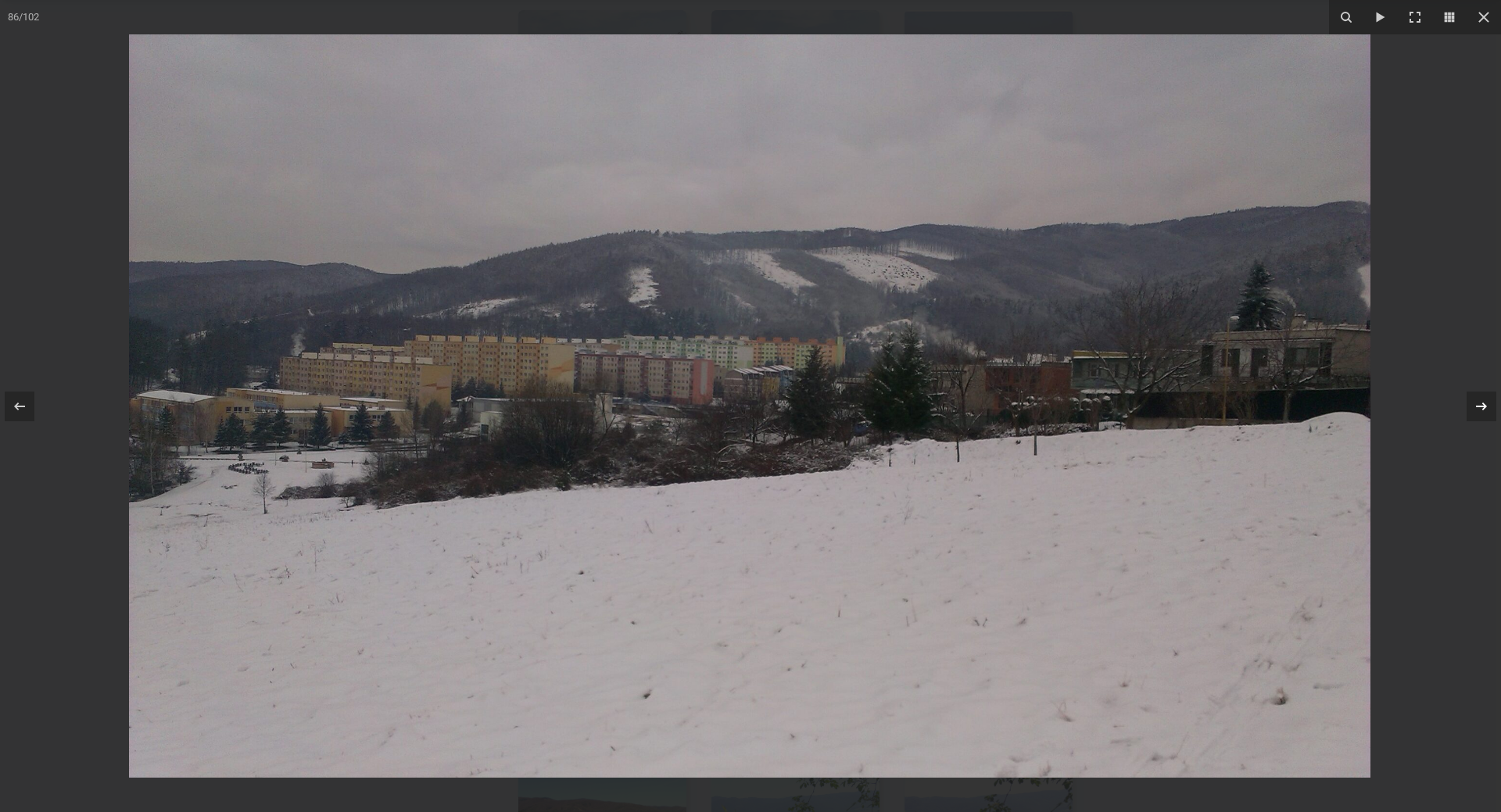
click at [1485, 408] on icon at bounding box center [1481, 406] width 11 height 8
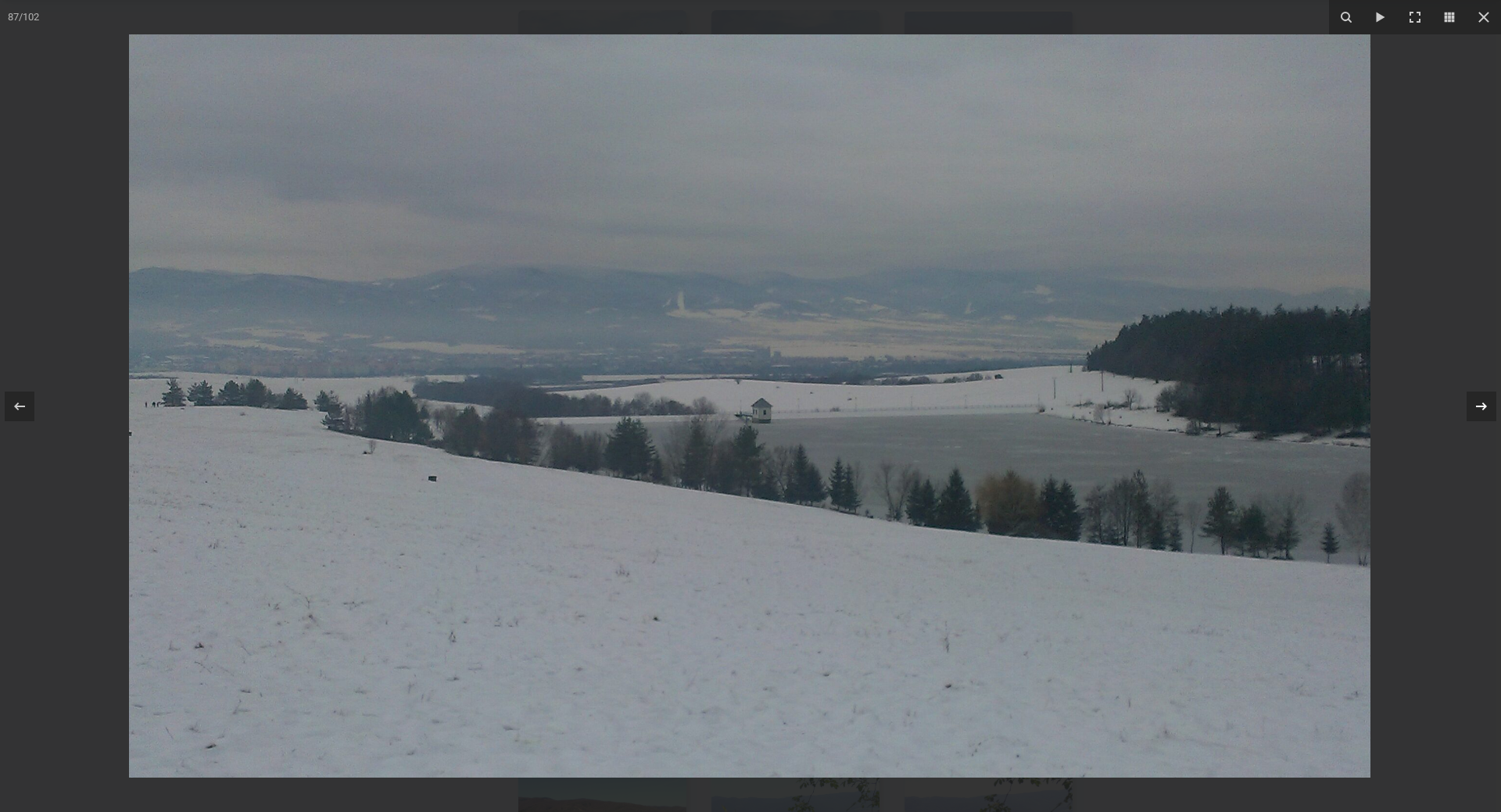
click at [1485, 408] on icon at bounding box center [1481, 406] width 11 height 8
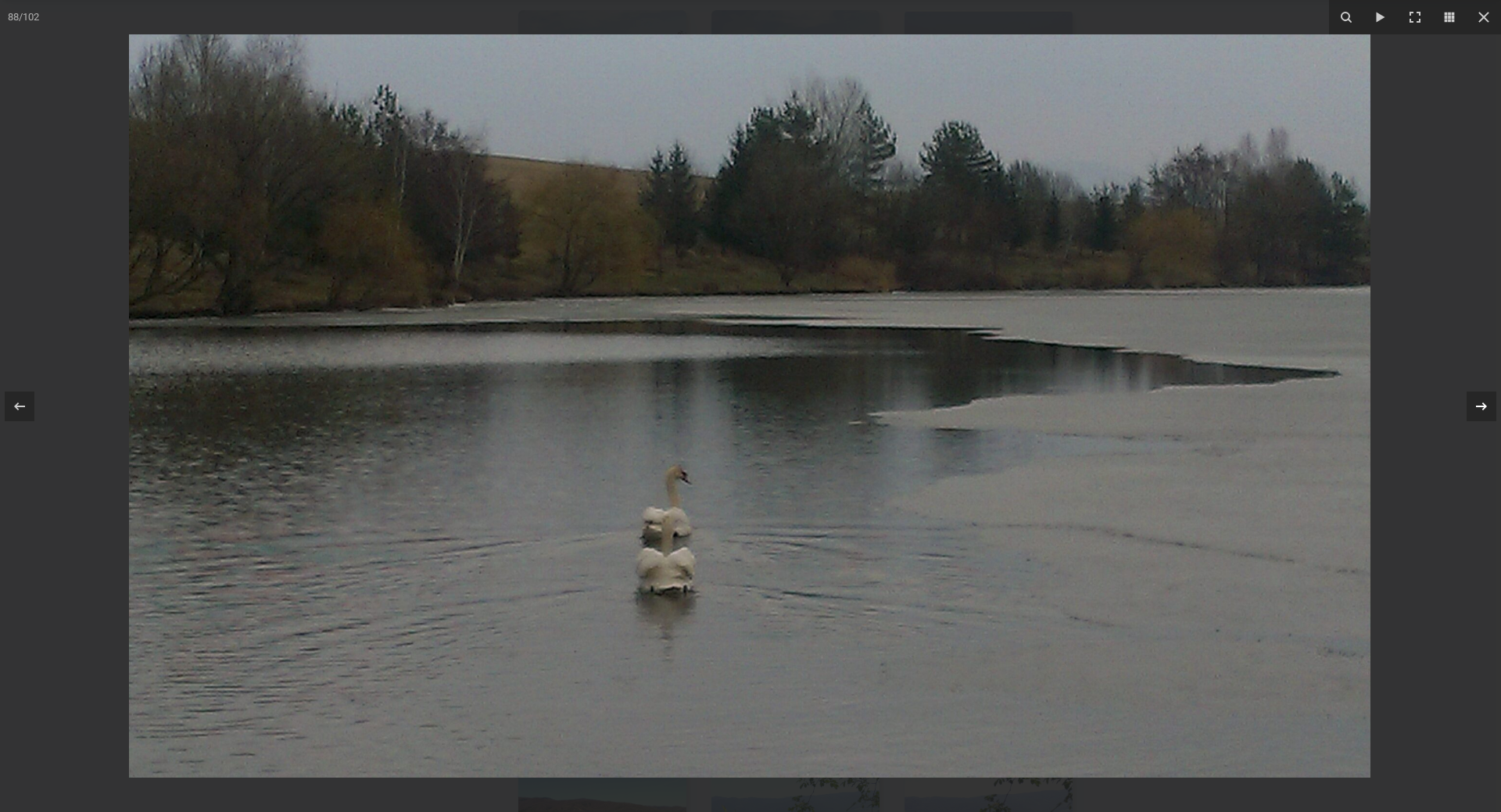
click at [1485, 408] on icon at bounding box center [1481, 406] width 11 height 8
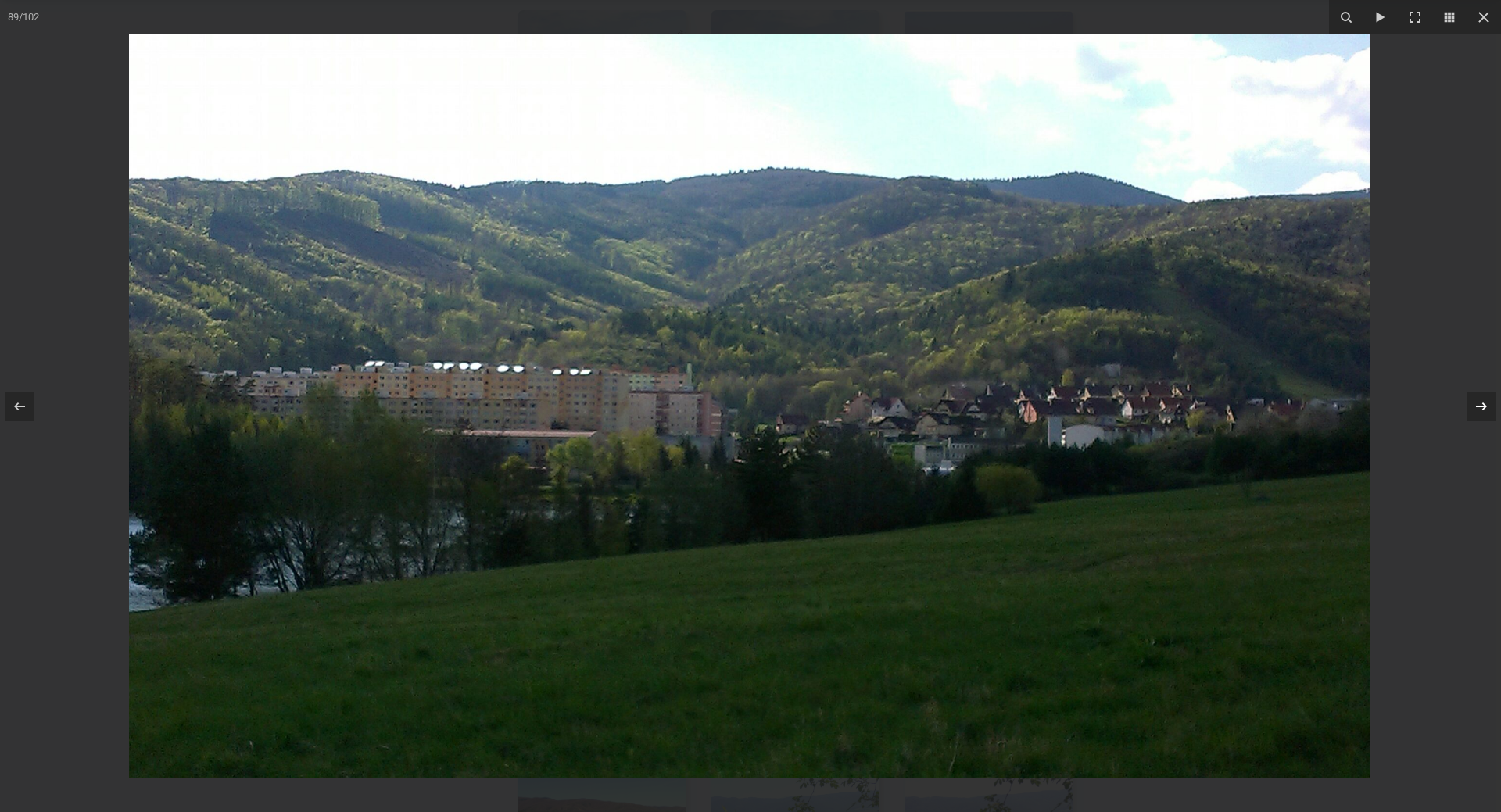
click at [1485, 408] on icon at bounding box center [1481, 406] width 11 height 8
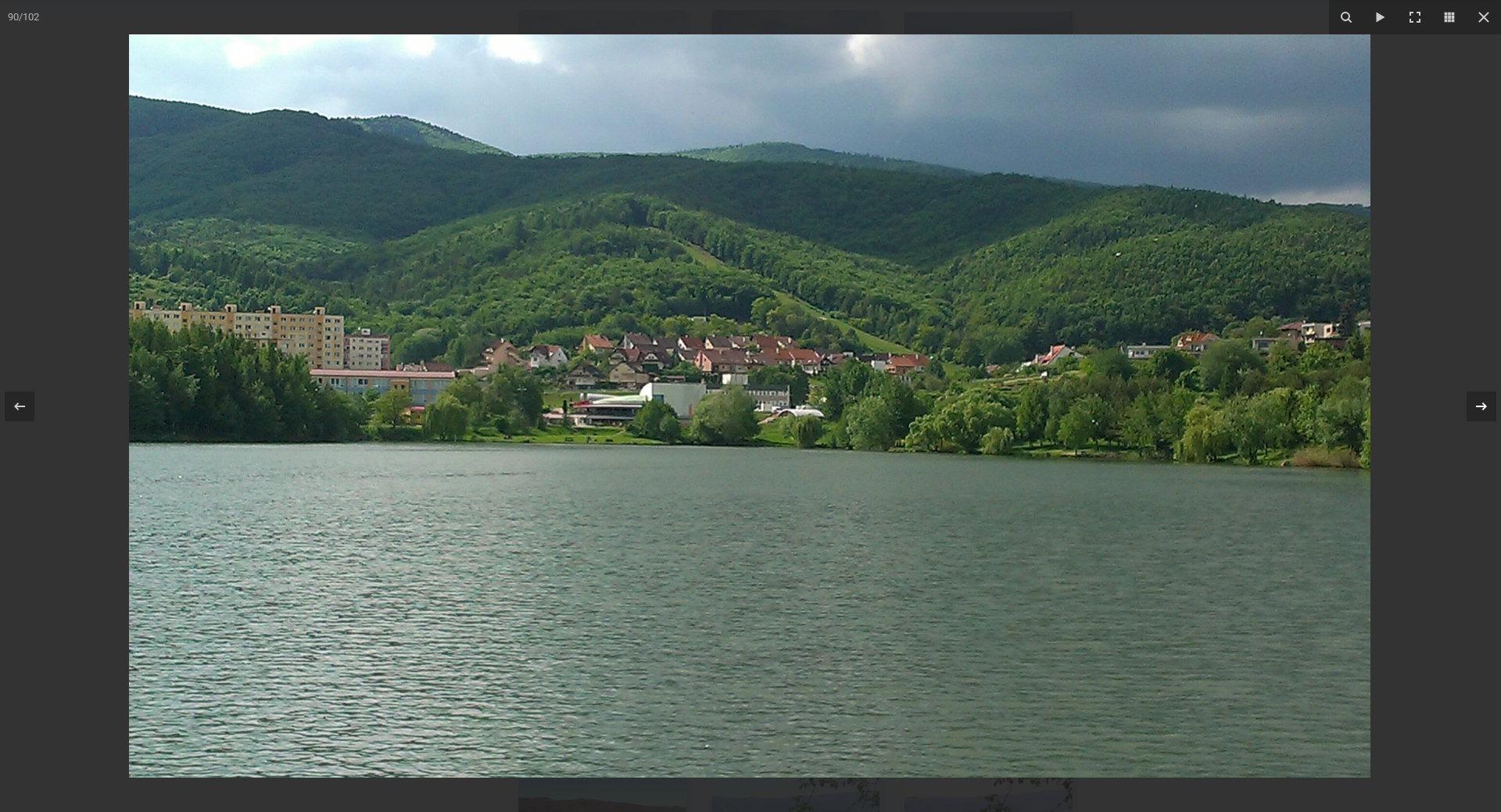
click at [1485, 408] on icon at bounding box center [1481, 406] width 11 height 8
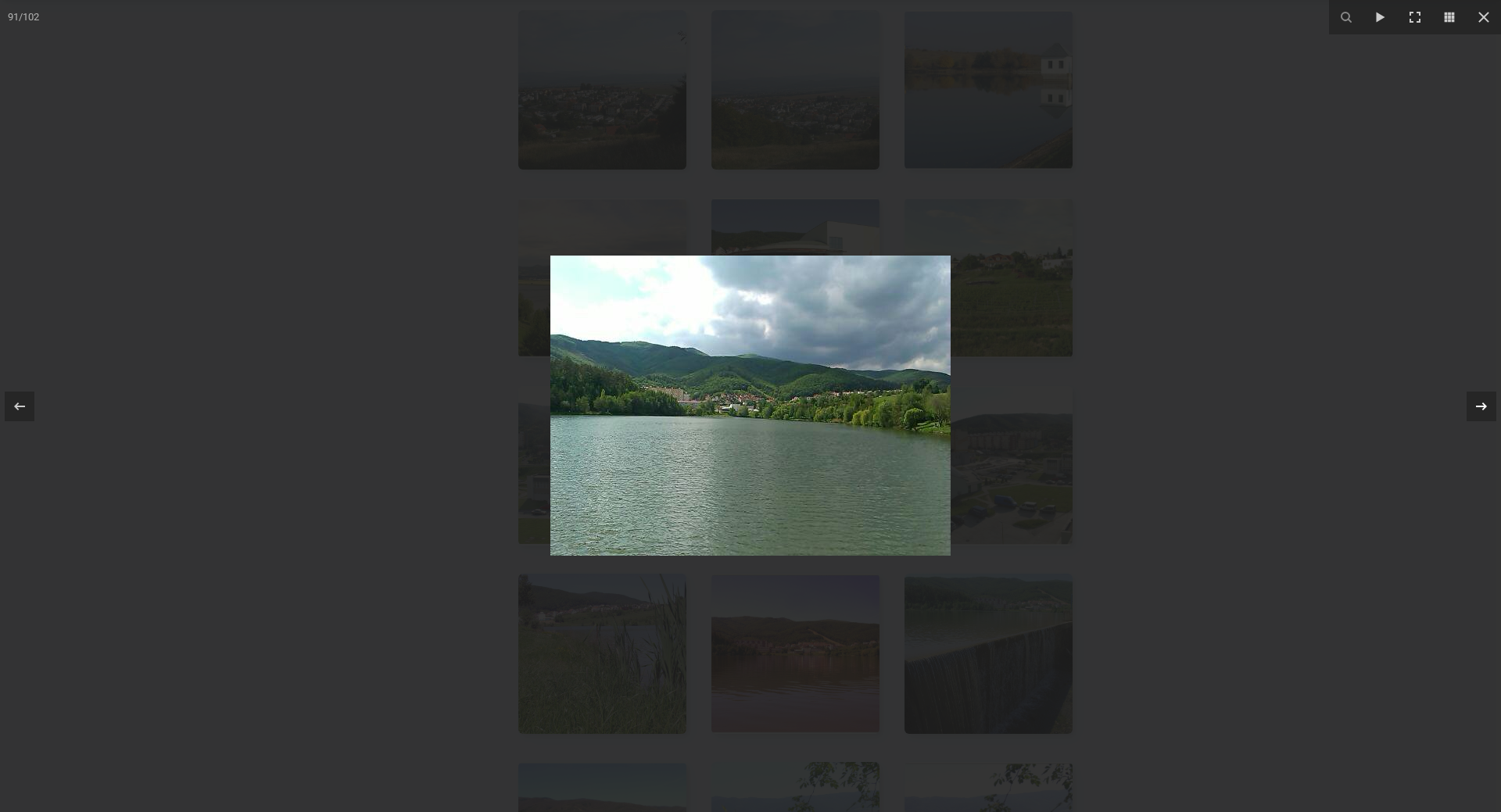
click at [1485, 408] on icon at bounding box center [1481, 406] width 11 height 8
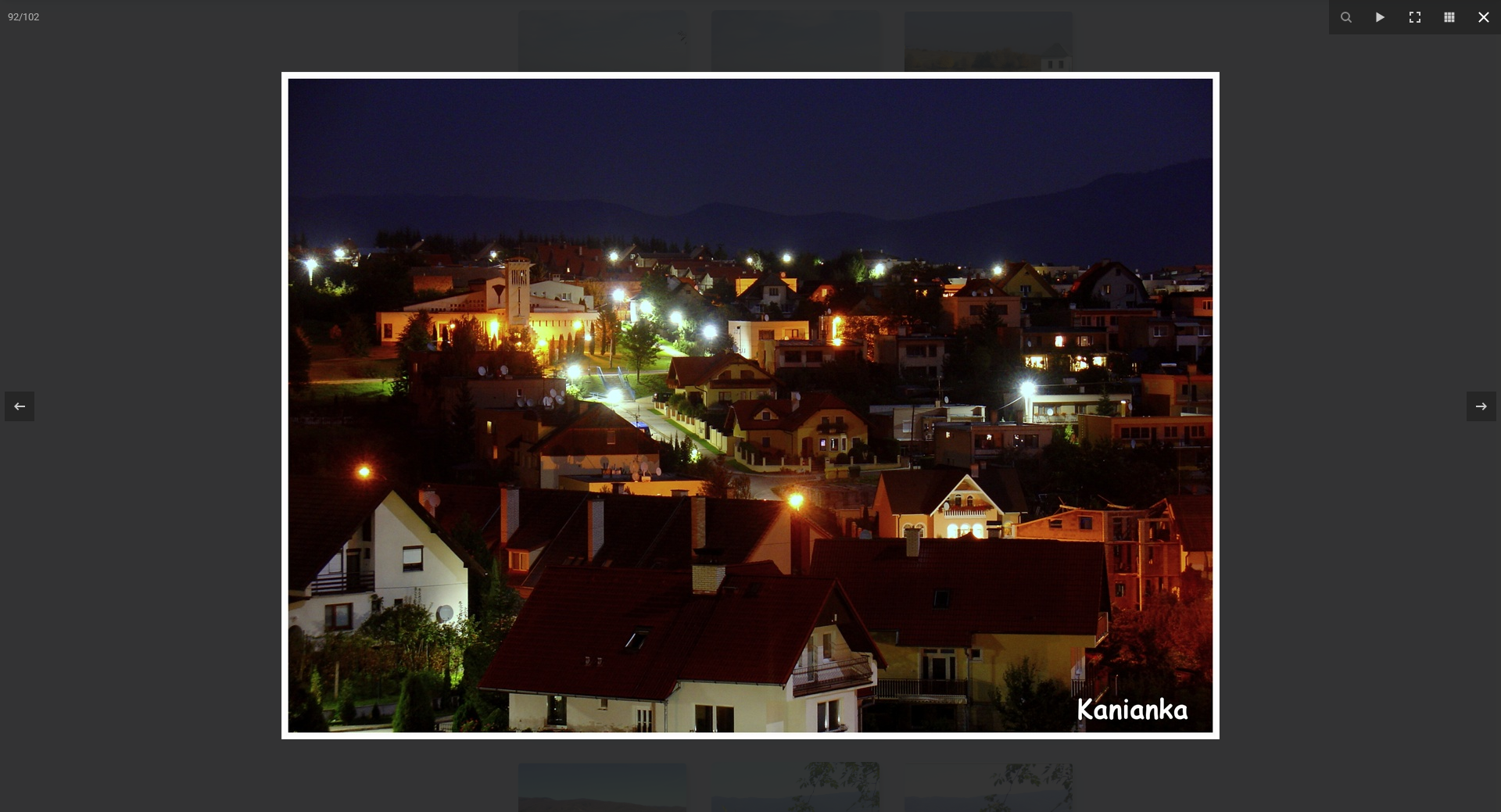
click at [1481, 18] on icon at bounding box center [1484, 17] width 19 height 19
